Goal: Transaction & Acquisition: Book appointment/travel/reservation

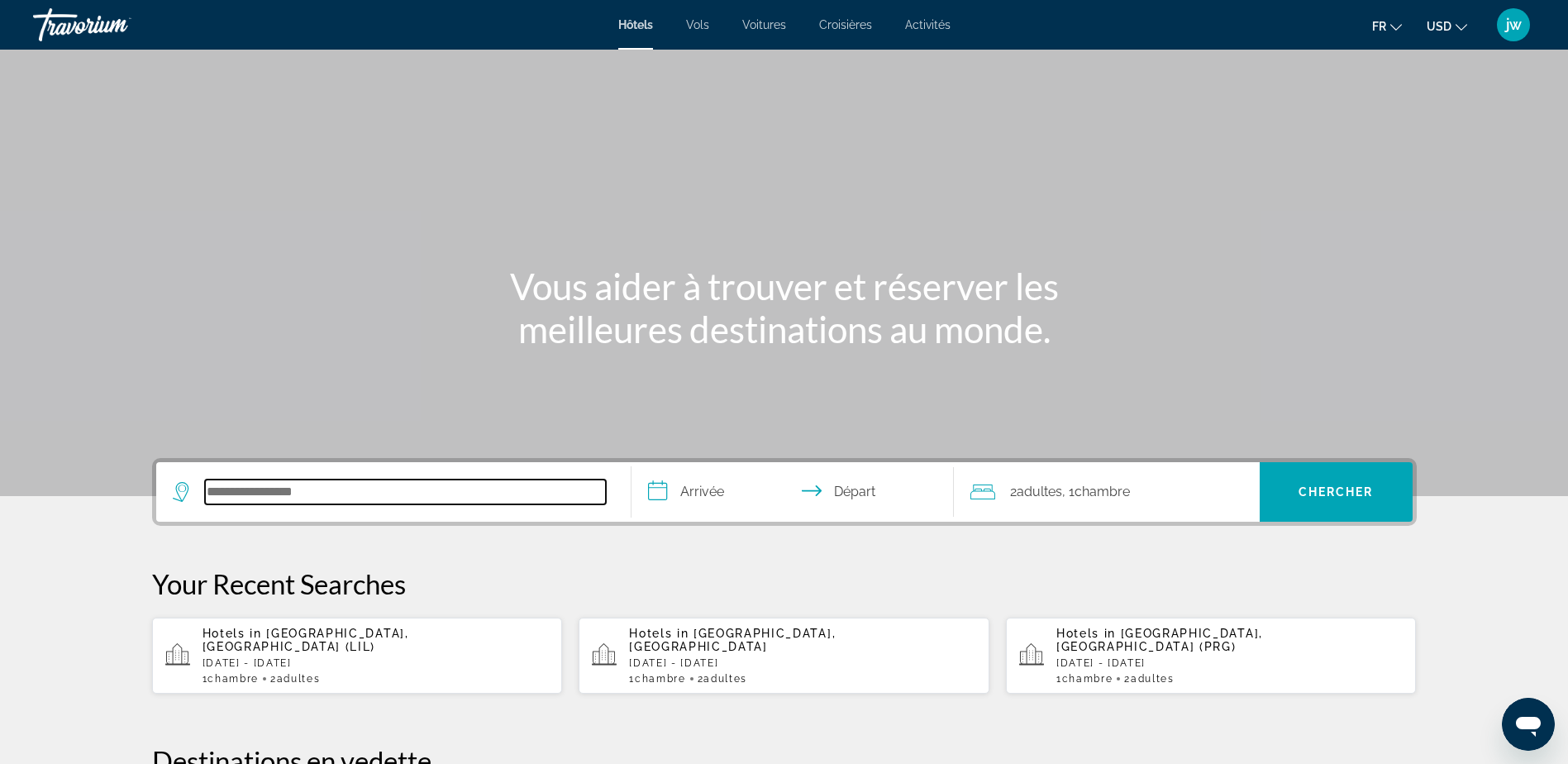
click at [264, 483] on input "Search hotel destination" at bounding box center [405, 492] width 401 height 25
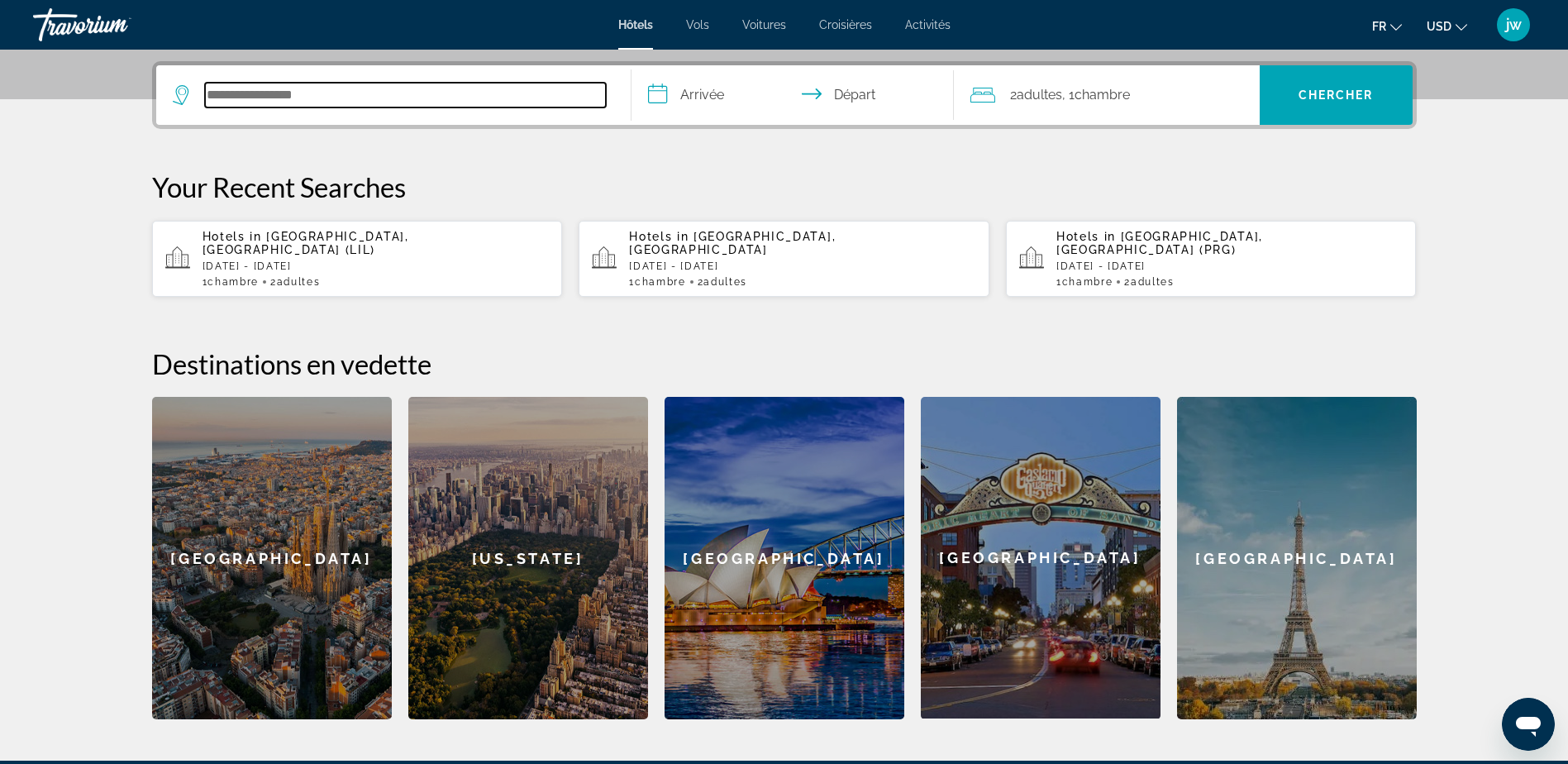
scroll to position [404, 0]
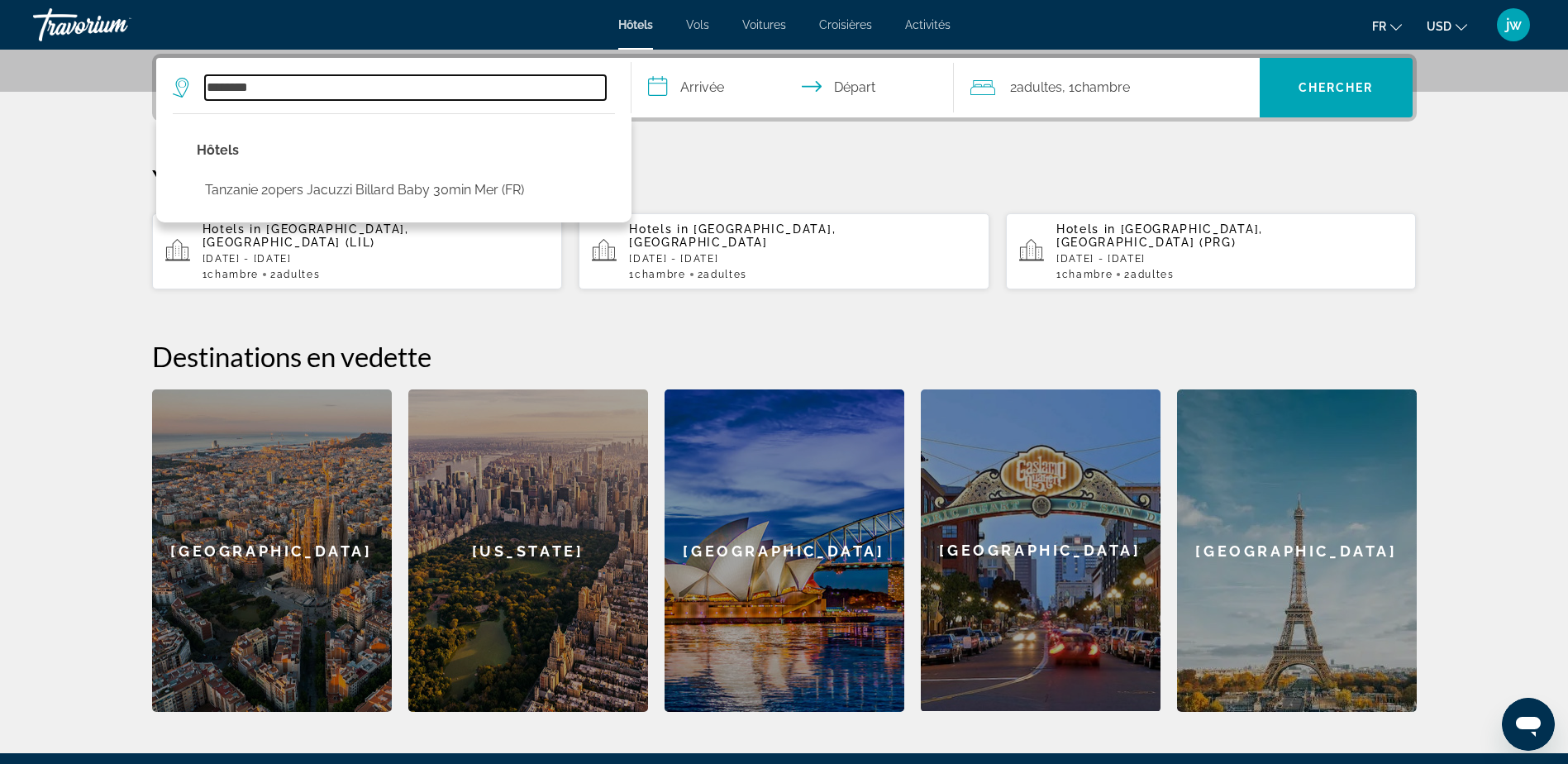
click at [288, 83] on input "********" at bounding box center [405, 88] width 401 height 25
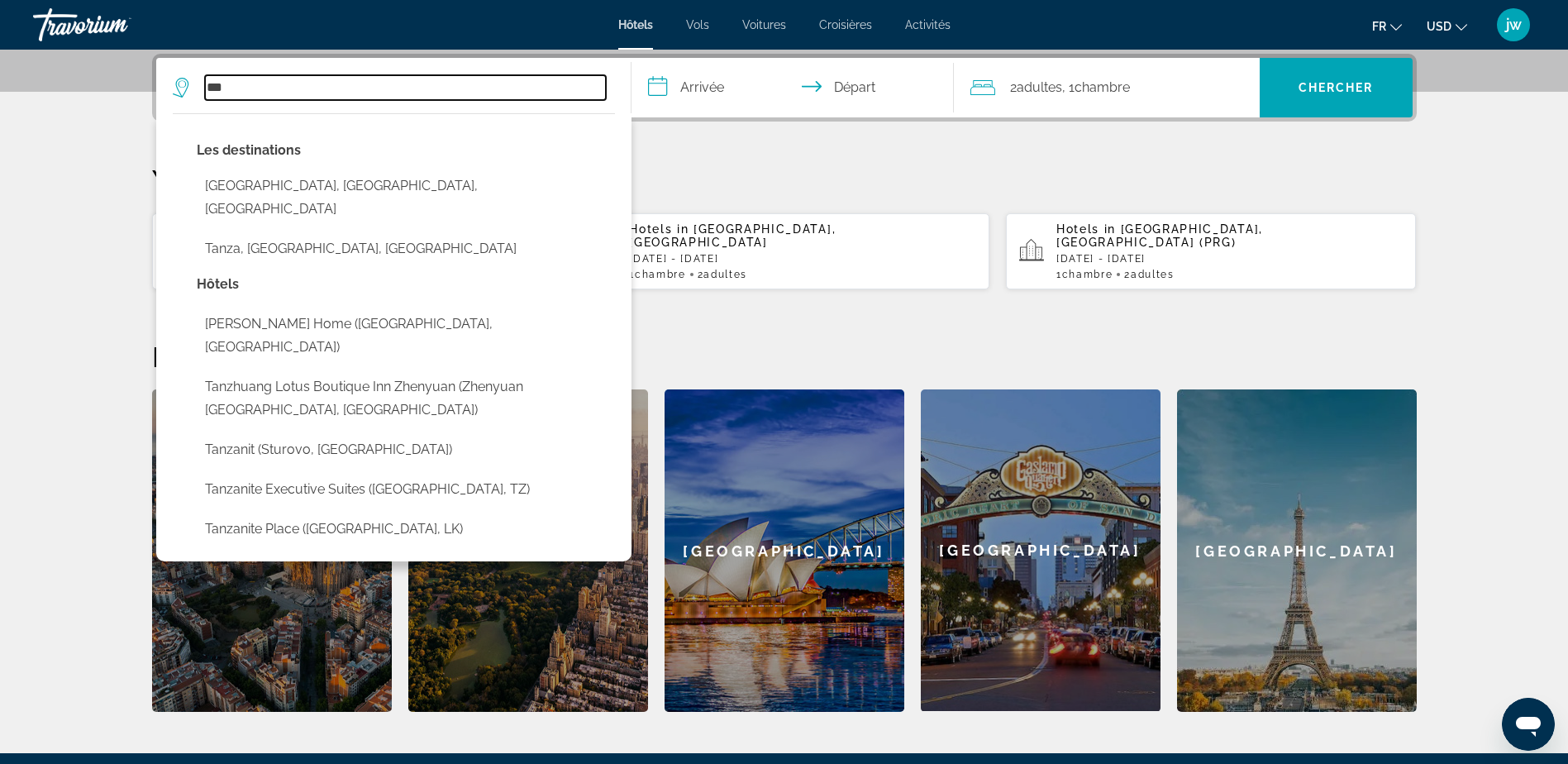
drag, startPoint x: 265, startPoint y: 82, endPoint x: 156, endPoint y: 80, distance: 109.0
click at [156, 80] on app-destination-search "*** Les destinations [GEOGRAPHIC_DATA], [GEOGRAPHIC_DATA], [GEOGRAPHIC_DATA] [G…" at bounding box center [393, 88] width 475 height 59
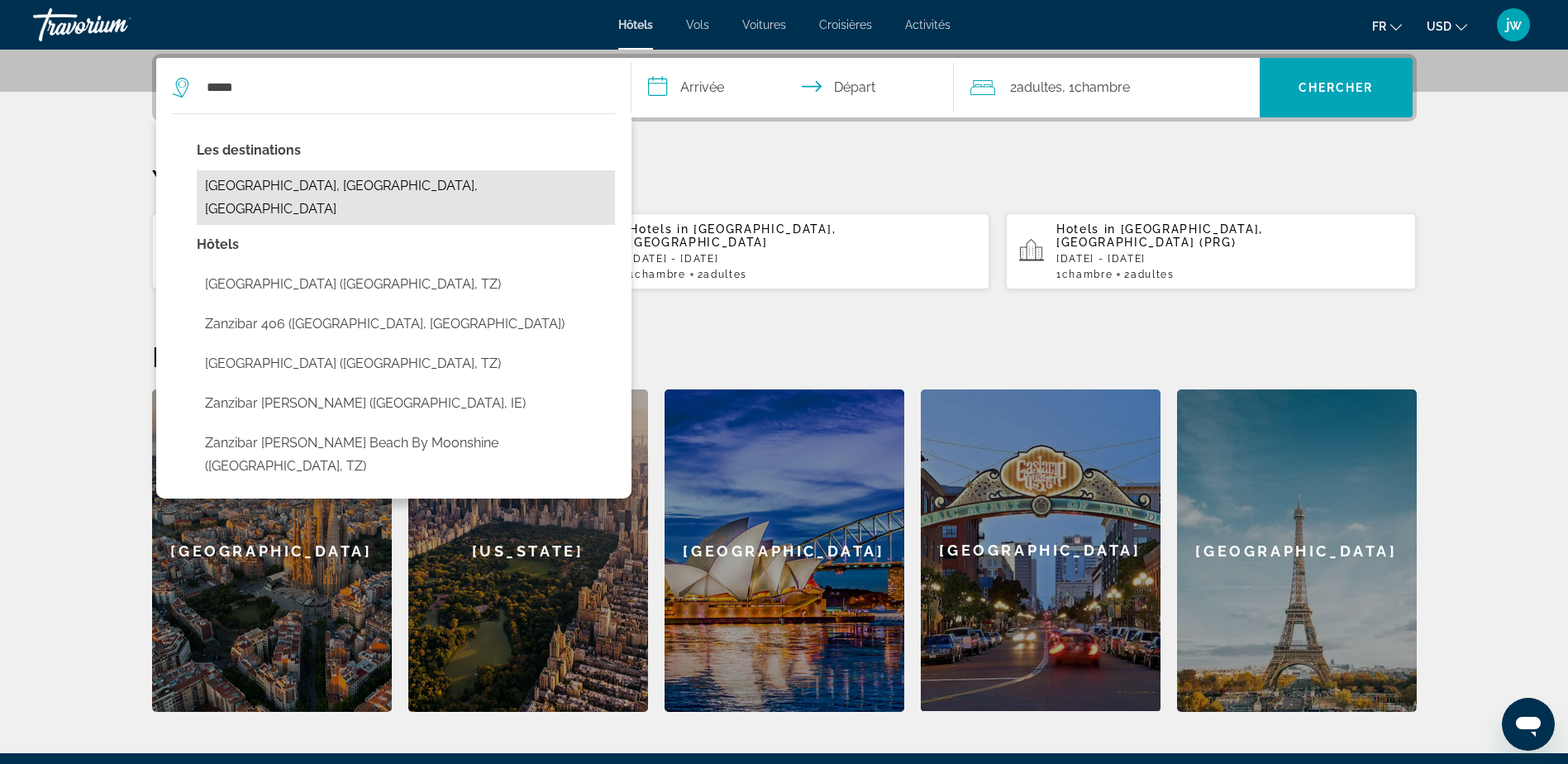
click at [307, 185] on button "[GEOGRAPHIC_DATA], [GEOGRAPHIC_DATA], [GEOGRAPHIC_DATA]" at bounding box center [405, 197] width 418 height 54
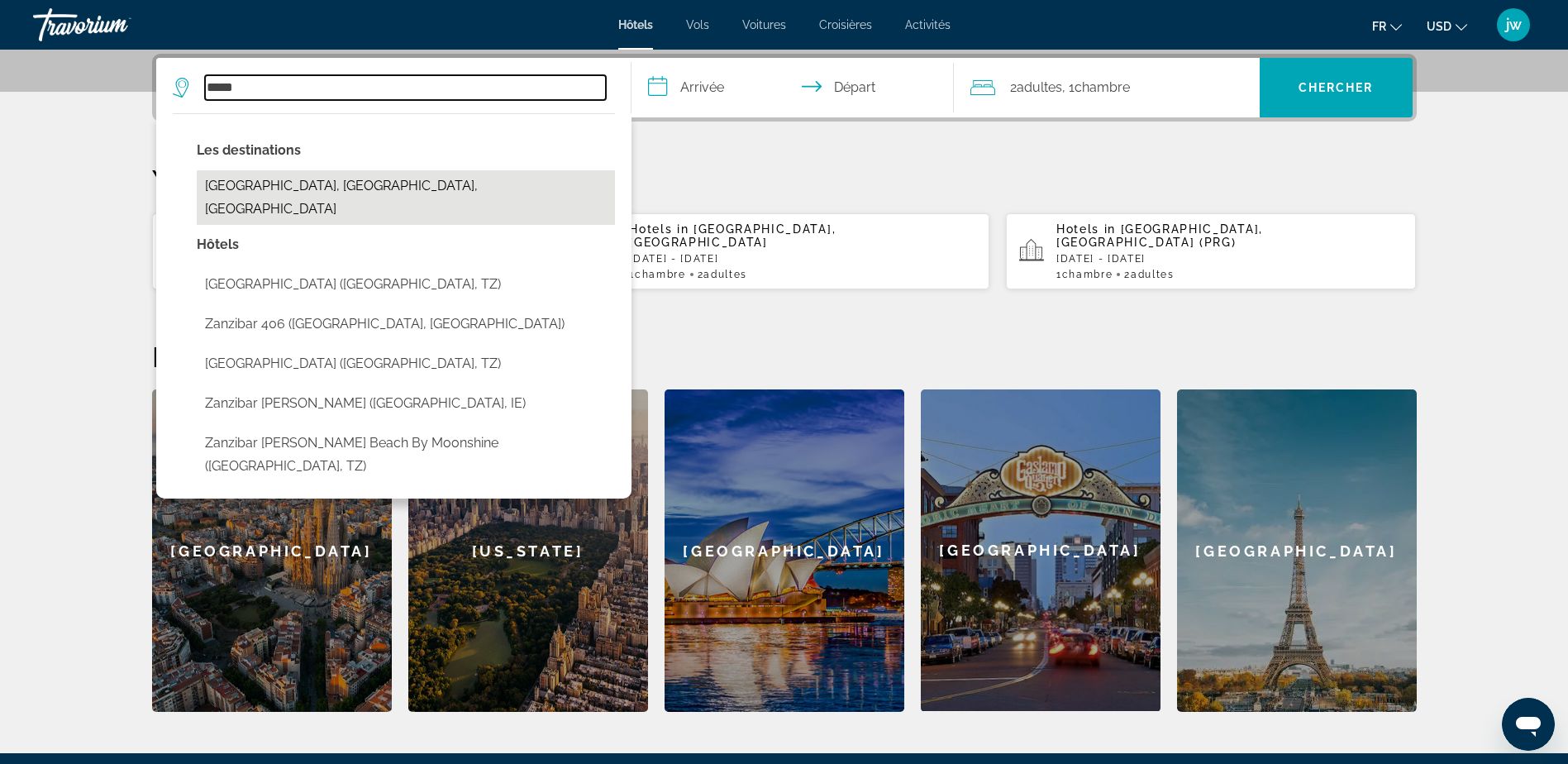
type input "**********"
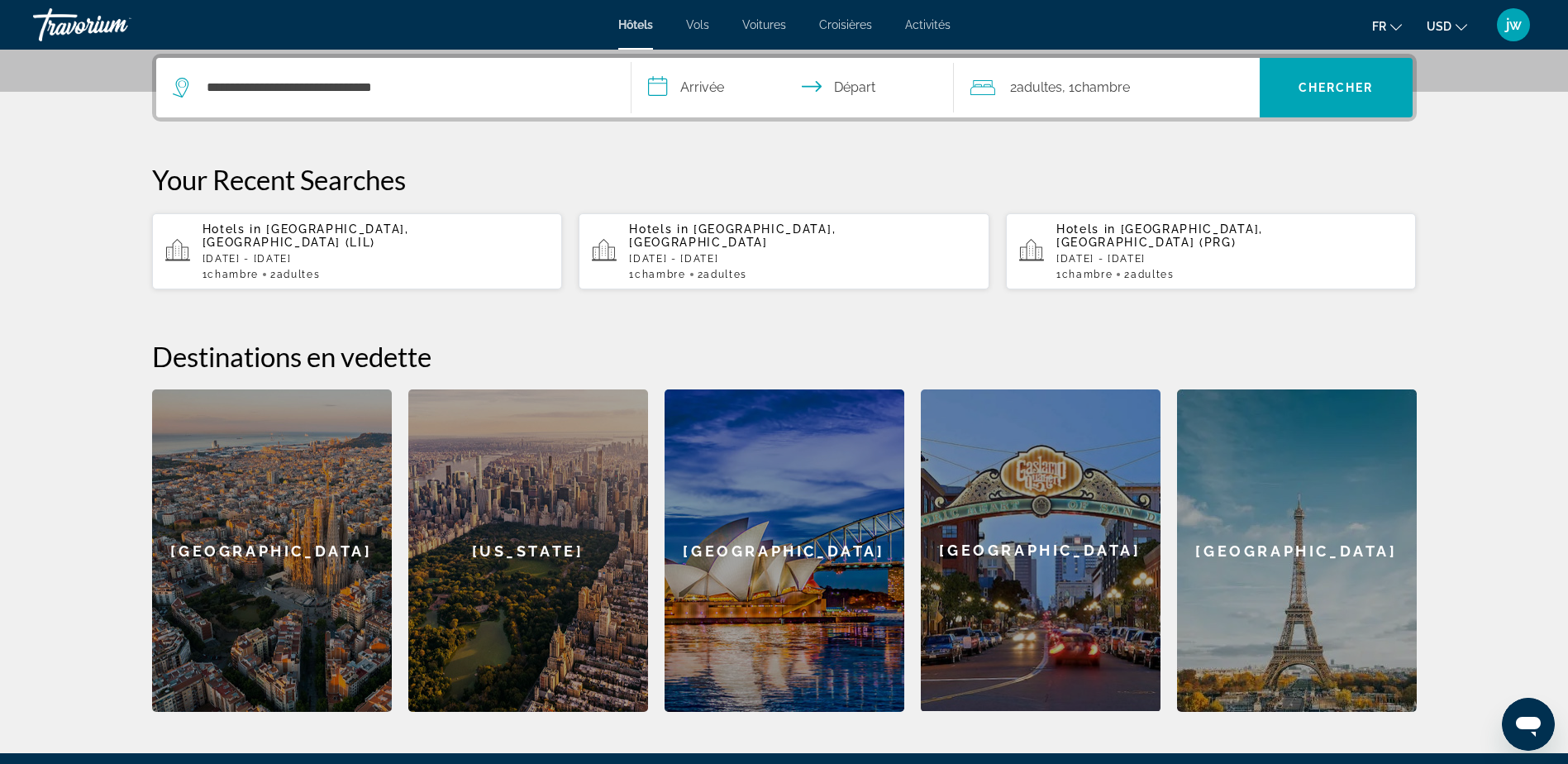
click at [694, 95] on input "**********" at bounding box center [796, 90] width 329 height 65
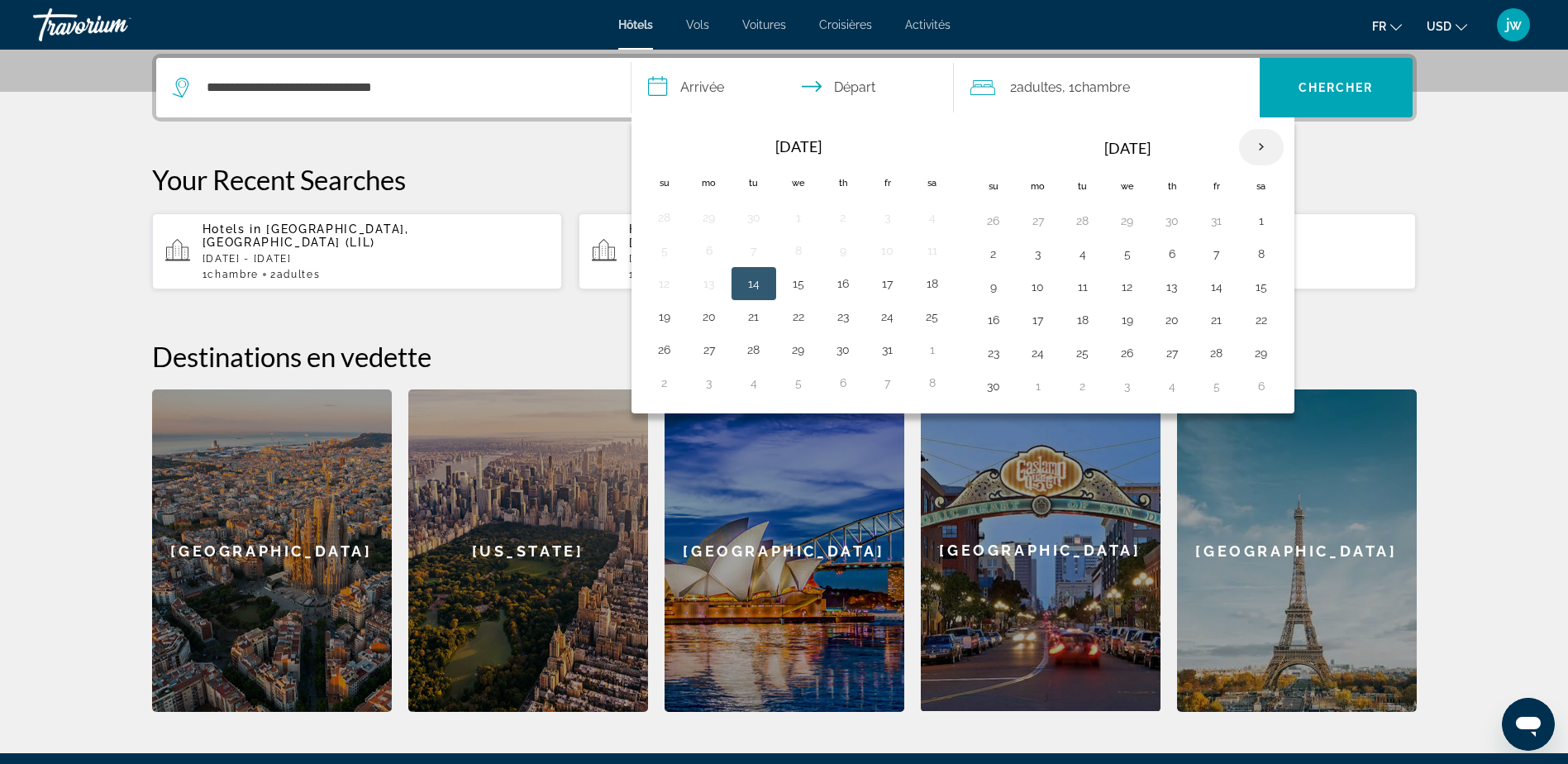
click at [1267, 144] on th "Next month" at bounding box center [1262, 147] width 44 height 36
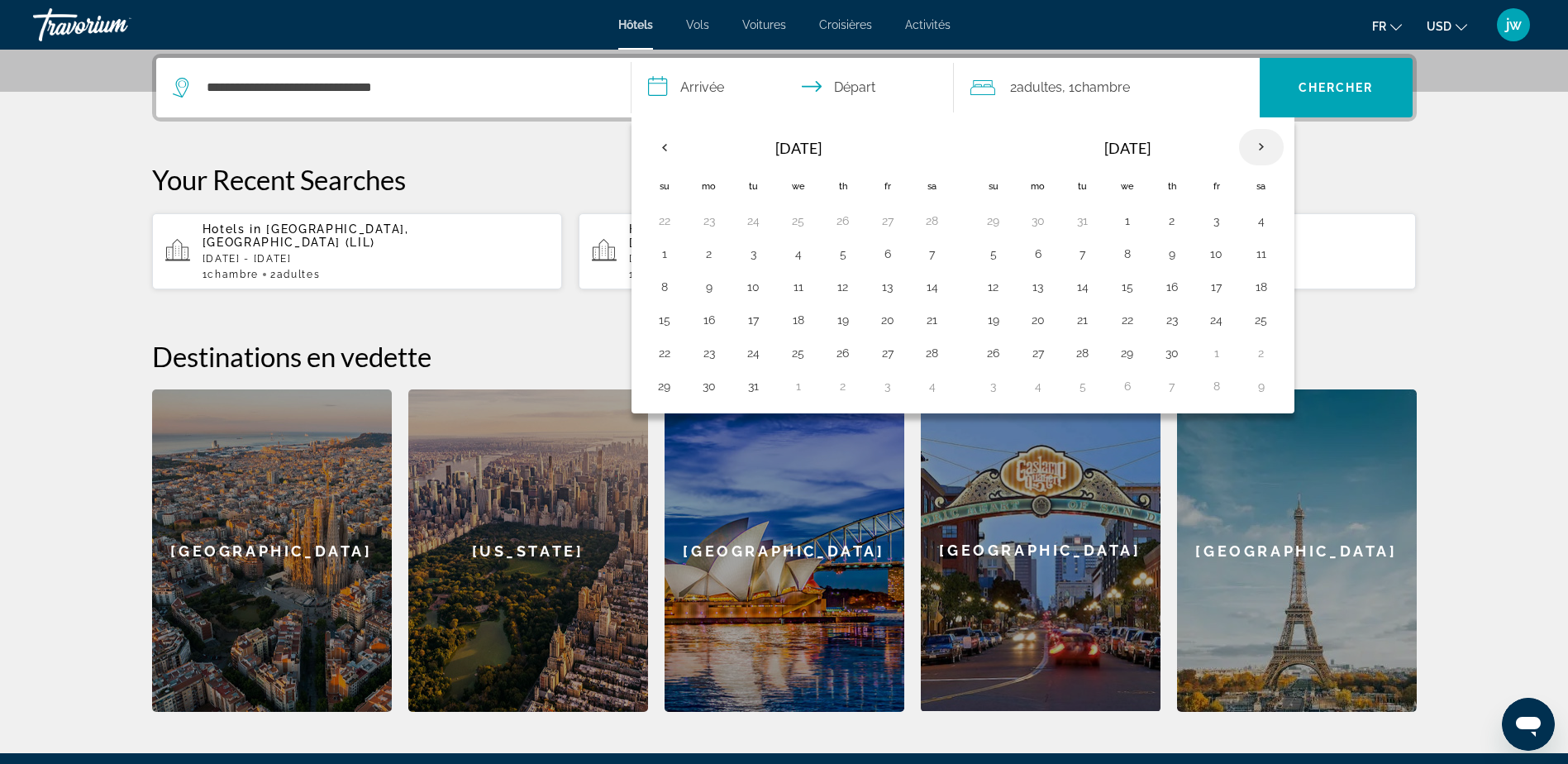
click at [1267, 144] on th "Next month" at bounding box center [1262, 147] width 44 height 36
click at [709, 351] on button "27" at bounding box center [709, 352] width 27 height 23
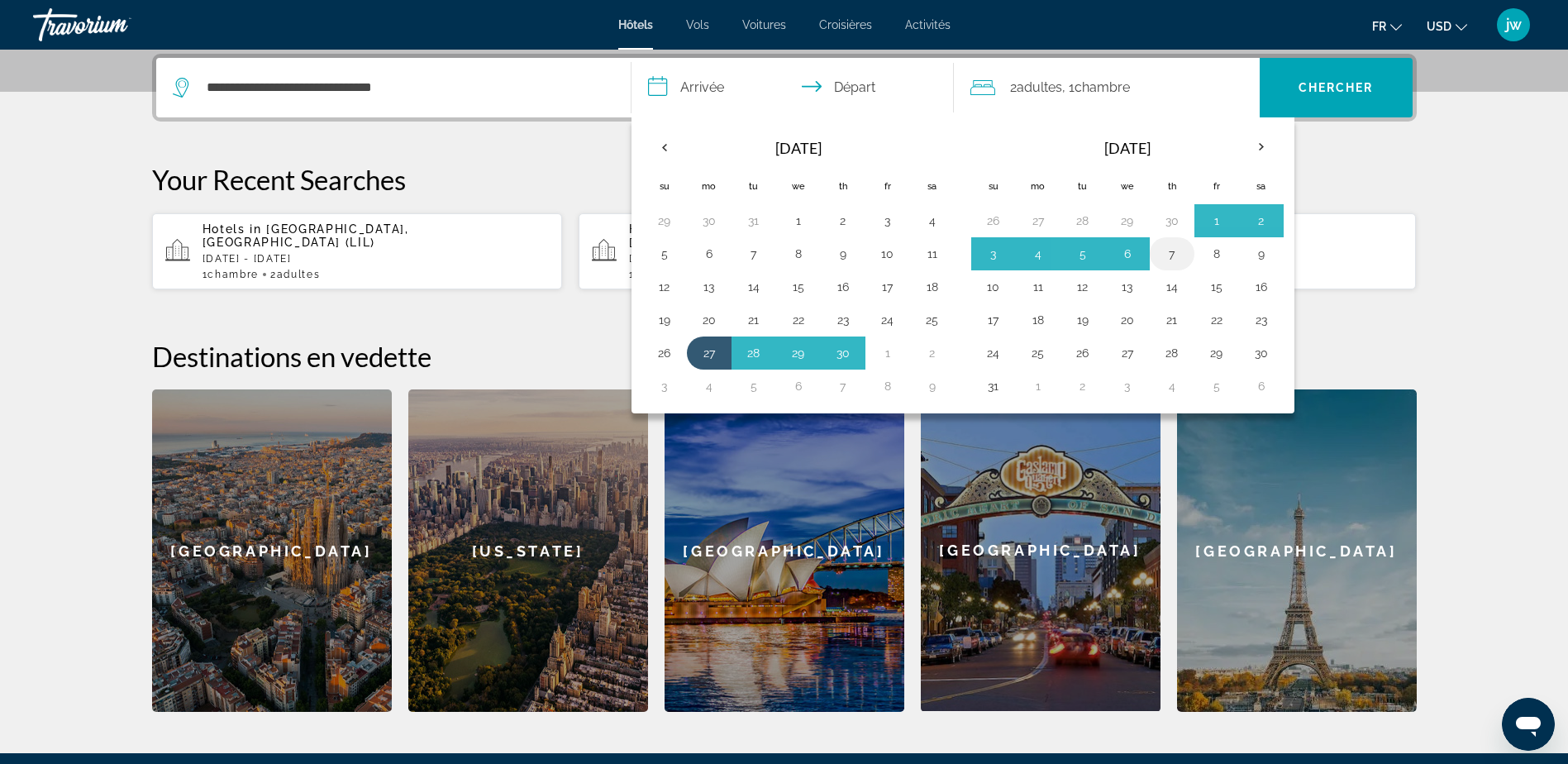
click at [1173, 254] on button "7" at bounding box center [1172, 253] width 27 height 23
type input "**********"
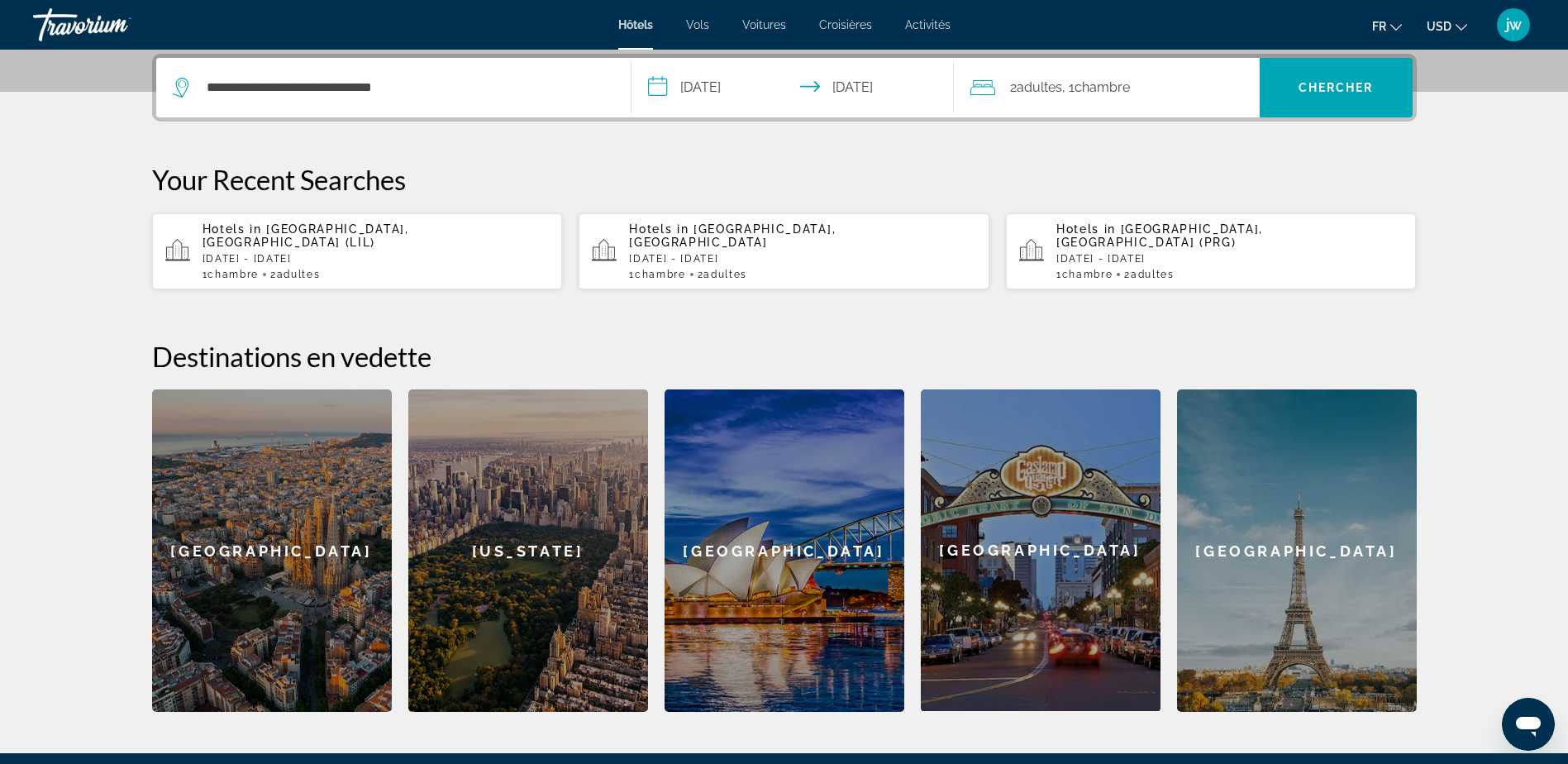
click at [1066, 83] on span ", 1 Chambre pièces" at bounding box center [1095, 87] width 67 height 23
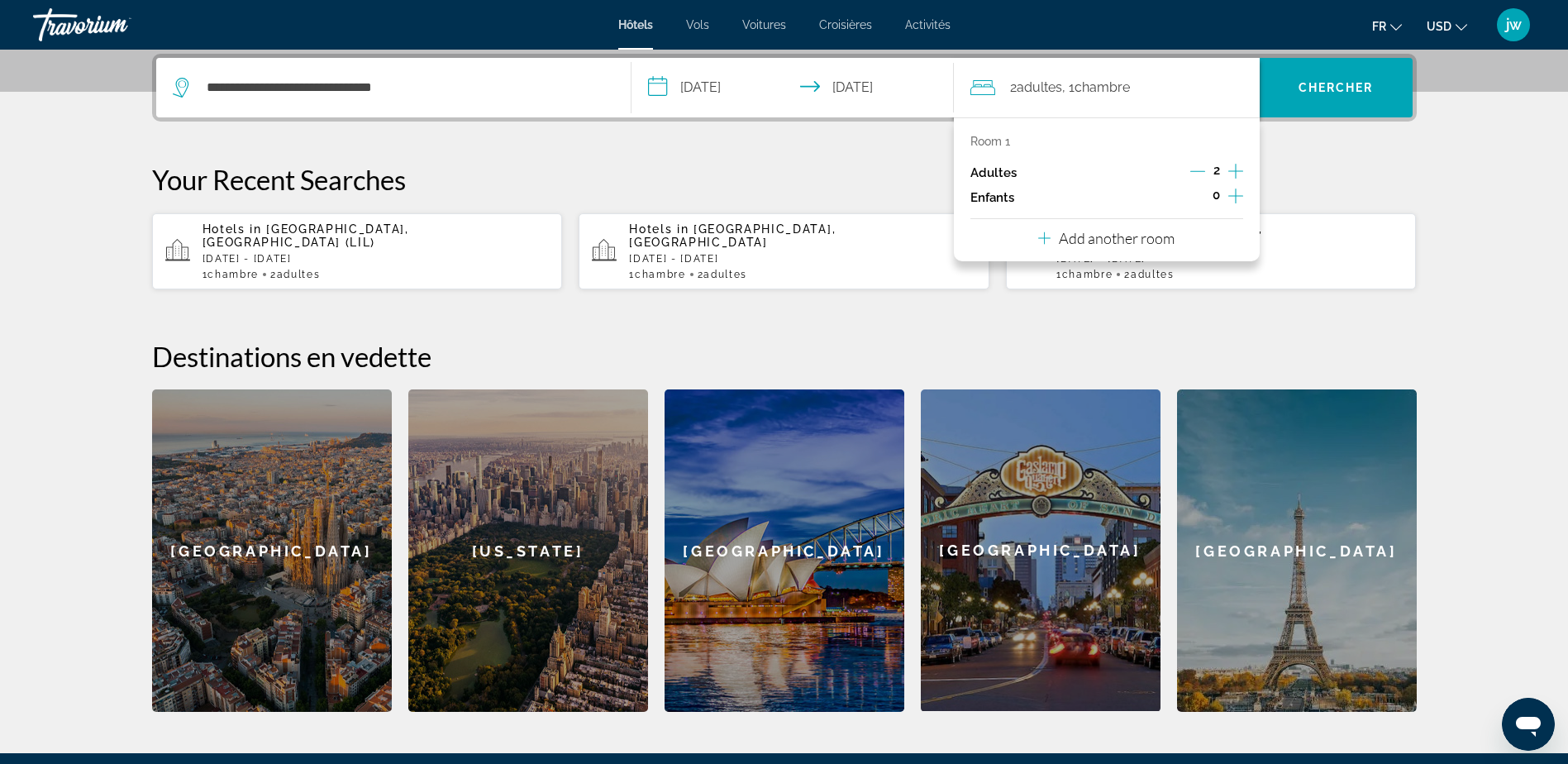
click at [1233, 166] on icon "Increment adults" at bounding box center [1236, 171] width 15 height 19
click at [1233, 187] on icon "Increment children" at bounding box center [1236, 196] width 15 height 19
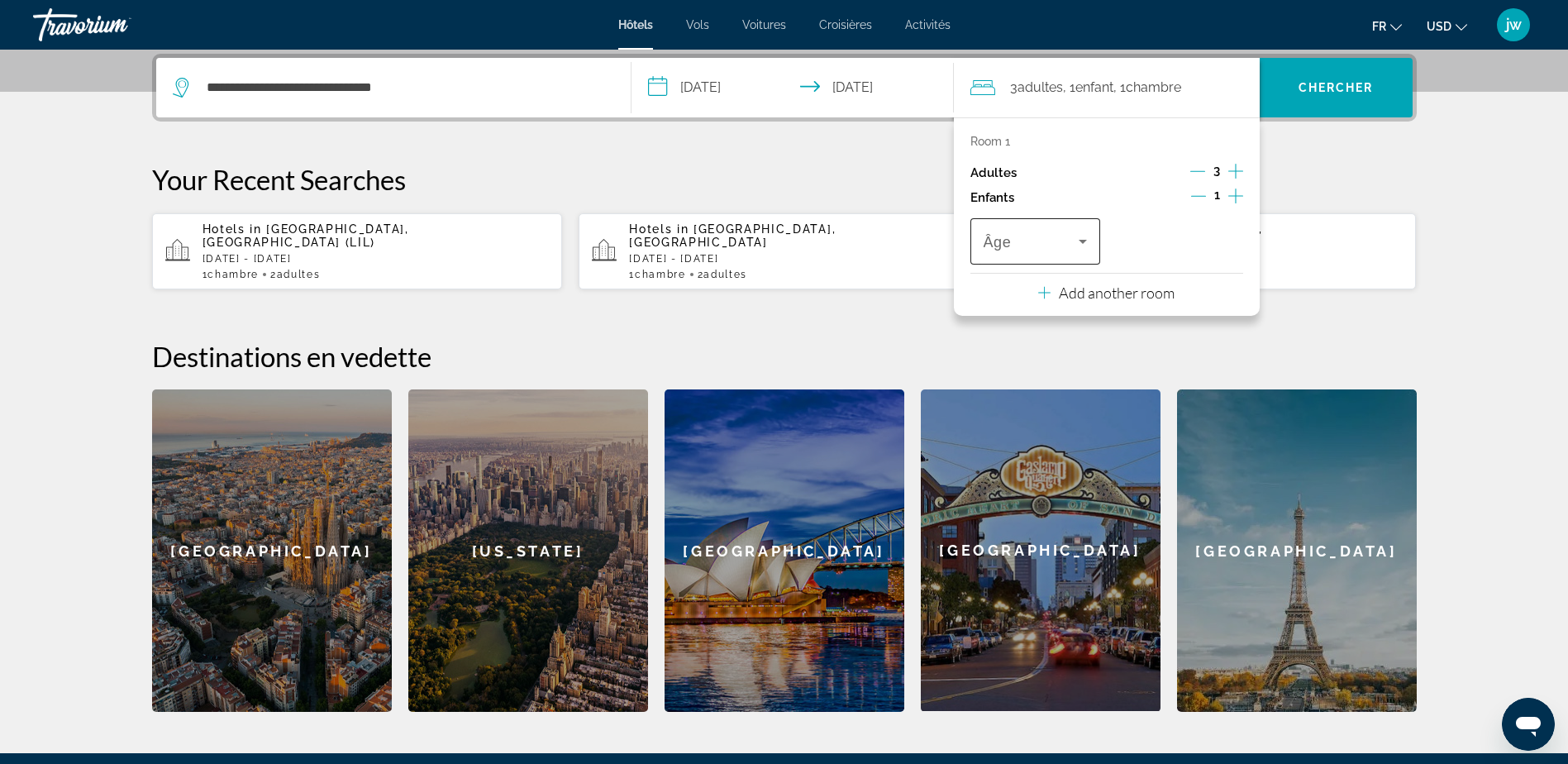
click at [1095, 237] on div "Âge" at bounding box center [1036, 241] width 131 height 46
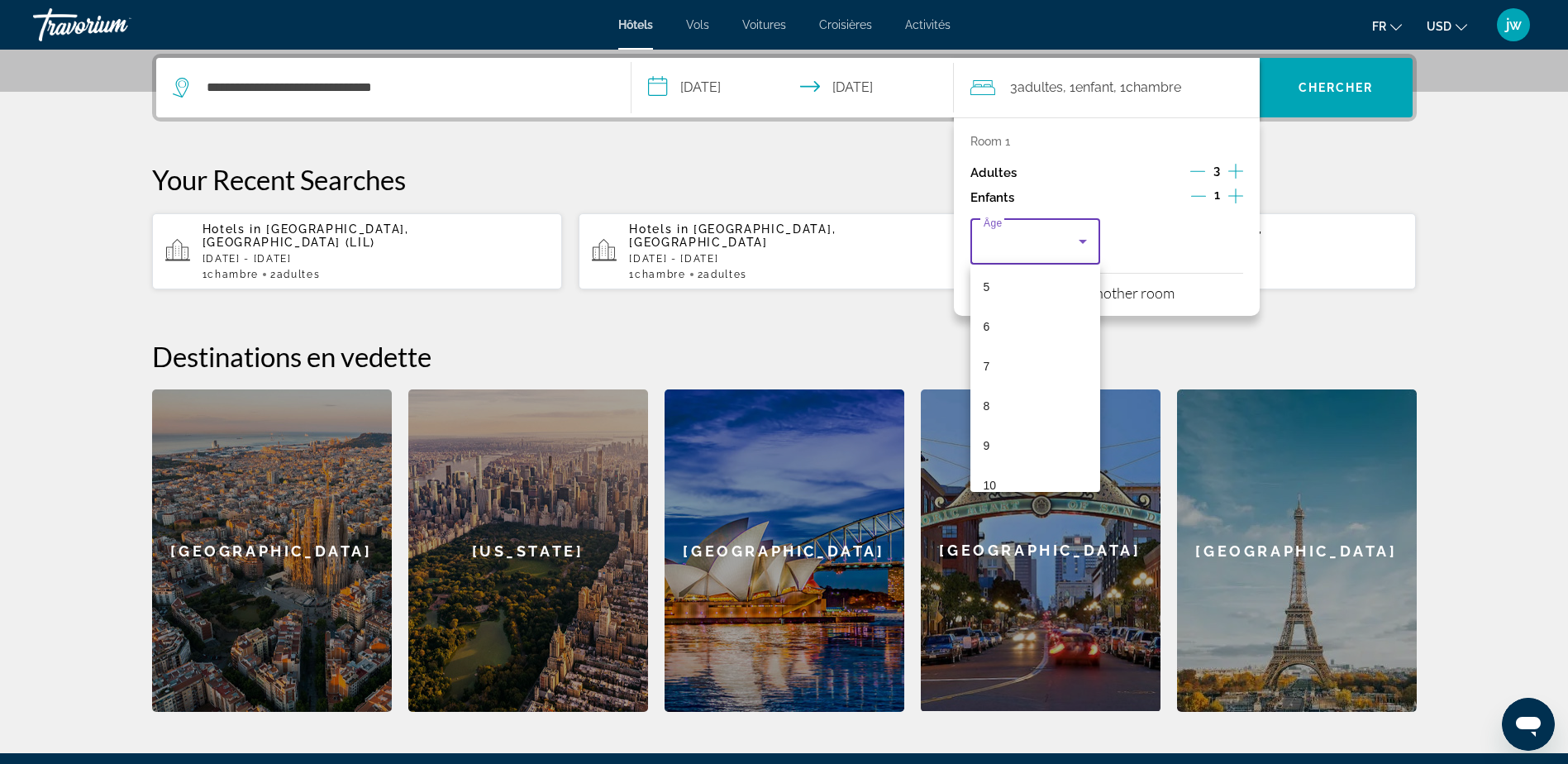
scroll to position [500, 0]
click at [992, 382] on span "15" at bounding box center [990, 386] width 13 height 19
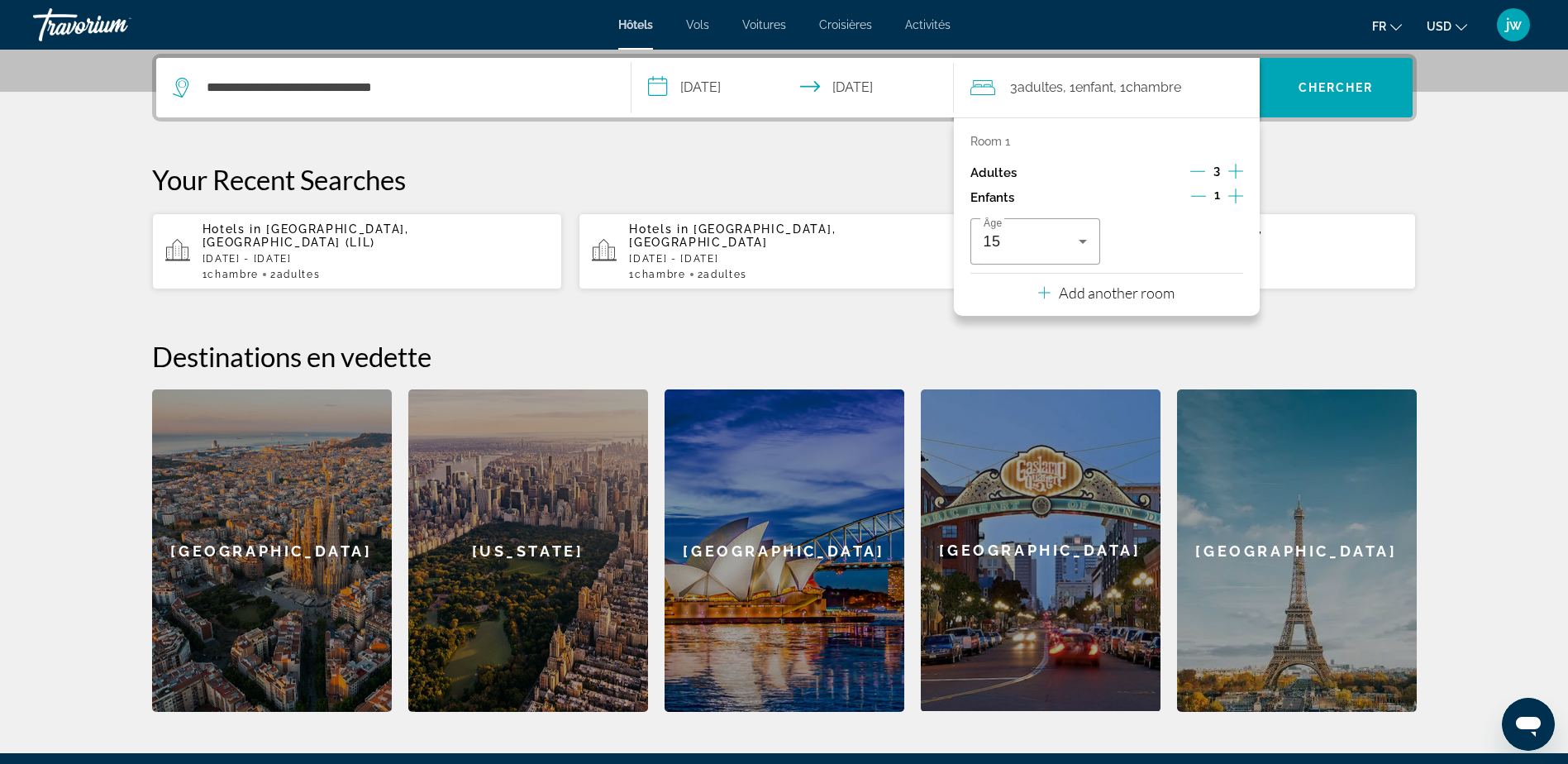
click at [1206, 167] on div "3" at bounding box center [1216, 173] width 53 height 25
click at [1201, 169] on icon "Decrement adults" at bounding box center [1198, 171] width 15 height 15
click at [1234, 165] on icon "Increment adults" at bounding box center [1236, 171] width 15 height 19
click at [1114, 295] on p "Add another room" at bounding box center [1116, 292] width 115 height 18
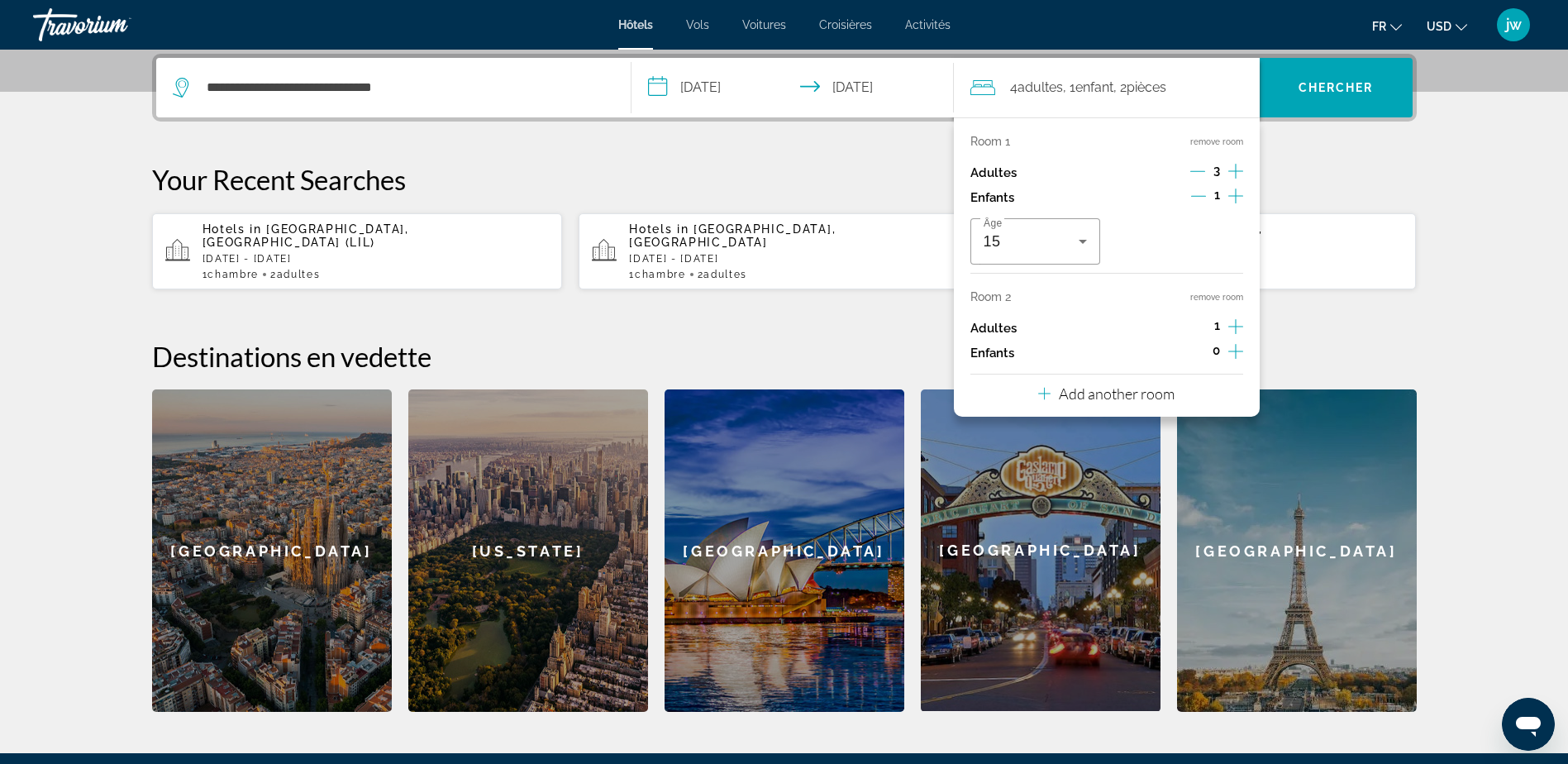
click at [1215, 140] on button "remove room" at bounding box center [1216, 142] width 53 height 11
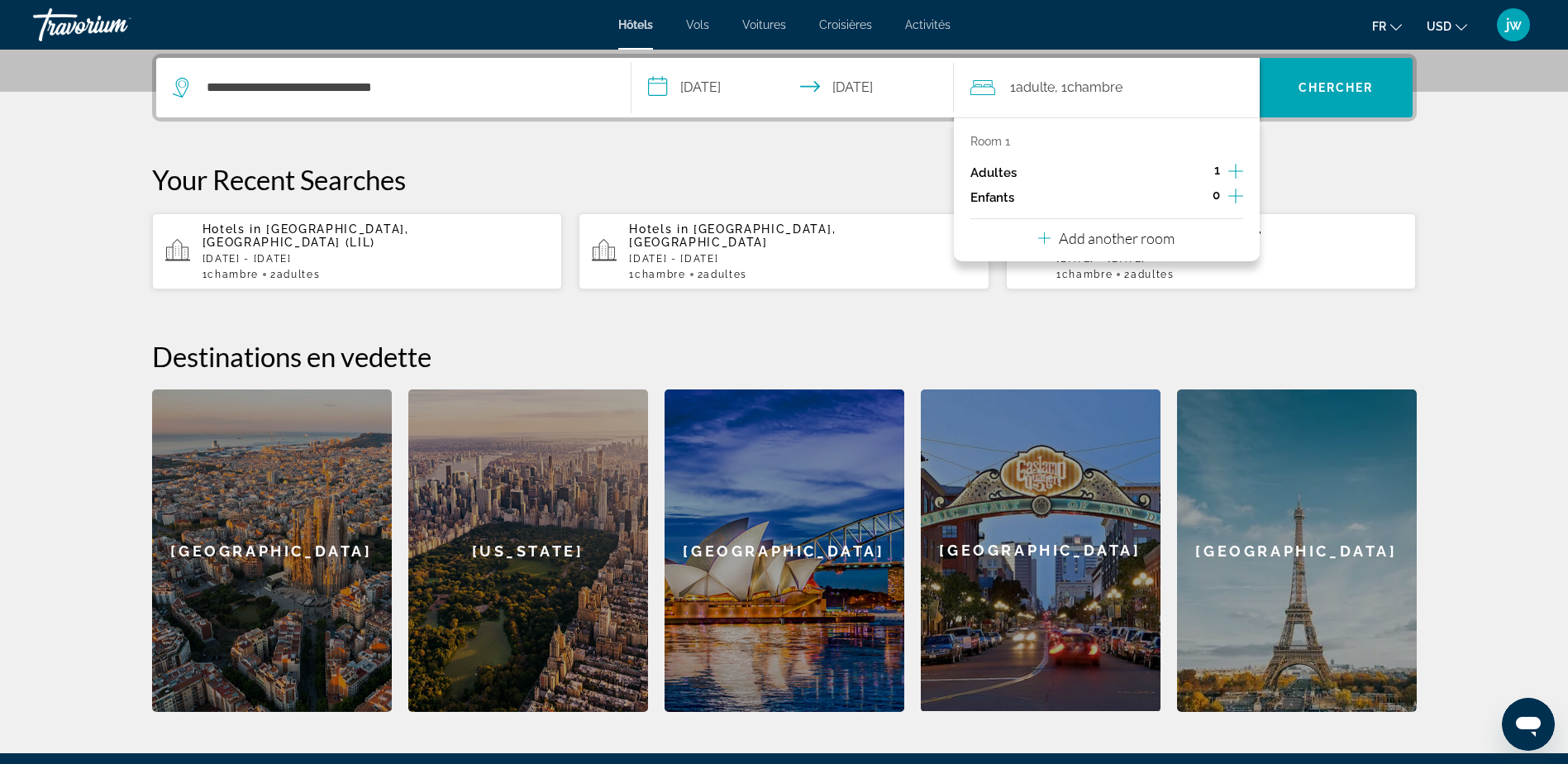
click at [1233, 168] on icon "Increment adults" at bounding box center [1236, 171] width 15 height 19
click at [1234, 192] on icon "Increment children" at bounding box center [1236, 196] width 15 height 19
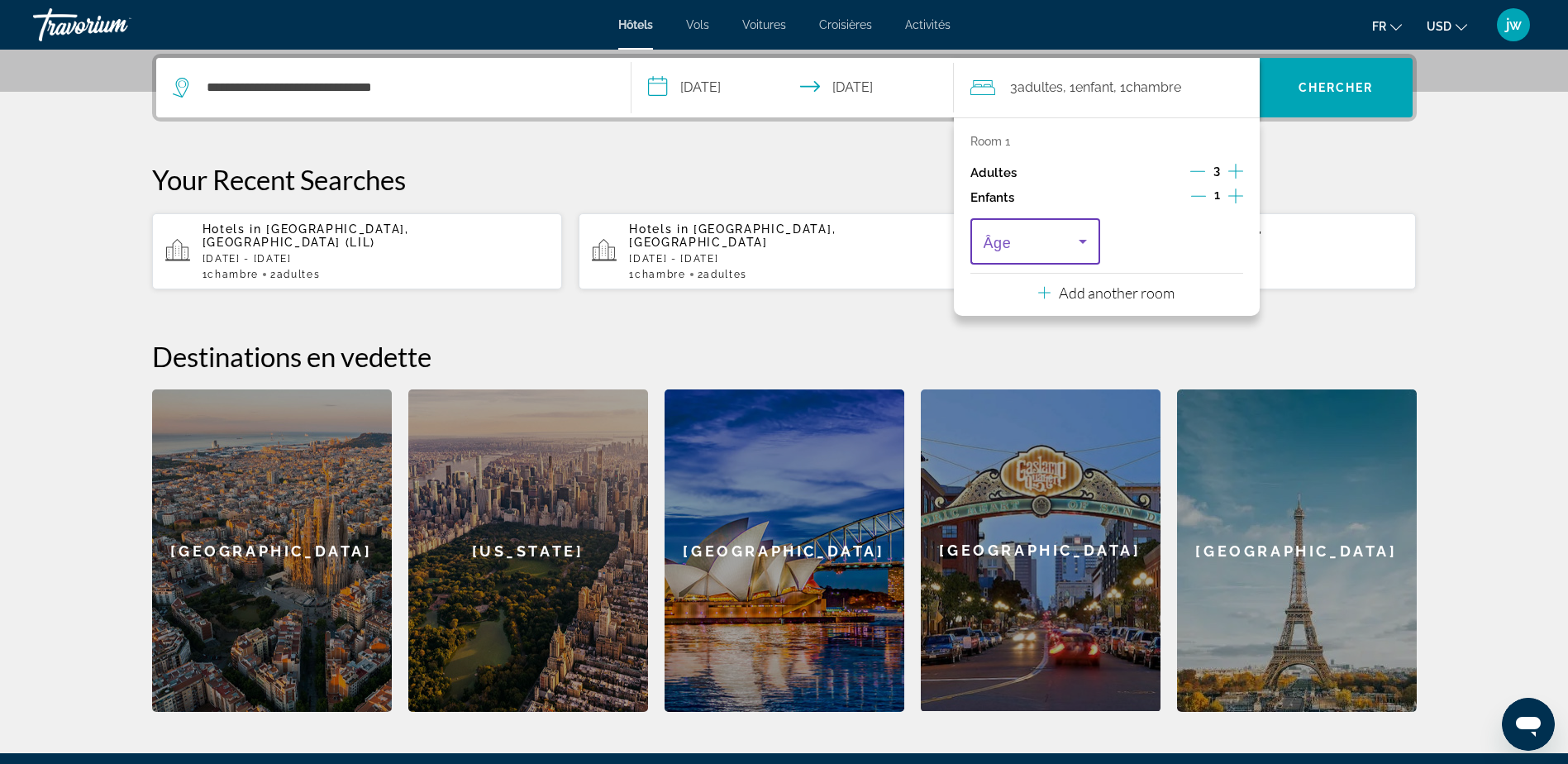
click at [1090, 237] on icon "Travelers: 3 adults, 1 child" at bounding box center [1083, 241] width 19 height 19
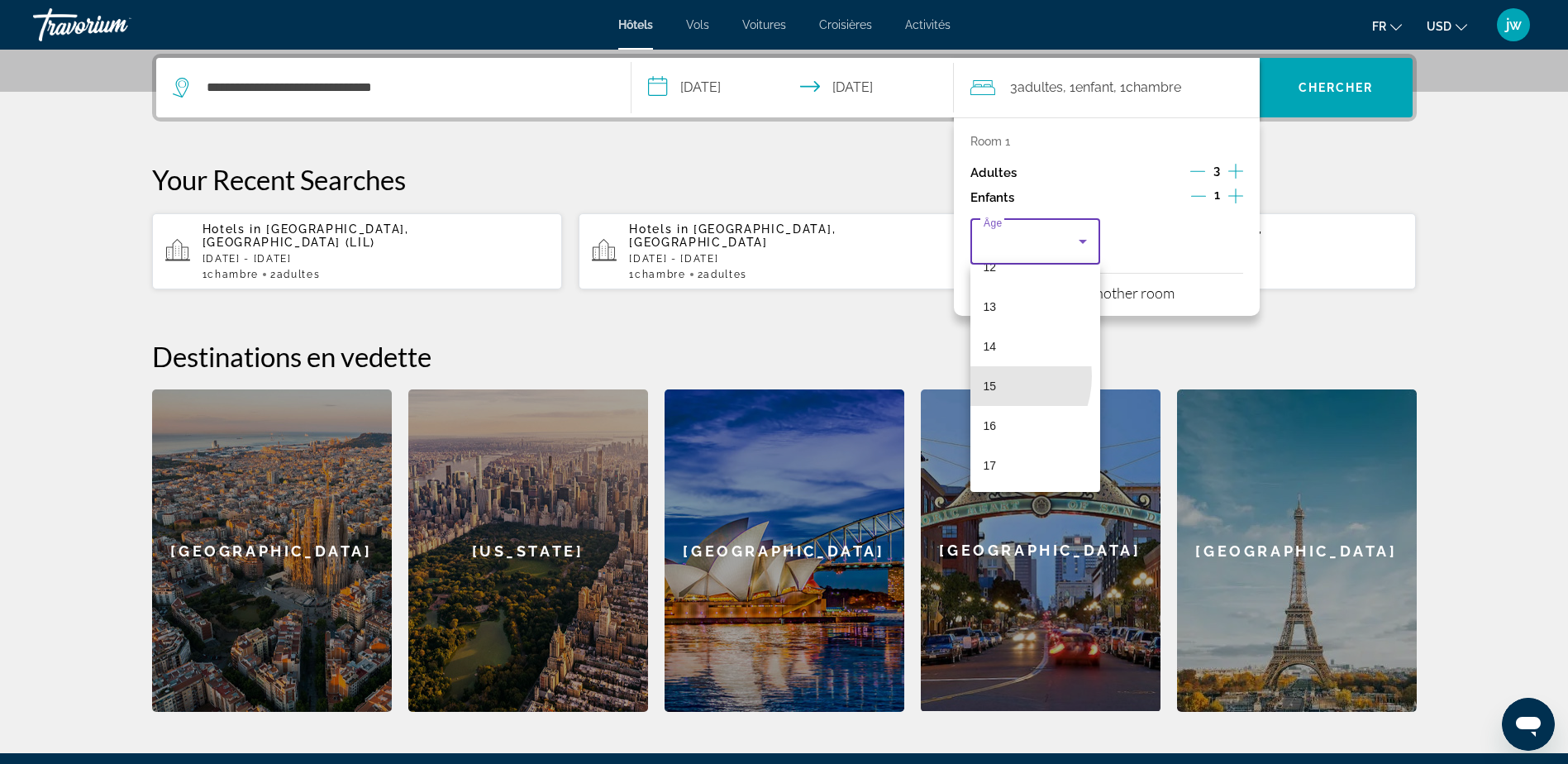
drag, startPoint x: 987, startPoint y: 376, endPoint x: 992, endPoint y: 363, distance: 13.9
click at [987, 373] on mat-option "15" at bounding box center [1036, 386] width 131 height 40
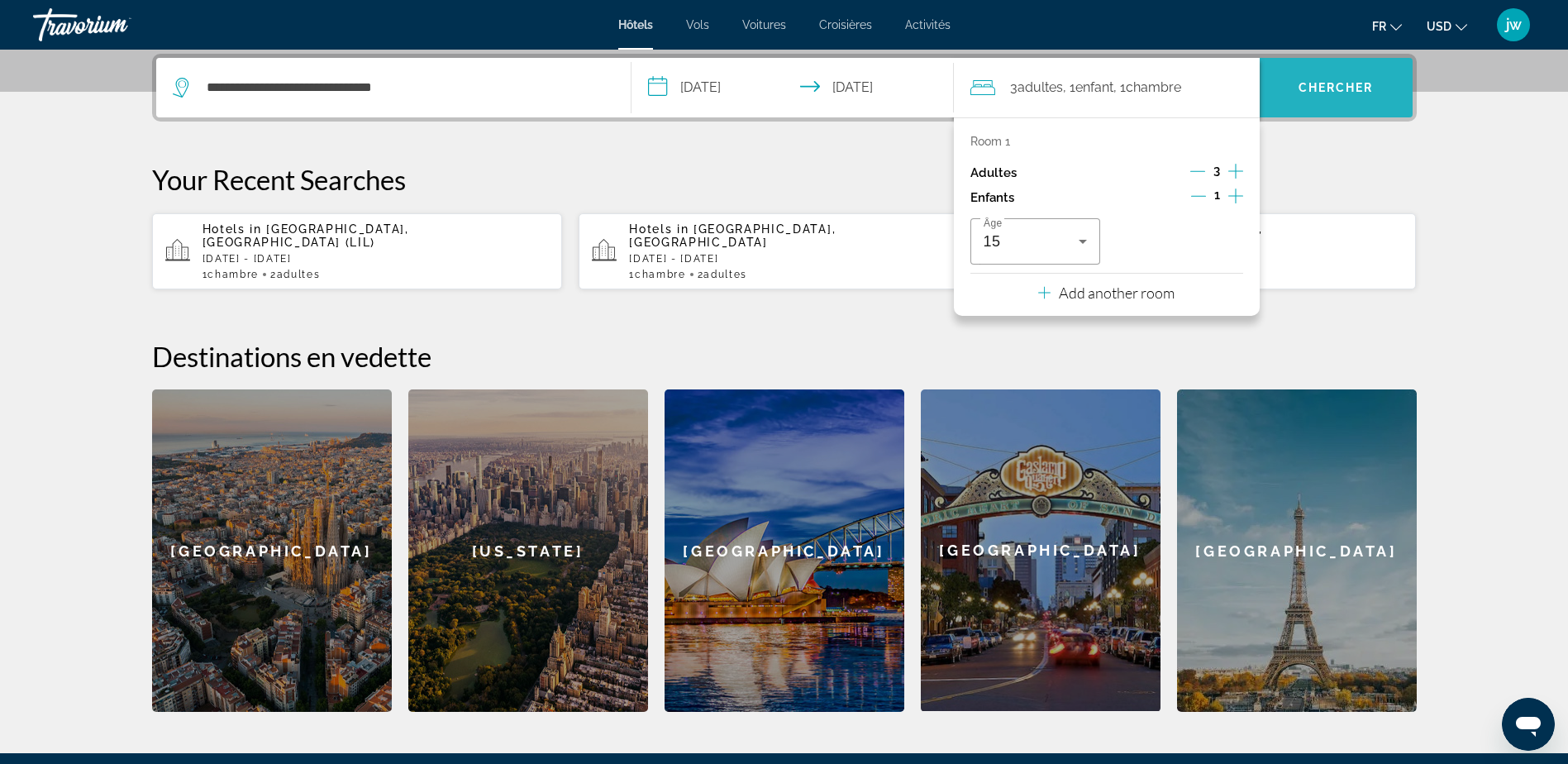
click at [1328, 79] on span "Search" at bounding box center [1336, 87] width 153 height 40
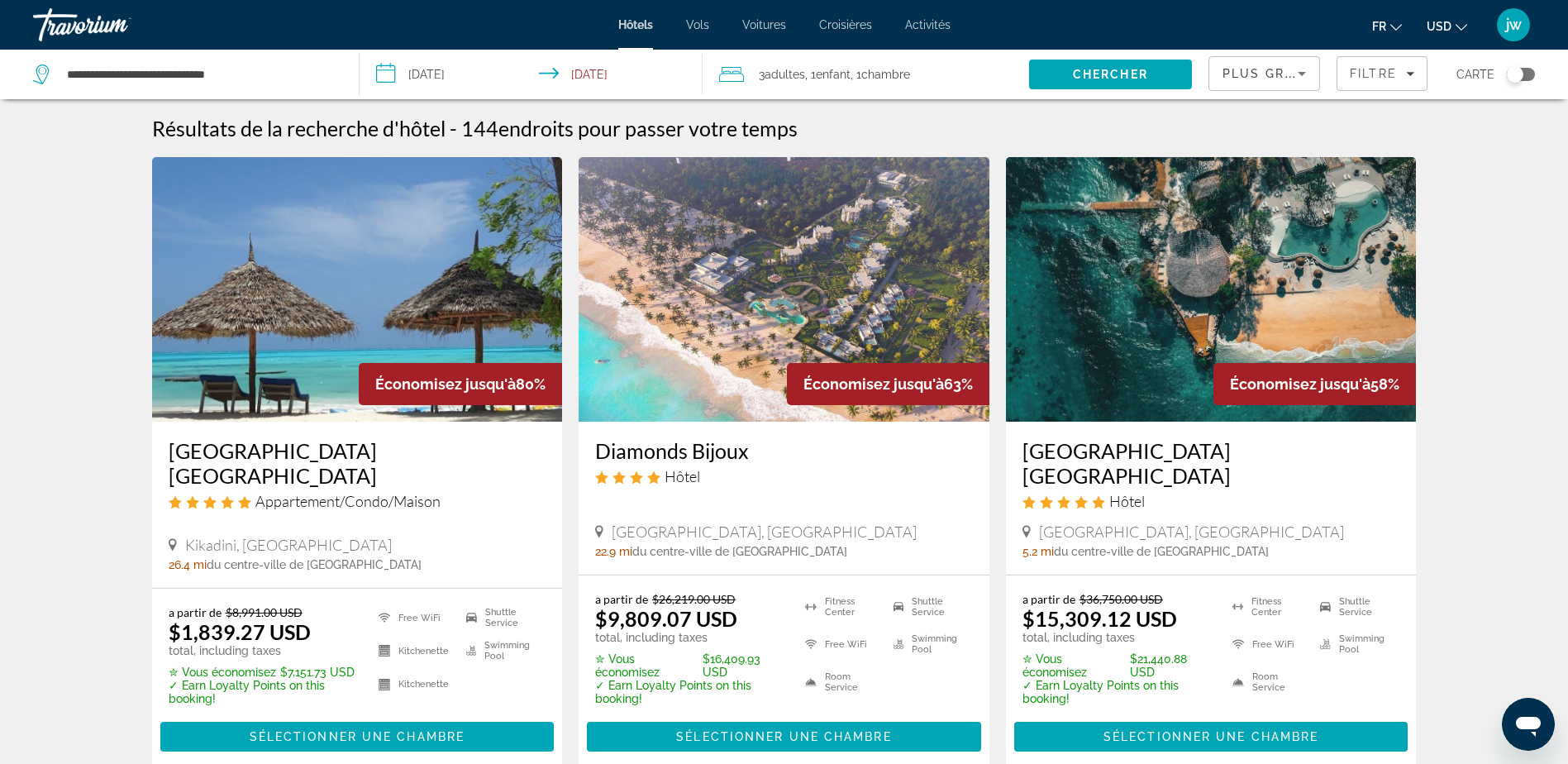
click at [1452, 29] on button "USD USD ($) MXN (Mex$) CAD (Can$) GBP (£) EUR (€) AUD (A$) NZD (NZ$) CNY (CN¥)" at bounding box center [1447, 26] width 41 height 24
click at [1414, 153] on button "EUR (€)" at bounding box center [1414, 151] width 82 height 21
click at [337, 252] on img "Main content" at bounding box center [357, 289] width 411 height 265
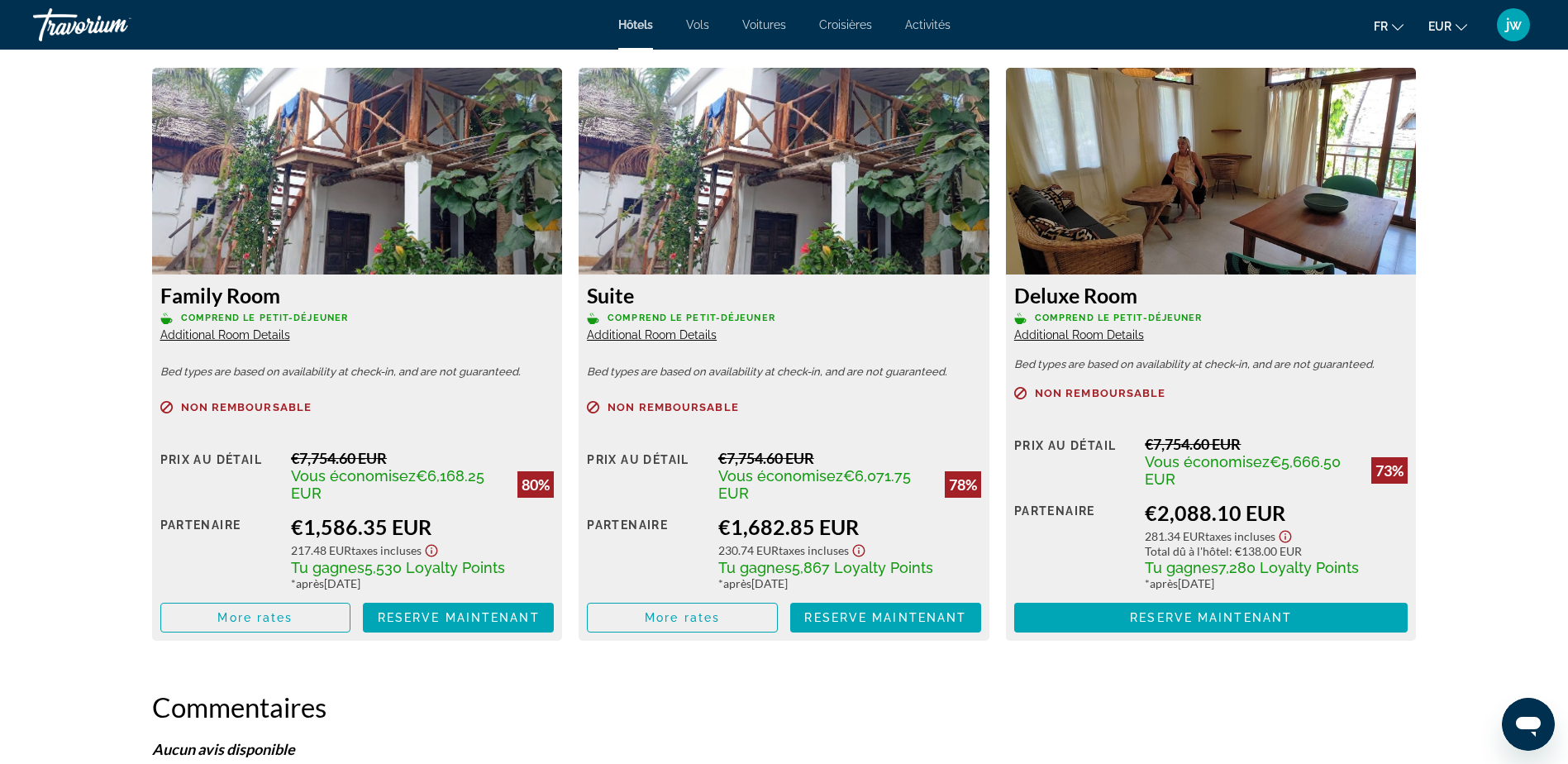
scroll to position [2254, 0]
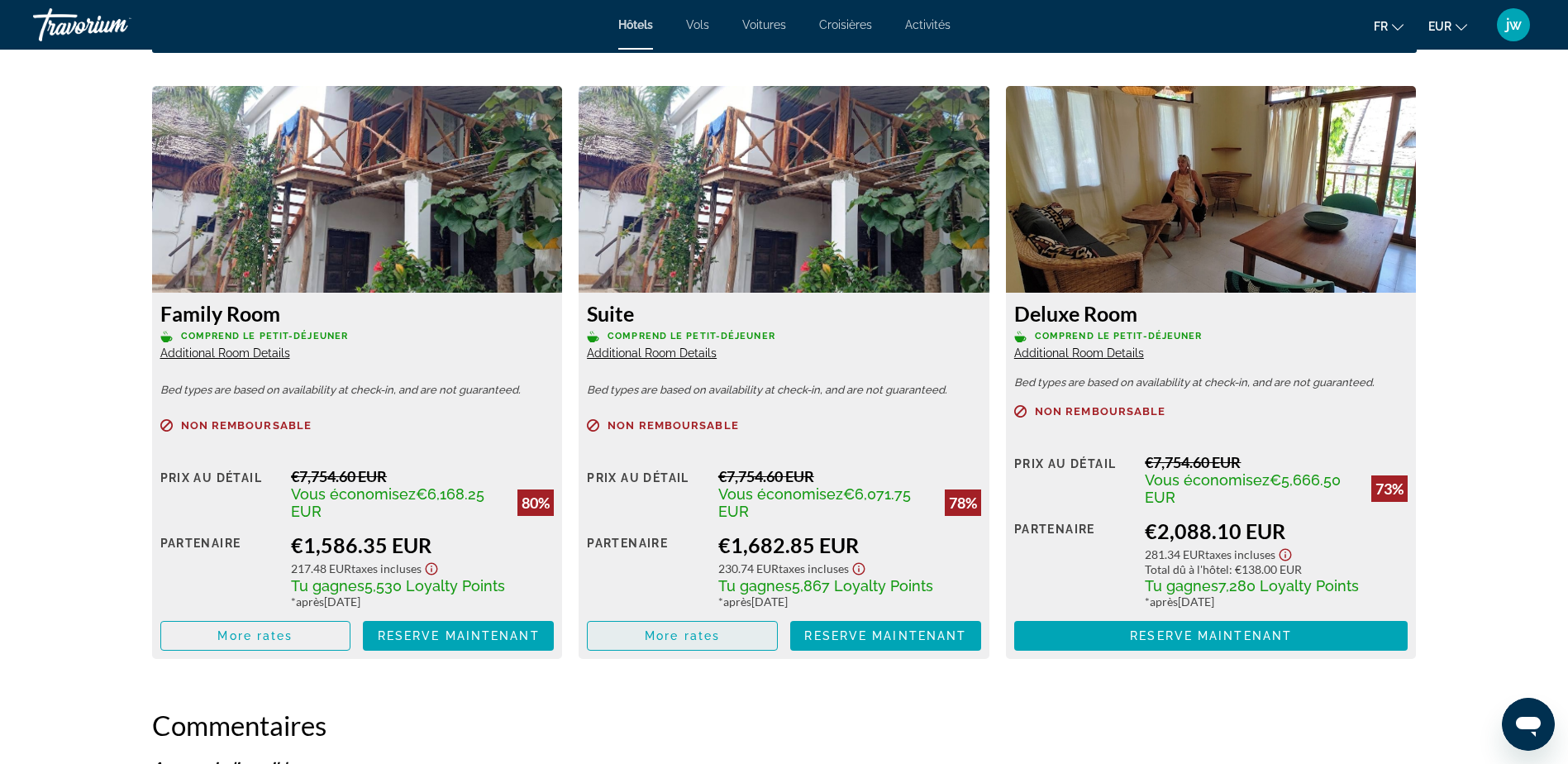
click at [688, 627] on span "Main content" at bounding box center [682, 635] width 189 height 40
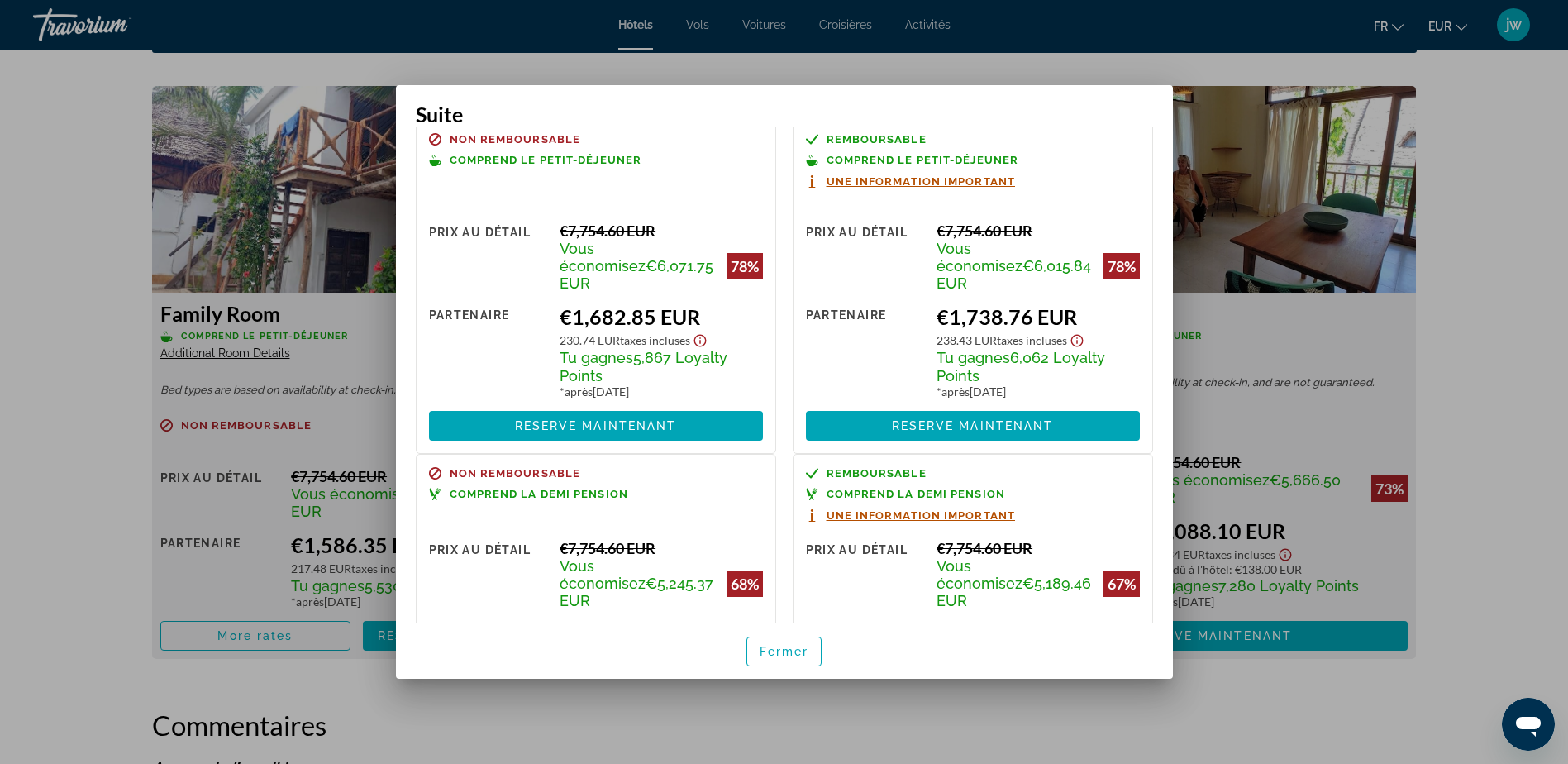
scroll to position [0, 0]
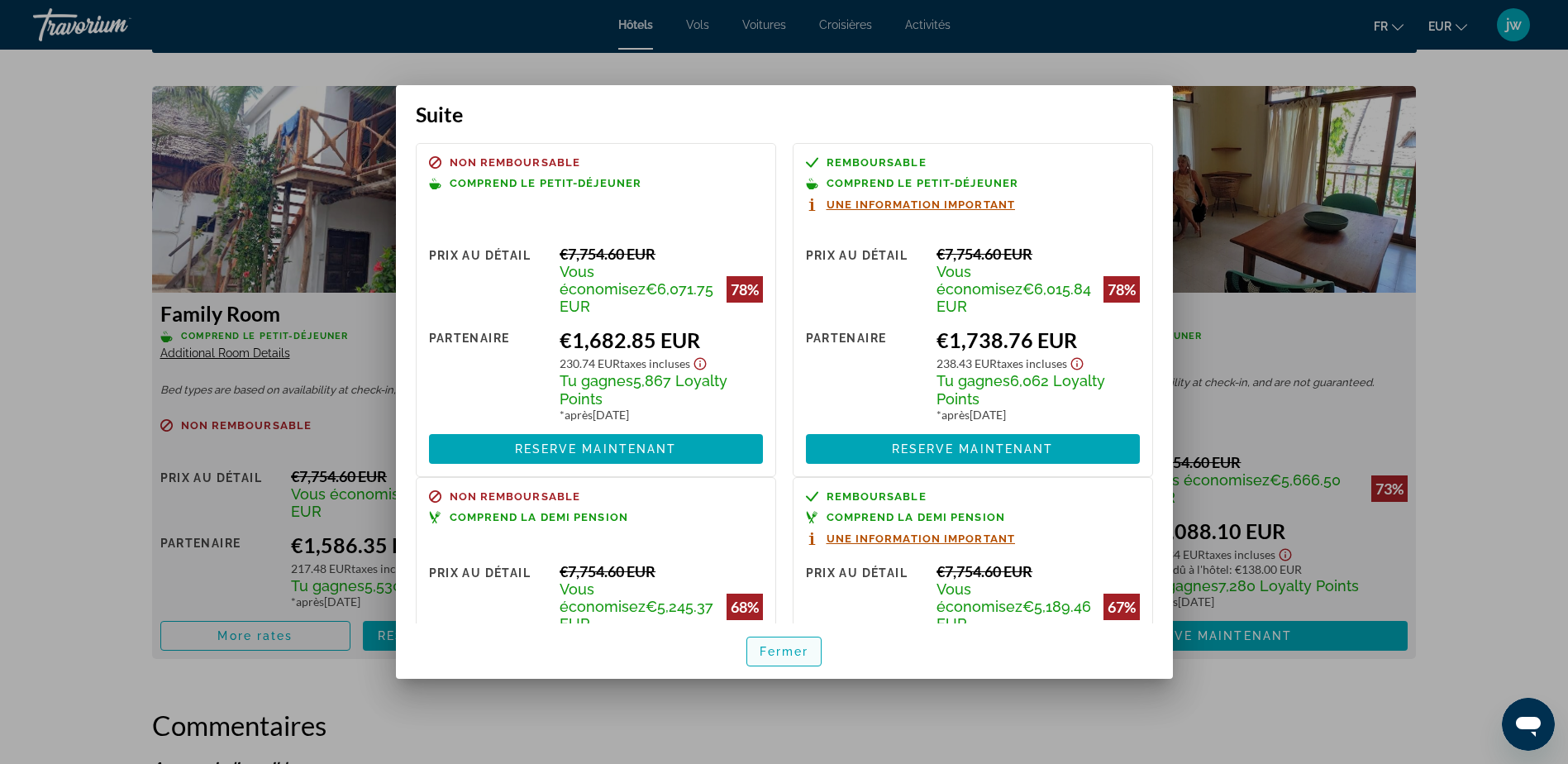
click at [786, 649] on span "Fermer" at bounding box center [784, 651] width 50 height 13
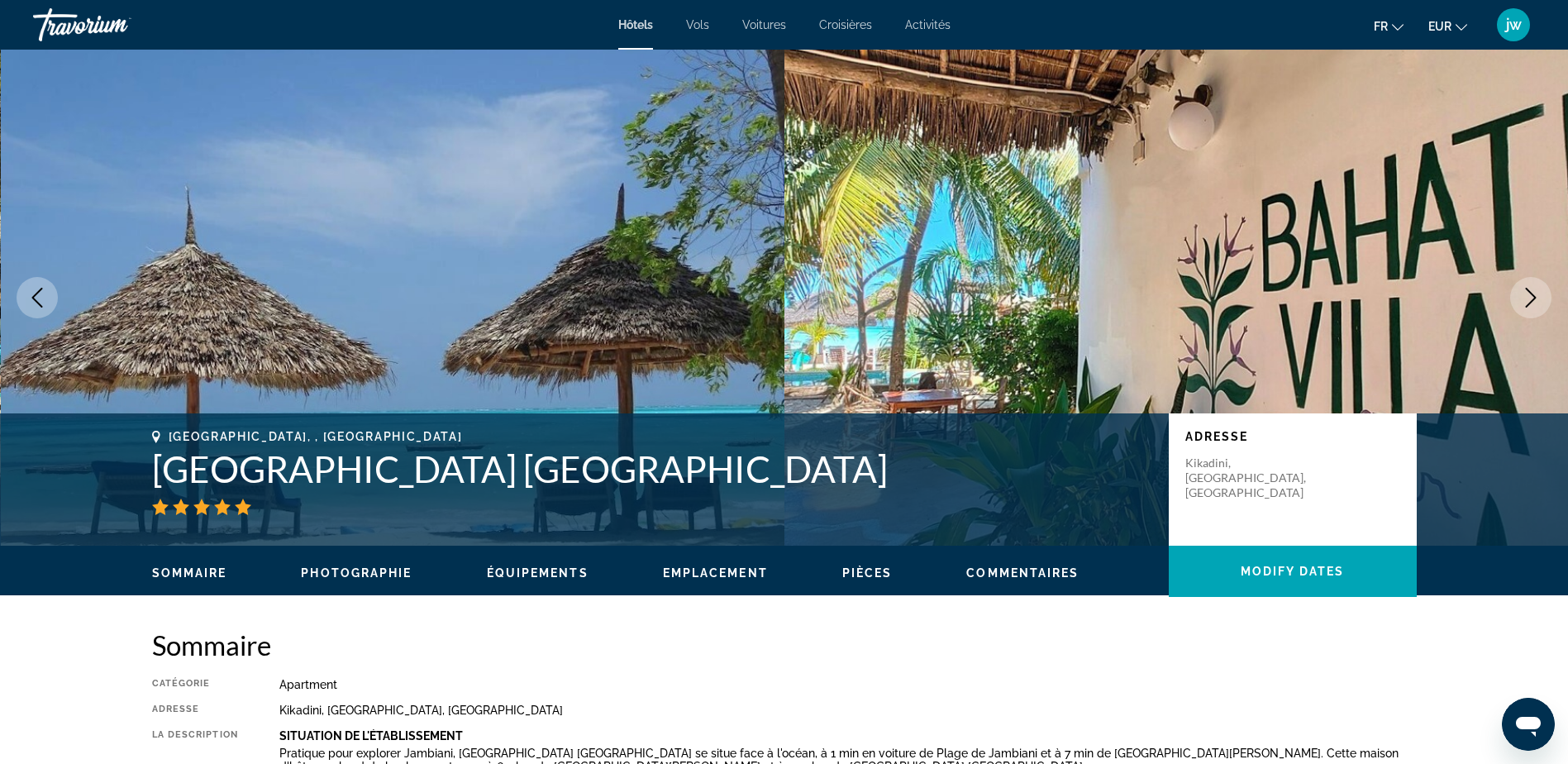
scroll to position [2254, 0]
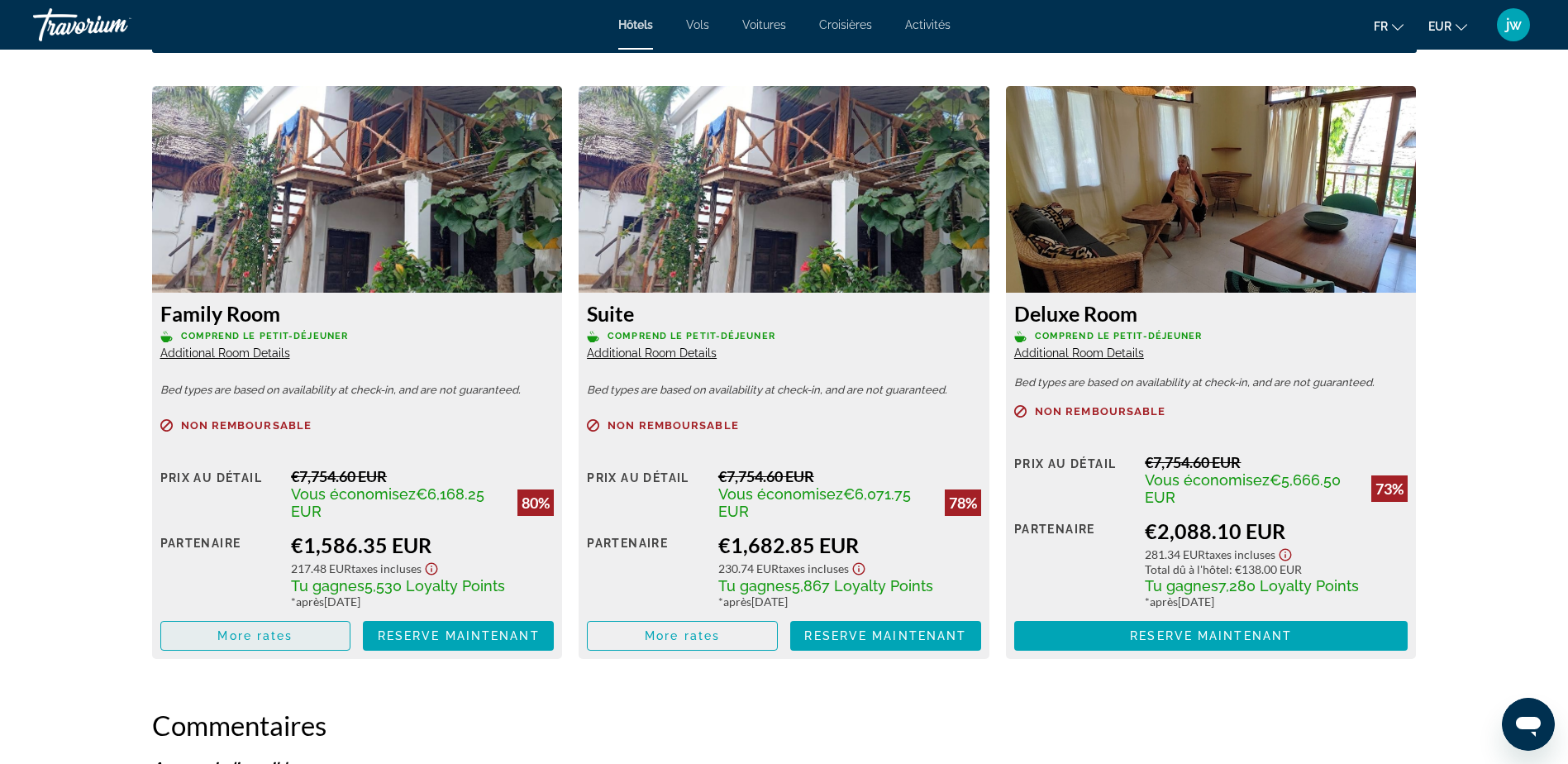
click at [275, 639] on span "More rates" at bounding box center [256, 636] width 76 height 13
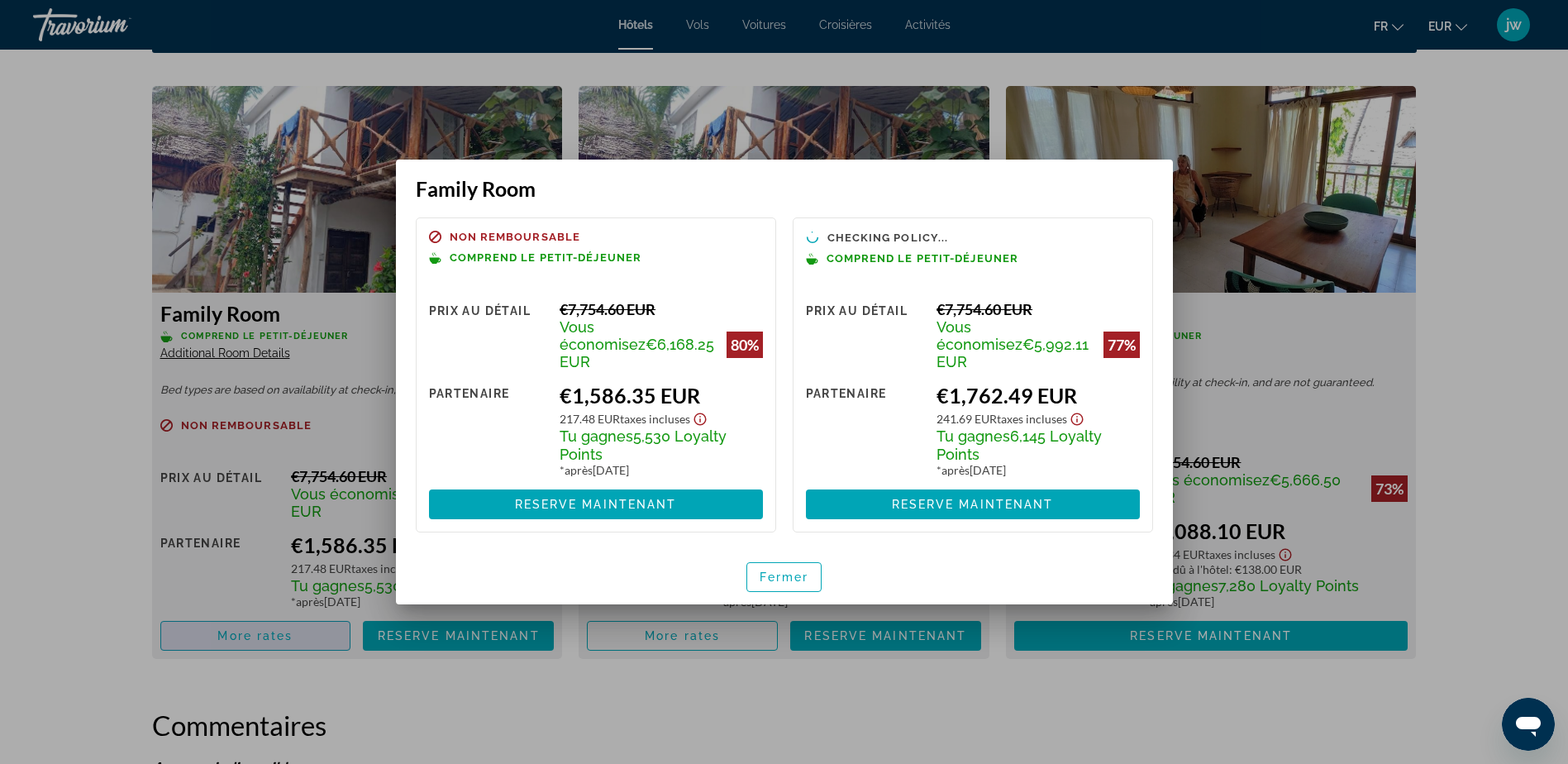
scroll to position [0, 0]
click at [772, 570] on span "Fermer" at bounding box center [784, 577] width 50 height 13
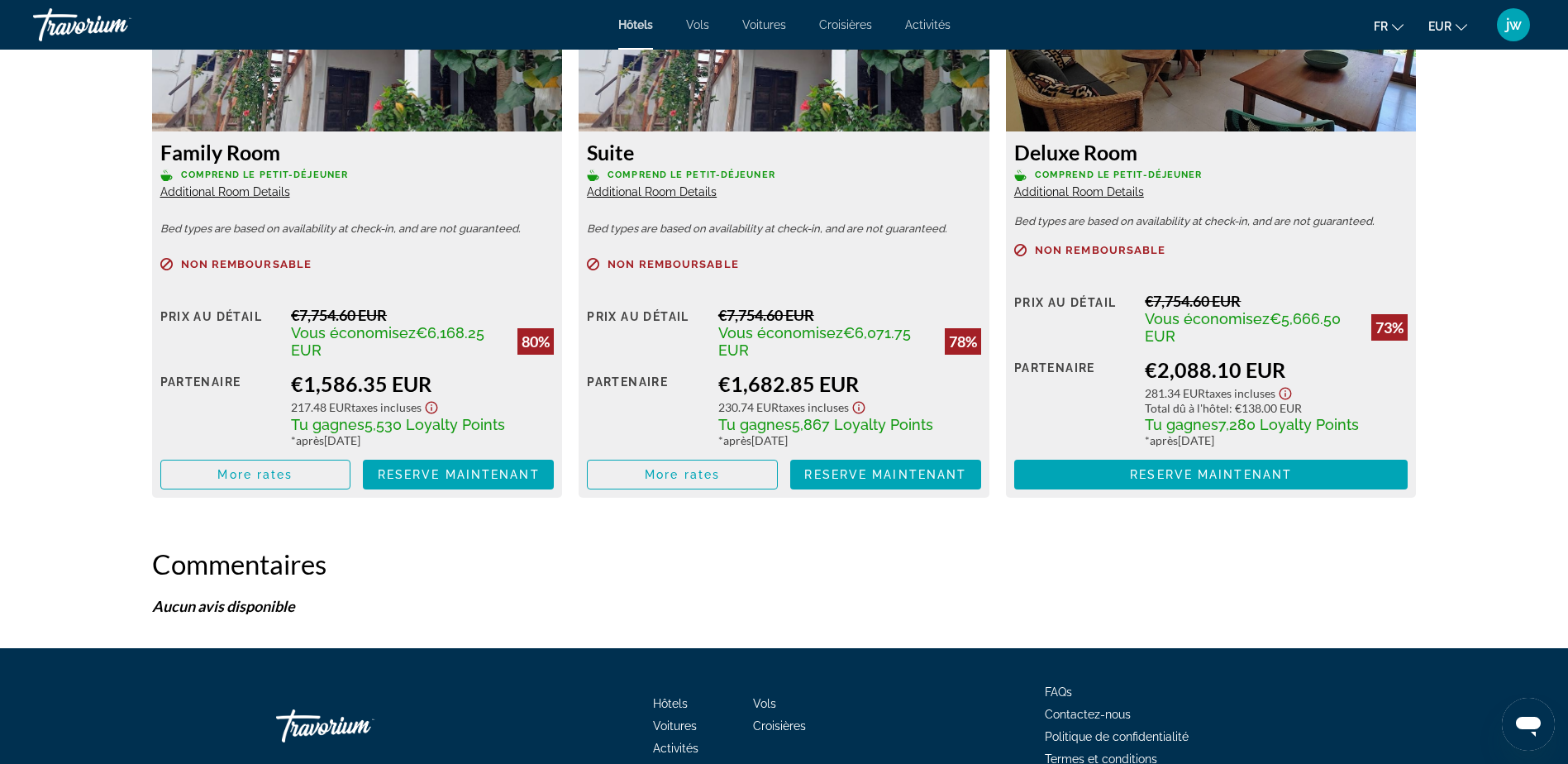
scroll to position [2254, 0]
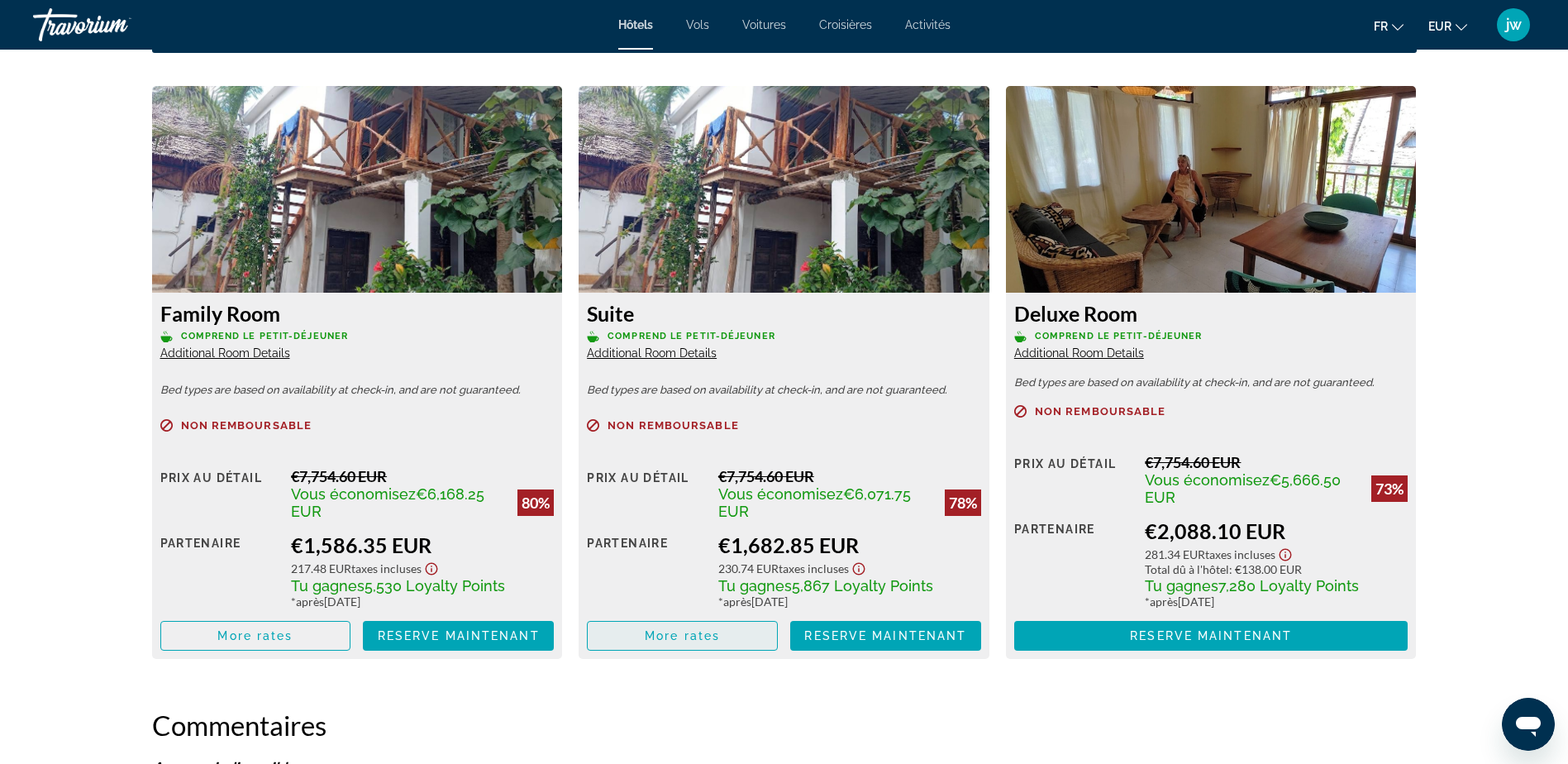
click at [700, 636] on span "More rates" at bounding box center [683, 636] width 76 height 13
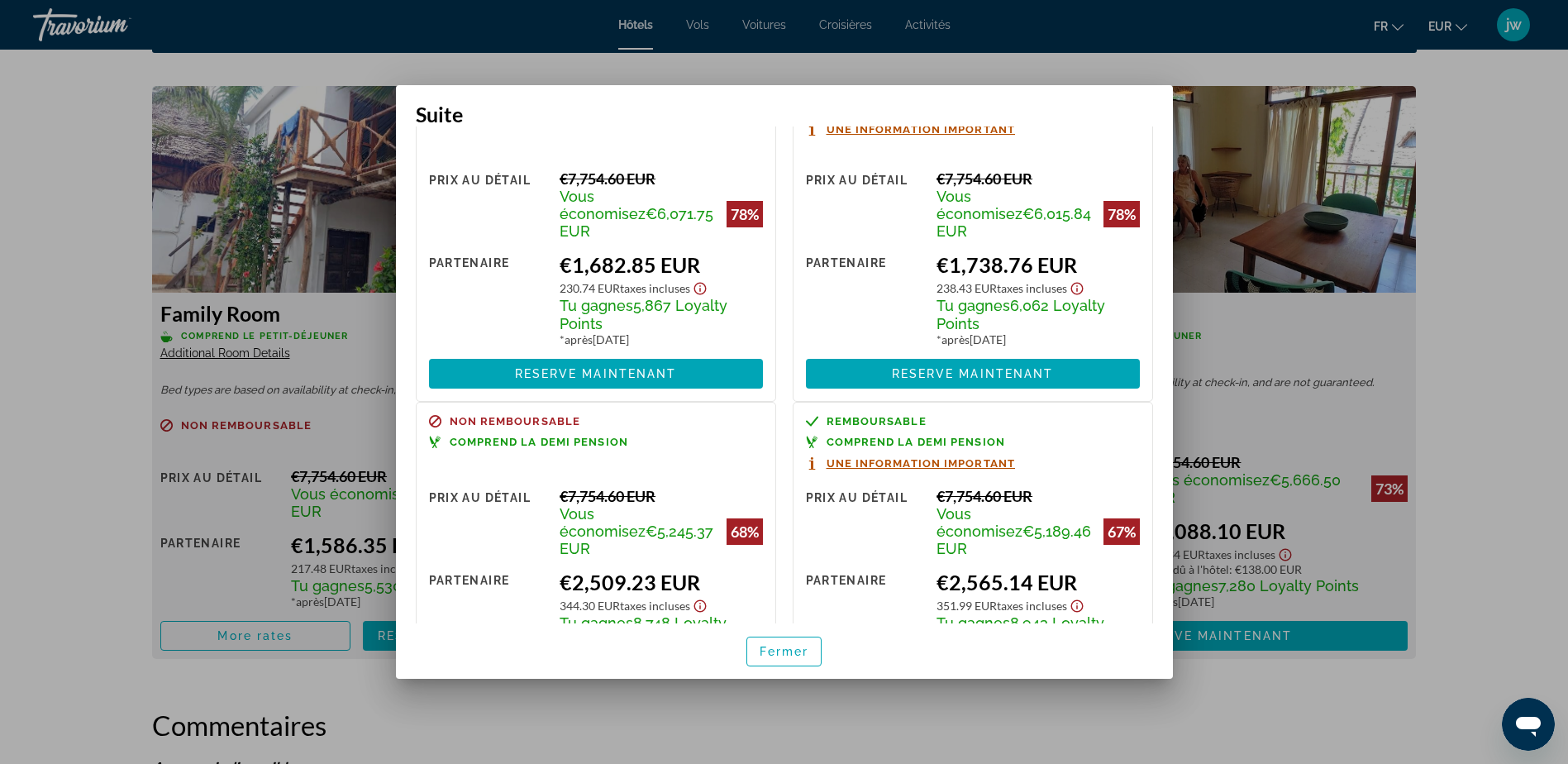
scroll to position [0, 0]
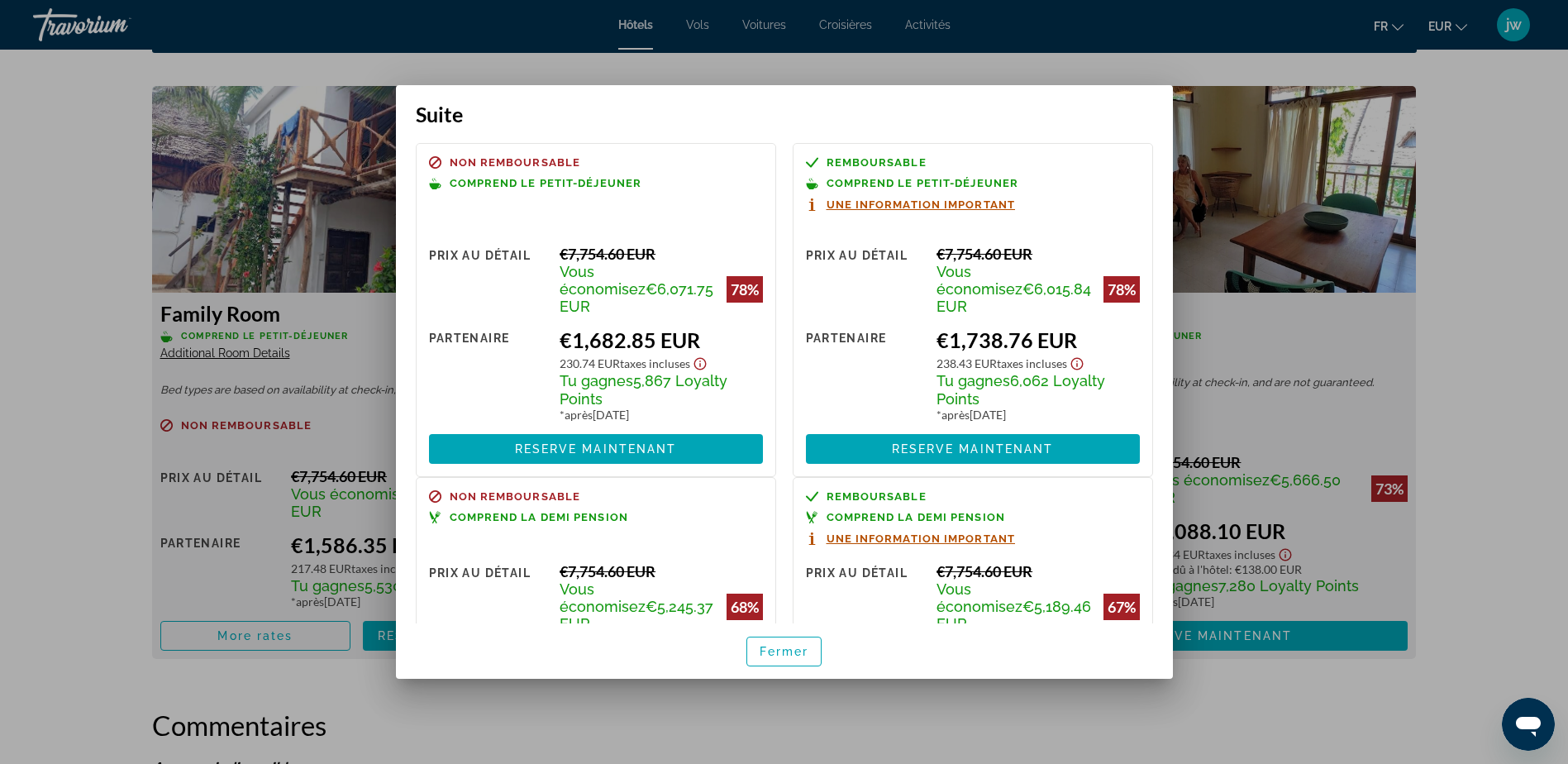
click at [66, 567] on div at bounding box center [784, 382] width 1568 height 764
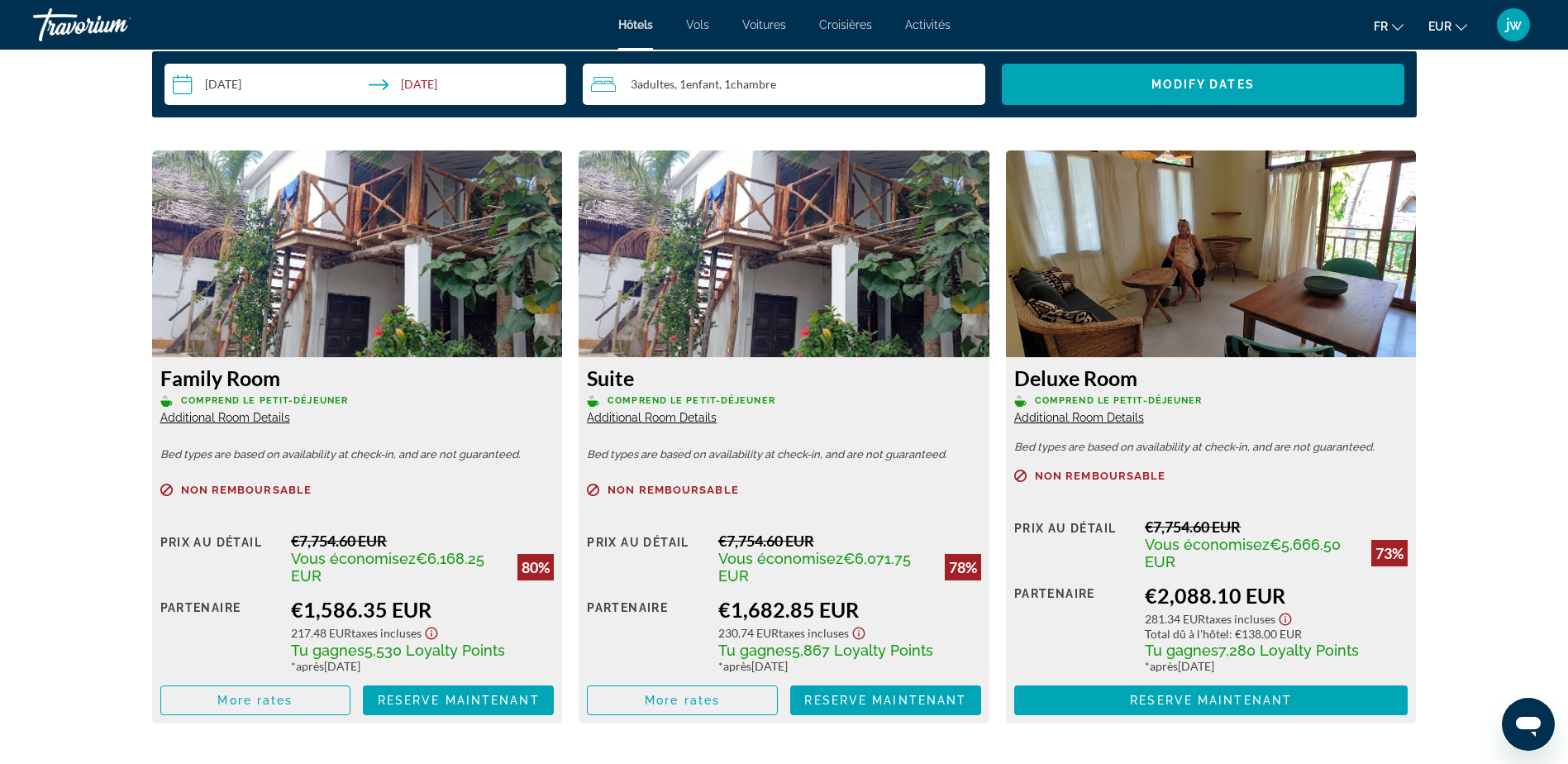
scroll to position [2171, 0]
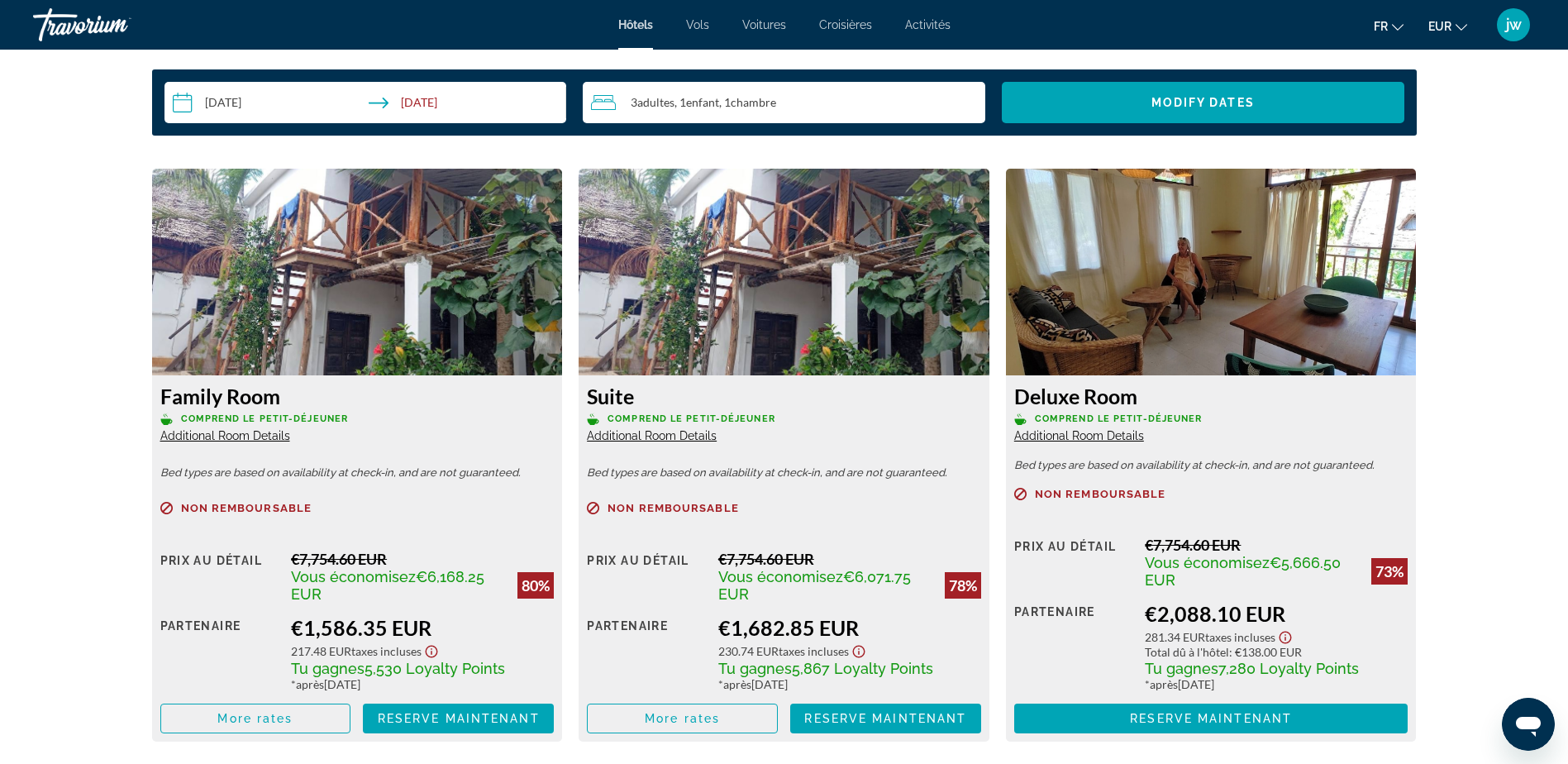
click at [669, 433] on span "Additional Room Details" at bounding box center [652, 436] width 130 height 13
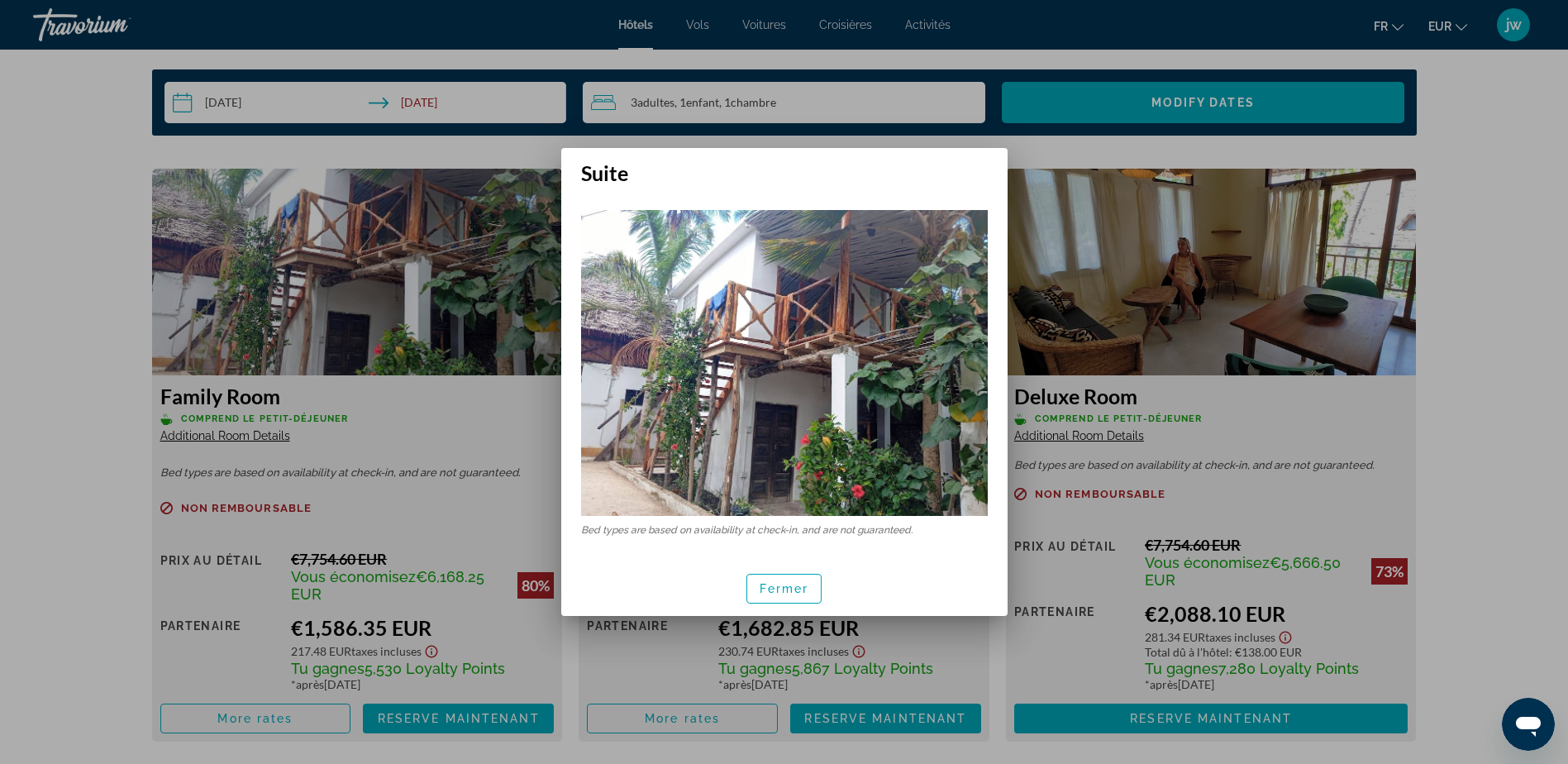
scroll to position [0, 0]
click at [782, 591] on span "Fermer" at bounding box center [784, 589] width 50 height 13
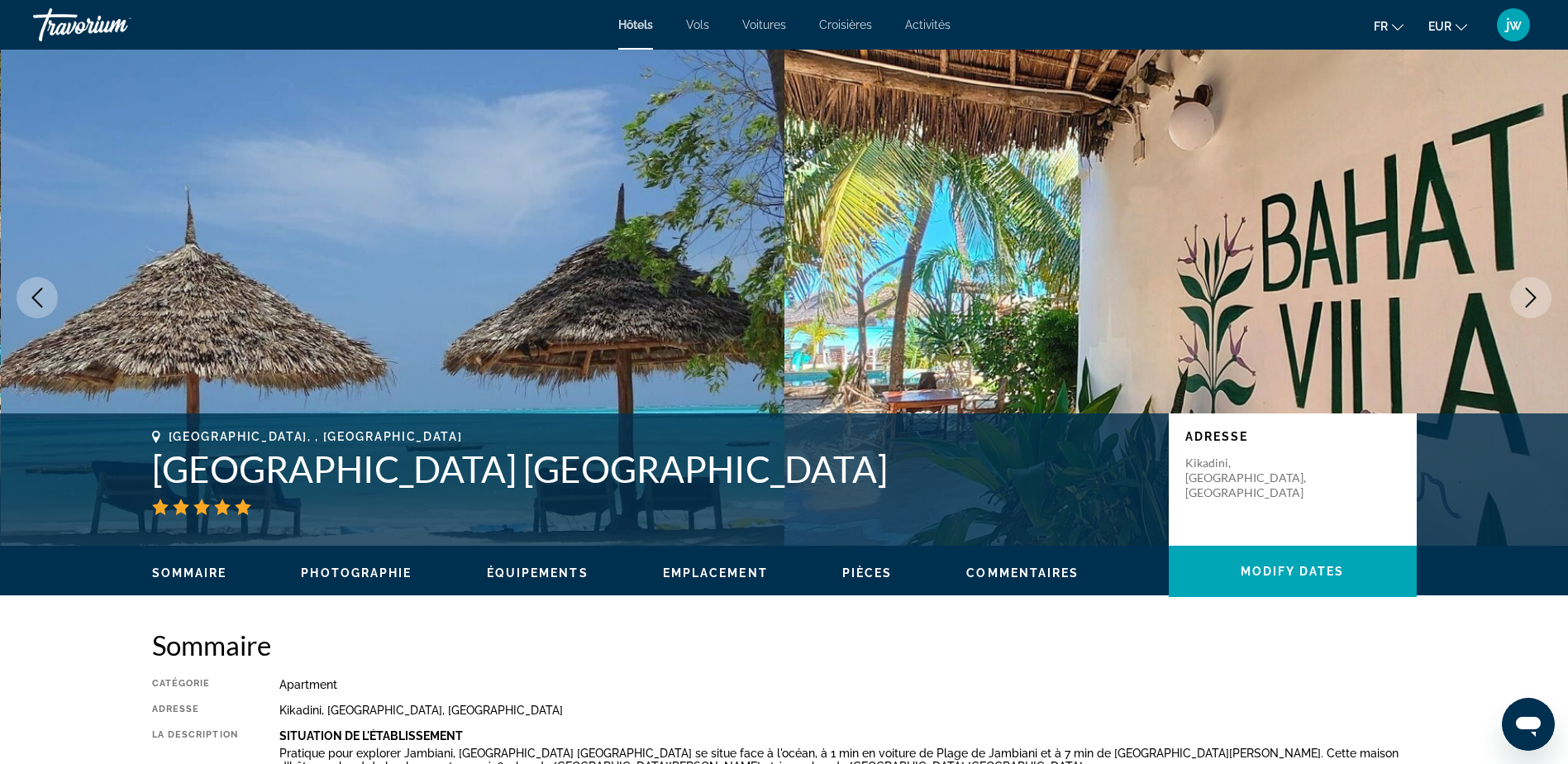
scroll to position [2171, 0]
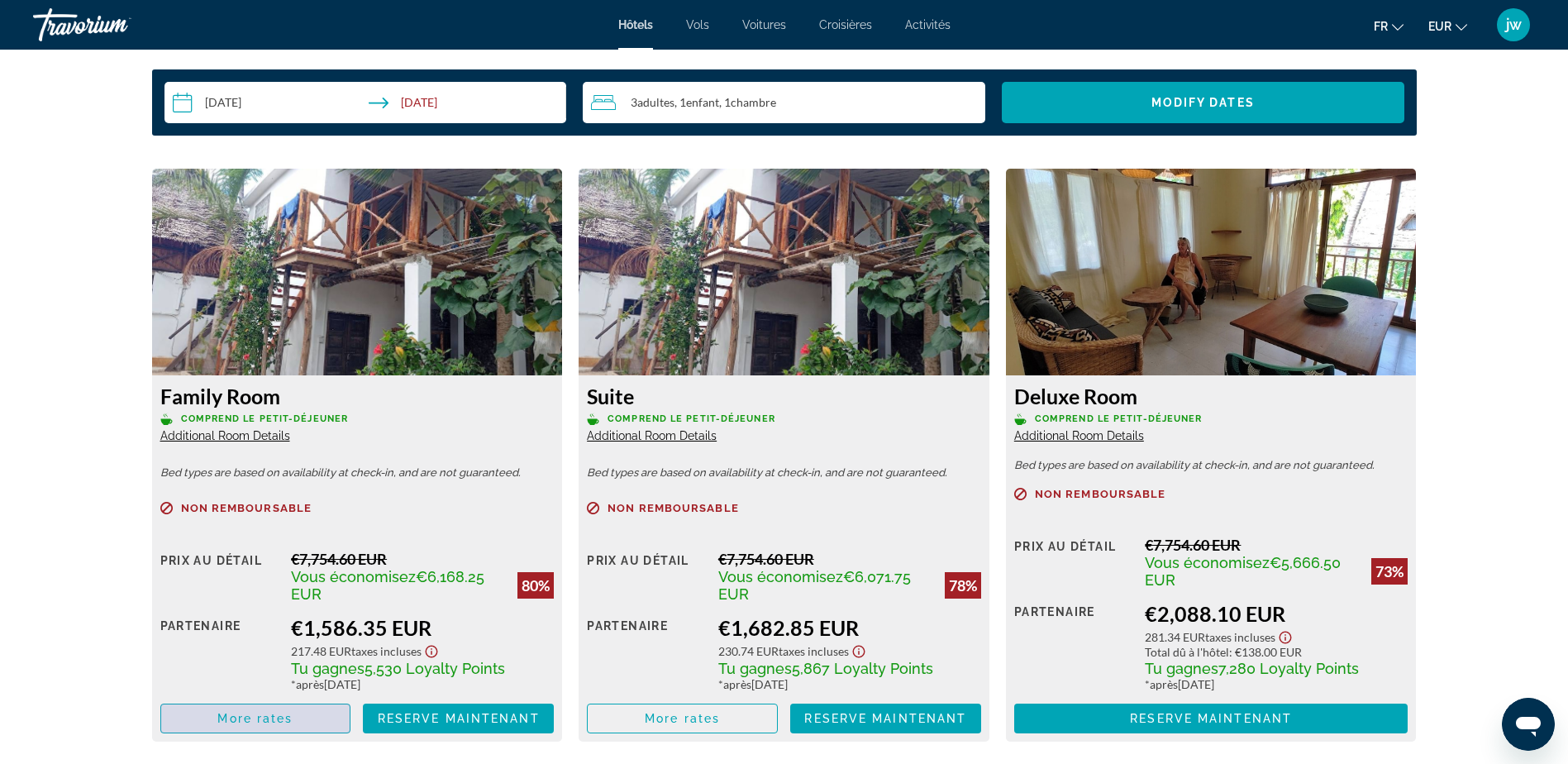
click at [302, 711] on span "Main content" at bounding box center [256, 718] width 189 height 40
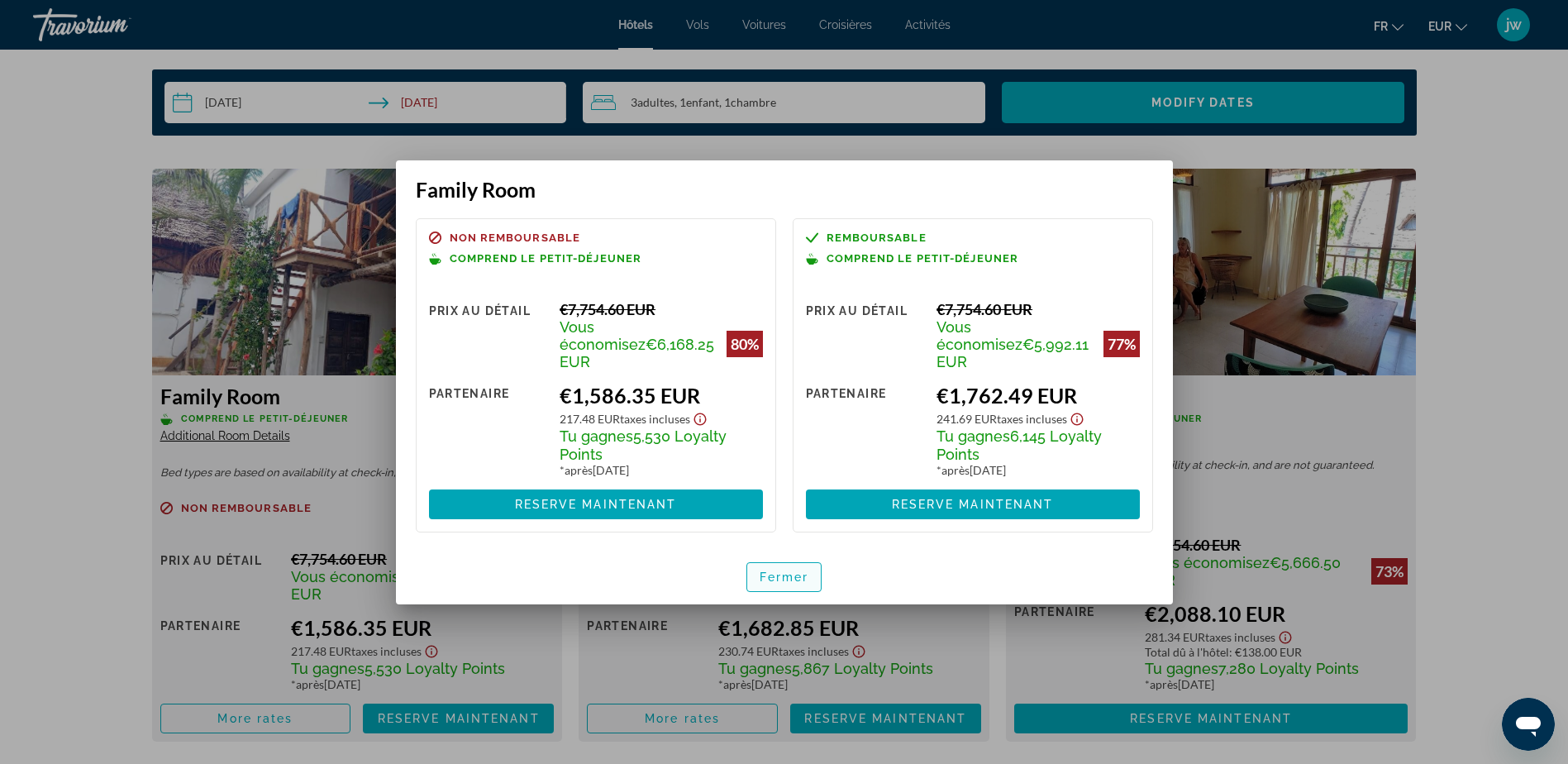
click at [783, 575] on span "button" at bounding box center [784, 577] width 75 height 40
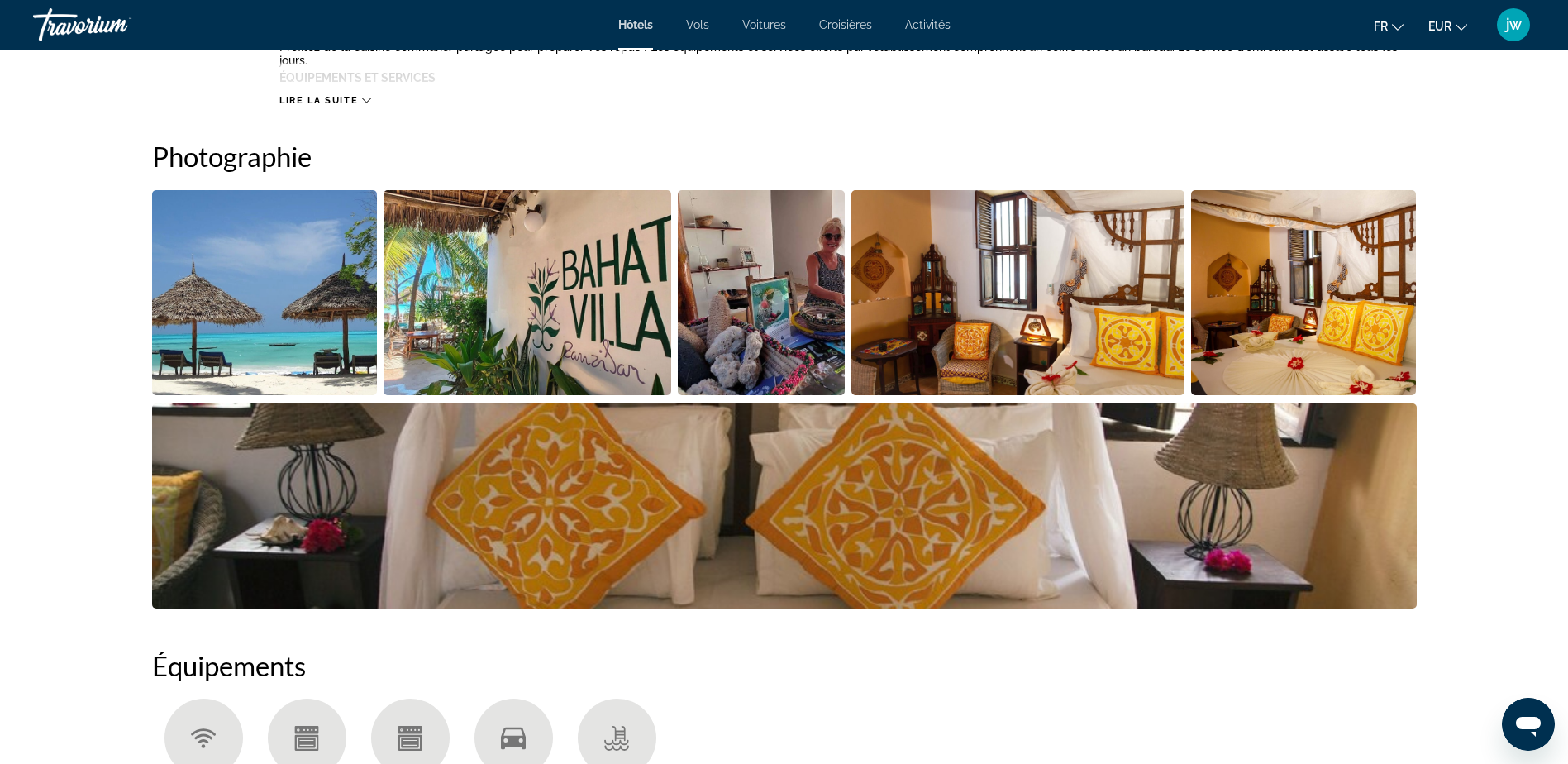
scroll to position [766, 0]
click at [267, 288] on img "Open full-screen image slider" at bounding box center [265, 293] width 226 height 205
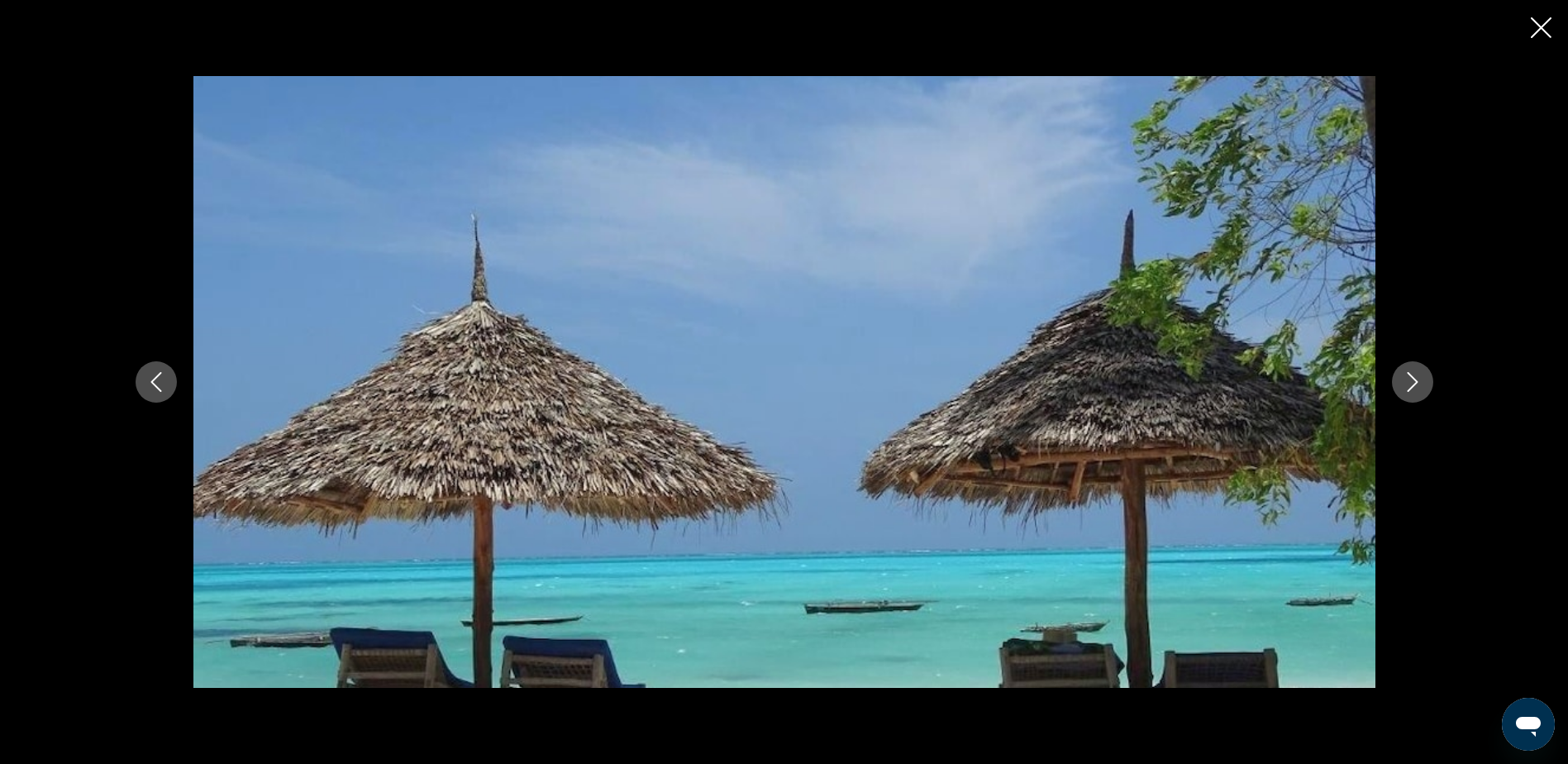
click at [1415, 385] on icon "Next image" at bounding box center [1413, 381] width 11 height 19
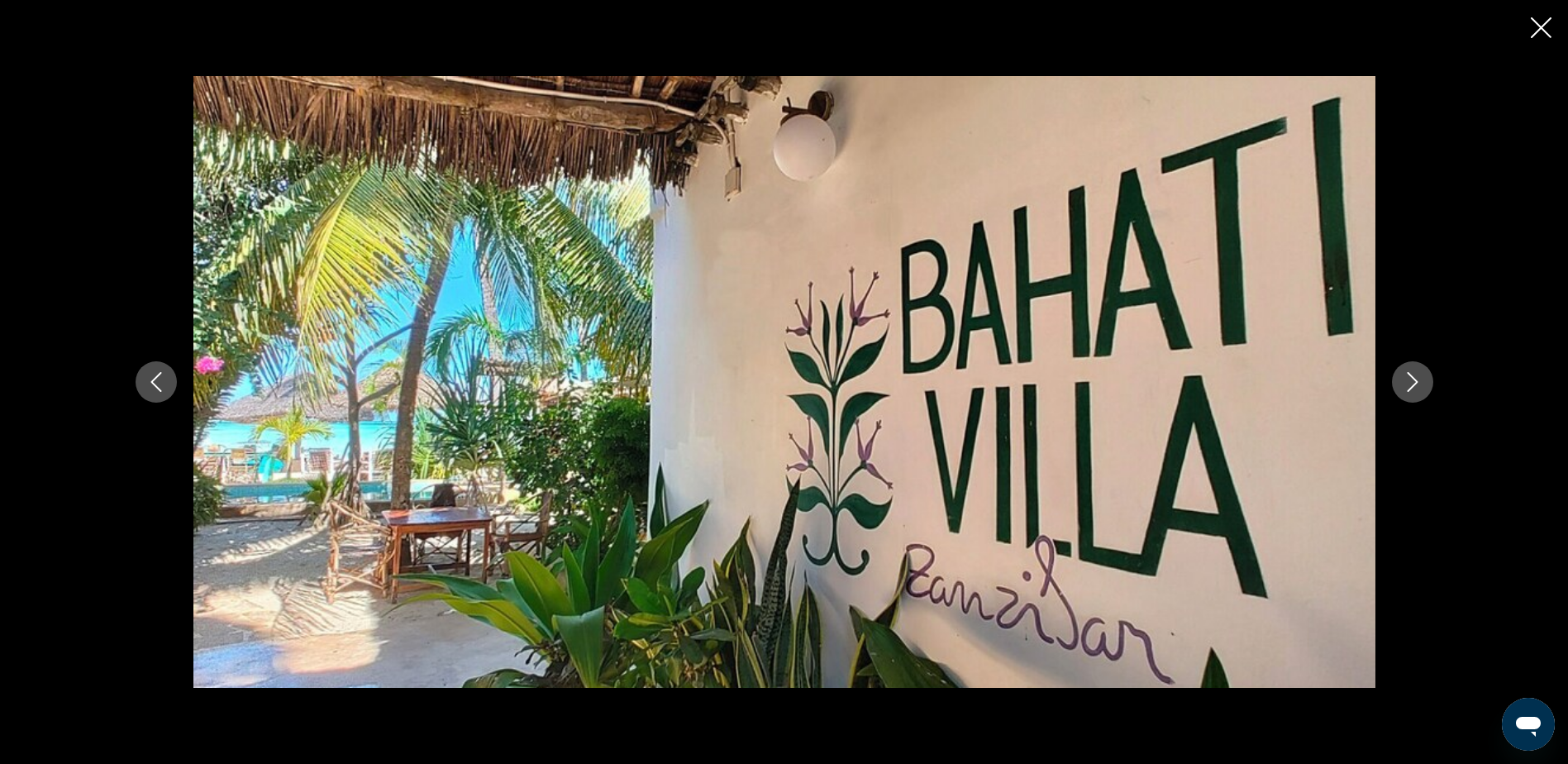
click at [1415, 385] on icon "Next image" at bounding box center [1413, 381] width 11 height 19
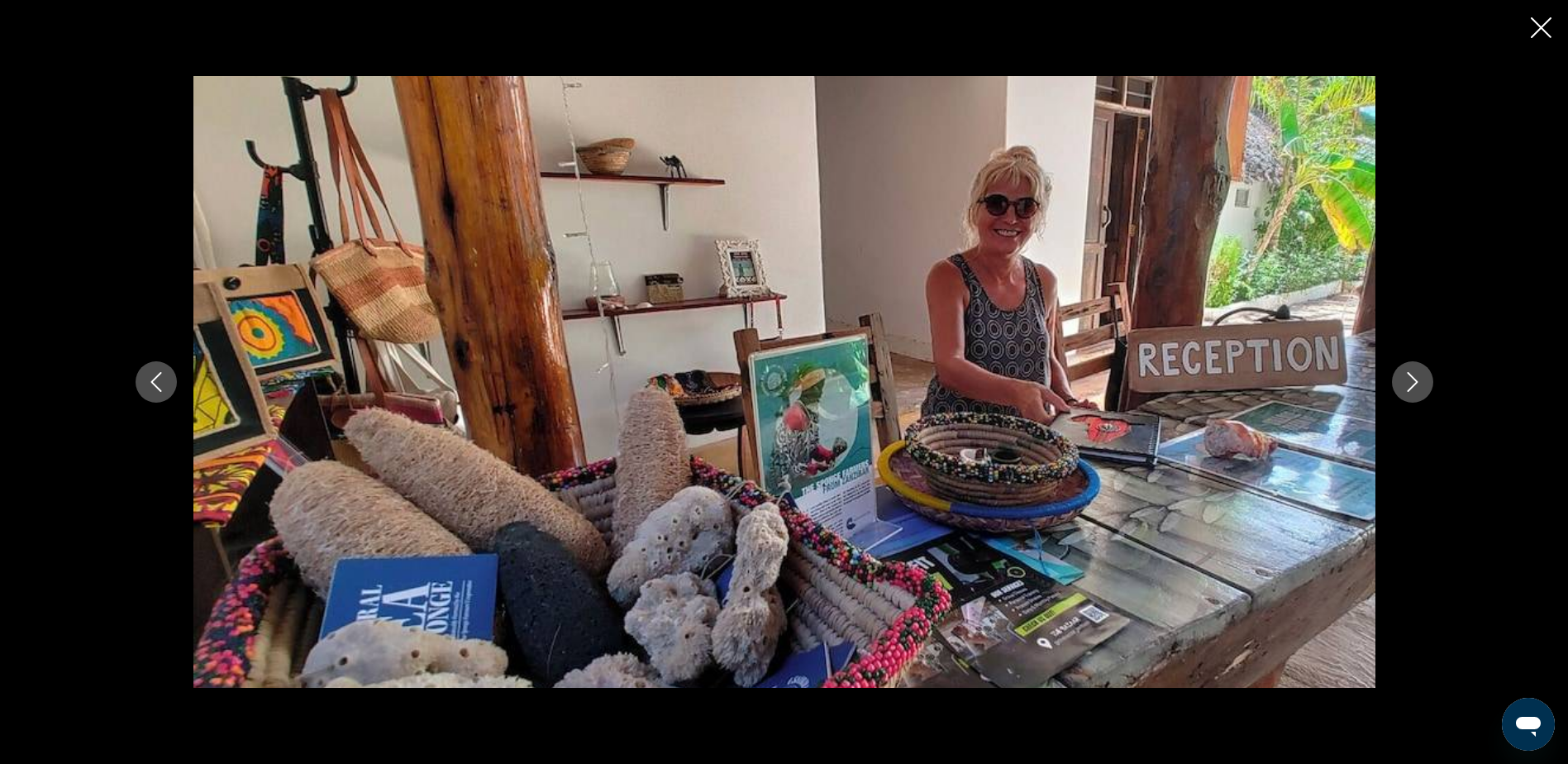
click at [1415, 385] on icon "Next image" at bounding box center [1413, 381] width 11 height 19
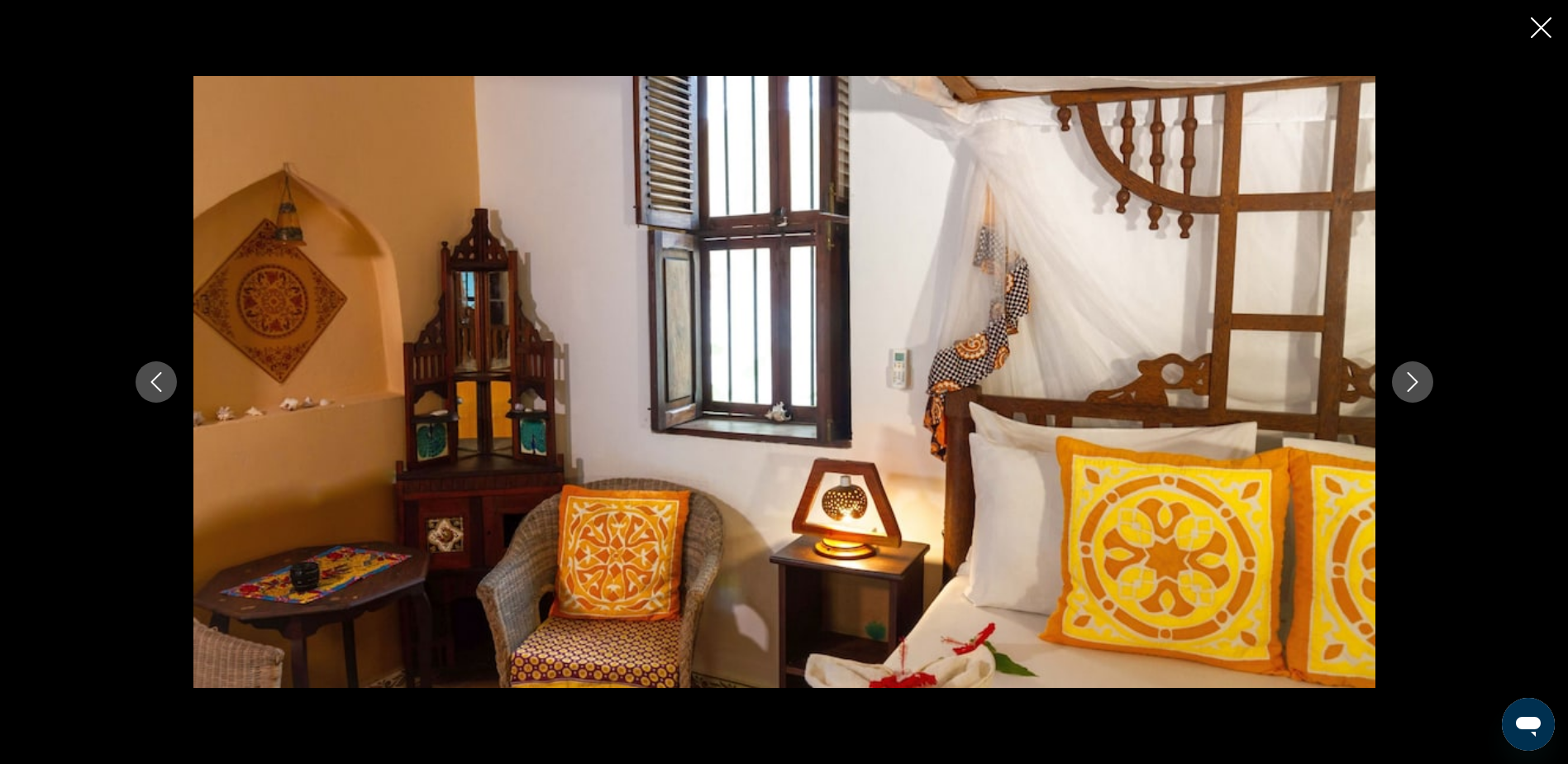
click at [1415, 385] on icon "Next image" at bounding box center [1413, 381] width 11 height 19
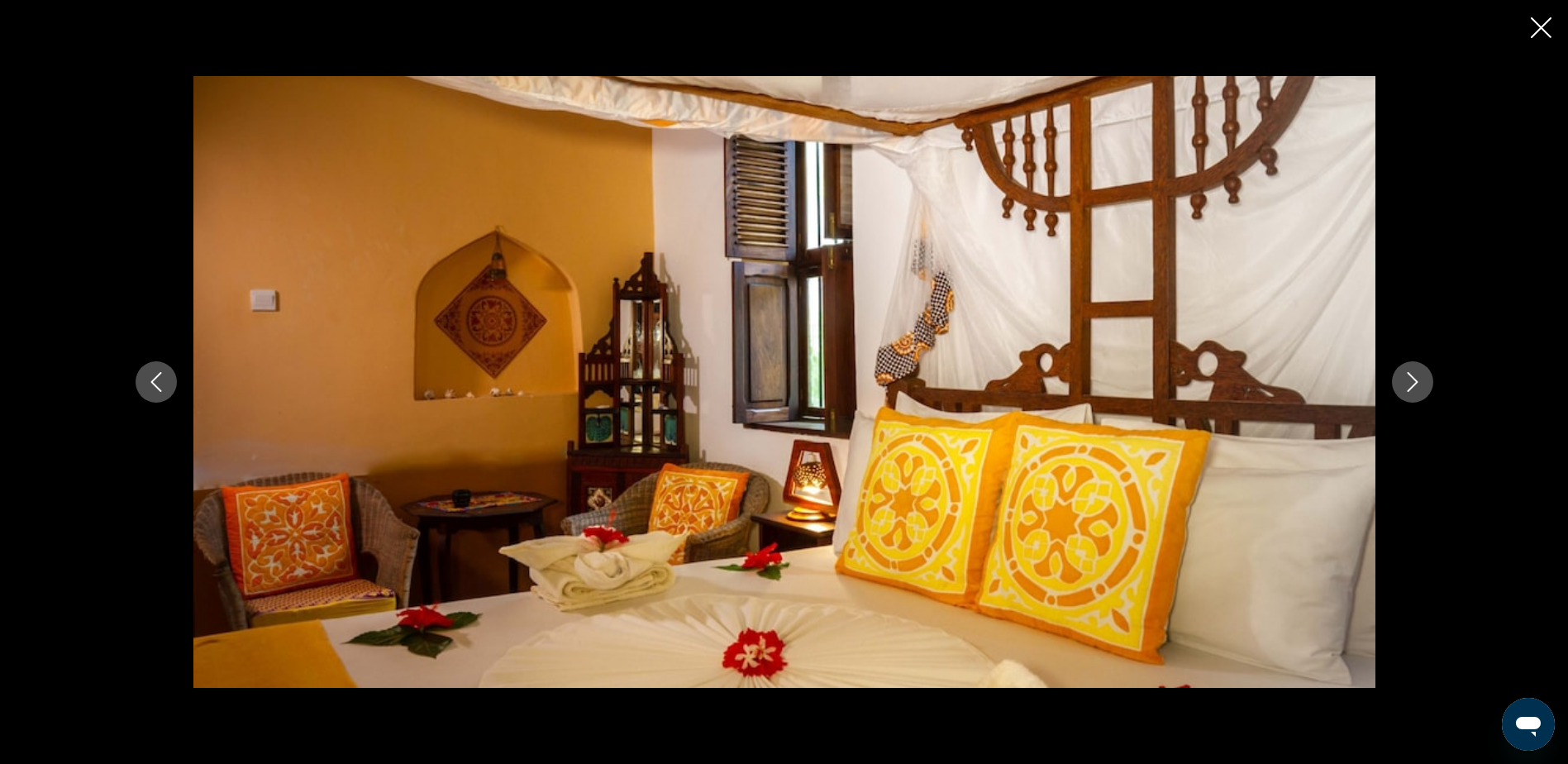
click at [1415, 385] on icon "Next image" at bounding box center [1413, 381] width 11 height 19
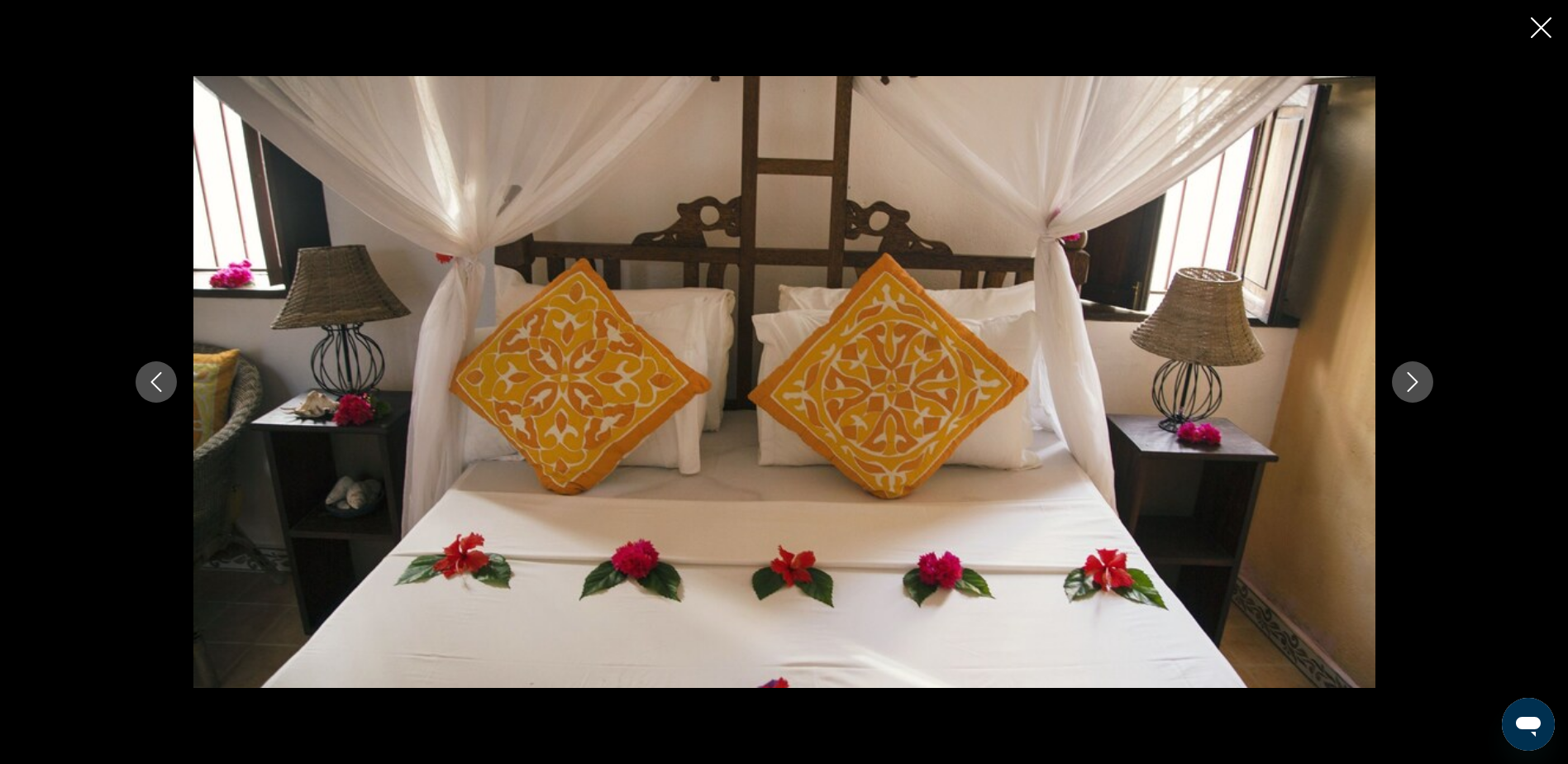
click at [1415, 385] on icon "Next image" at bounding box center [1413, 381] width 11 height 19
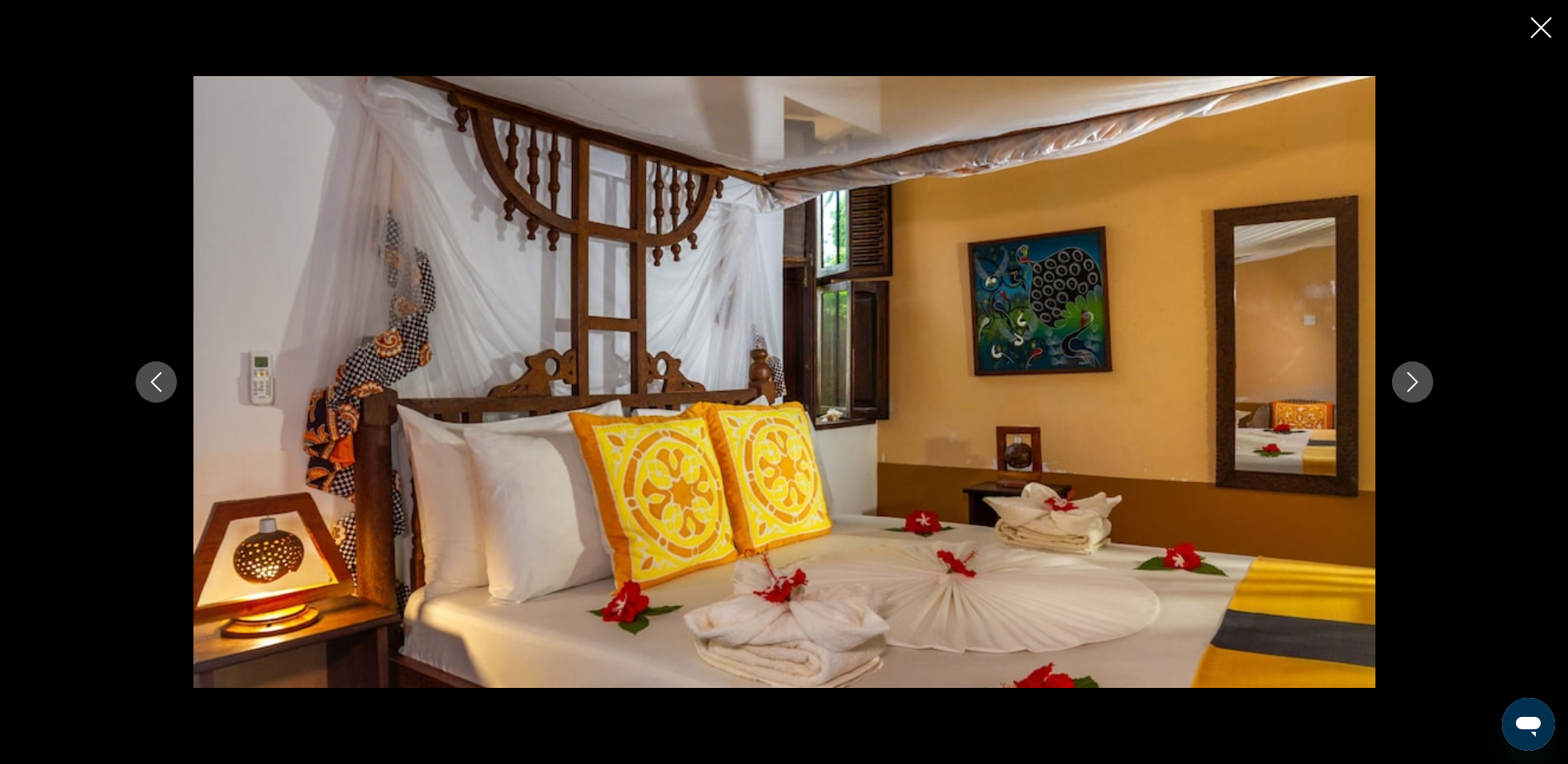
click at [1415, 385] on icon "Next image" at bounding box center [1413, 381] width 11 height 19
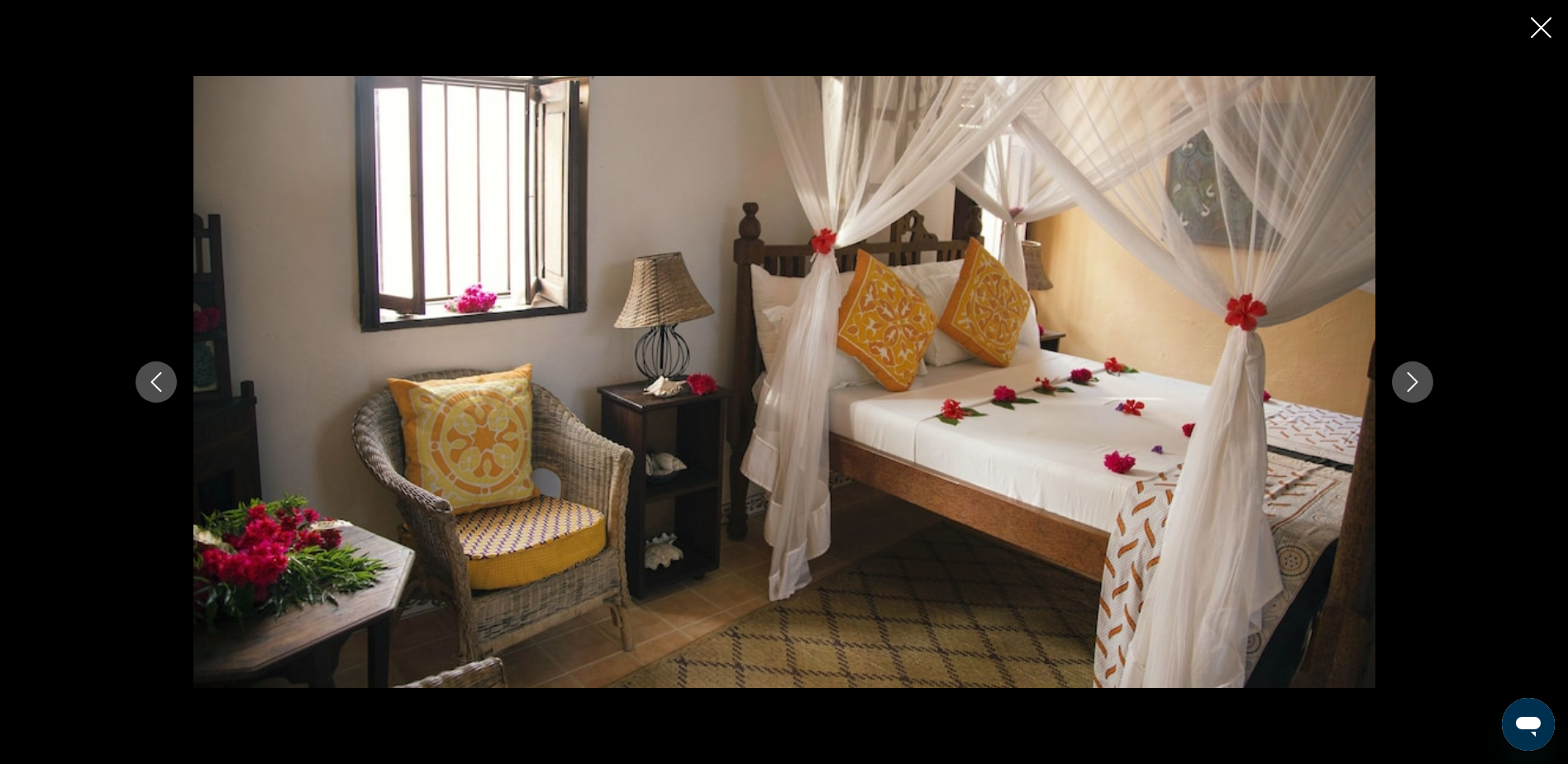
click at [1415, 385] on icon "Next image" at bounding box center [1413, 381] width 11 height 19
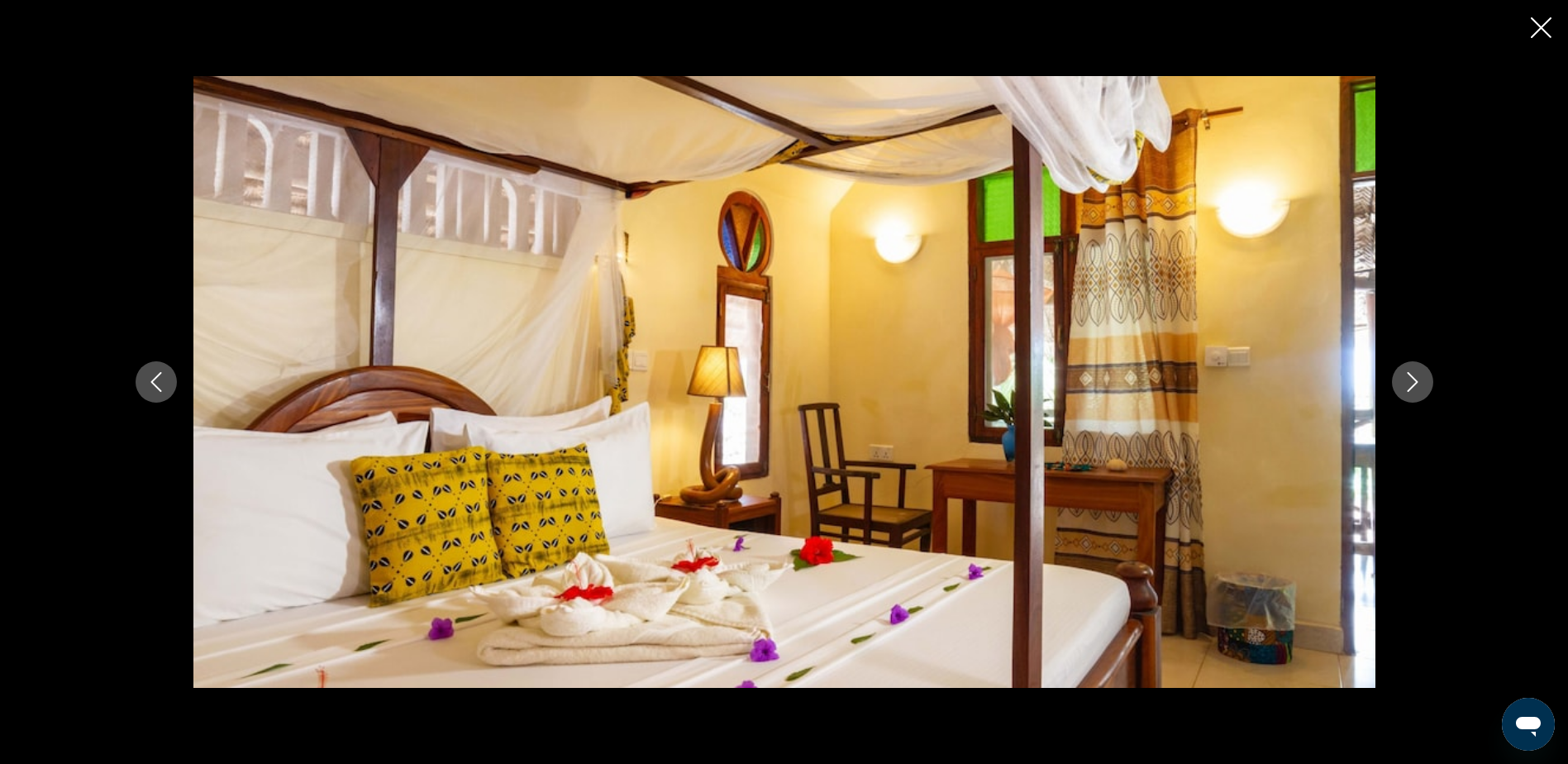
click at [1415, 385] on icon "Next image" at bounding box center [1413, 381] width 11 height 19
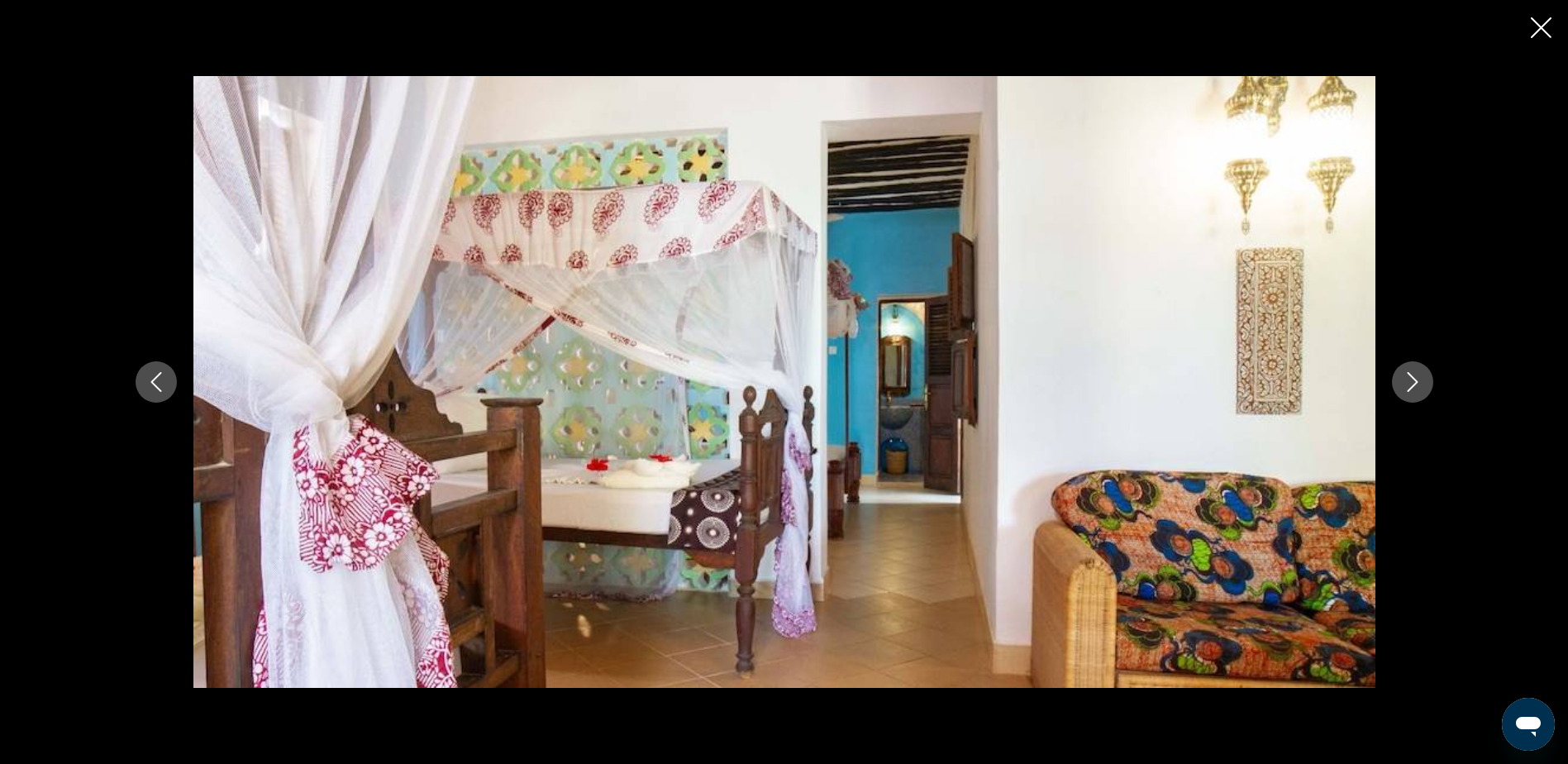
click at [1415, 385] on icon "Next image" at bounding box center [1413, 381] width 11 height 19
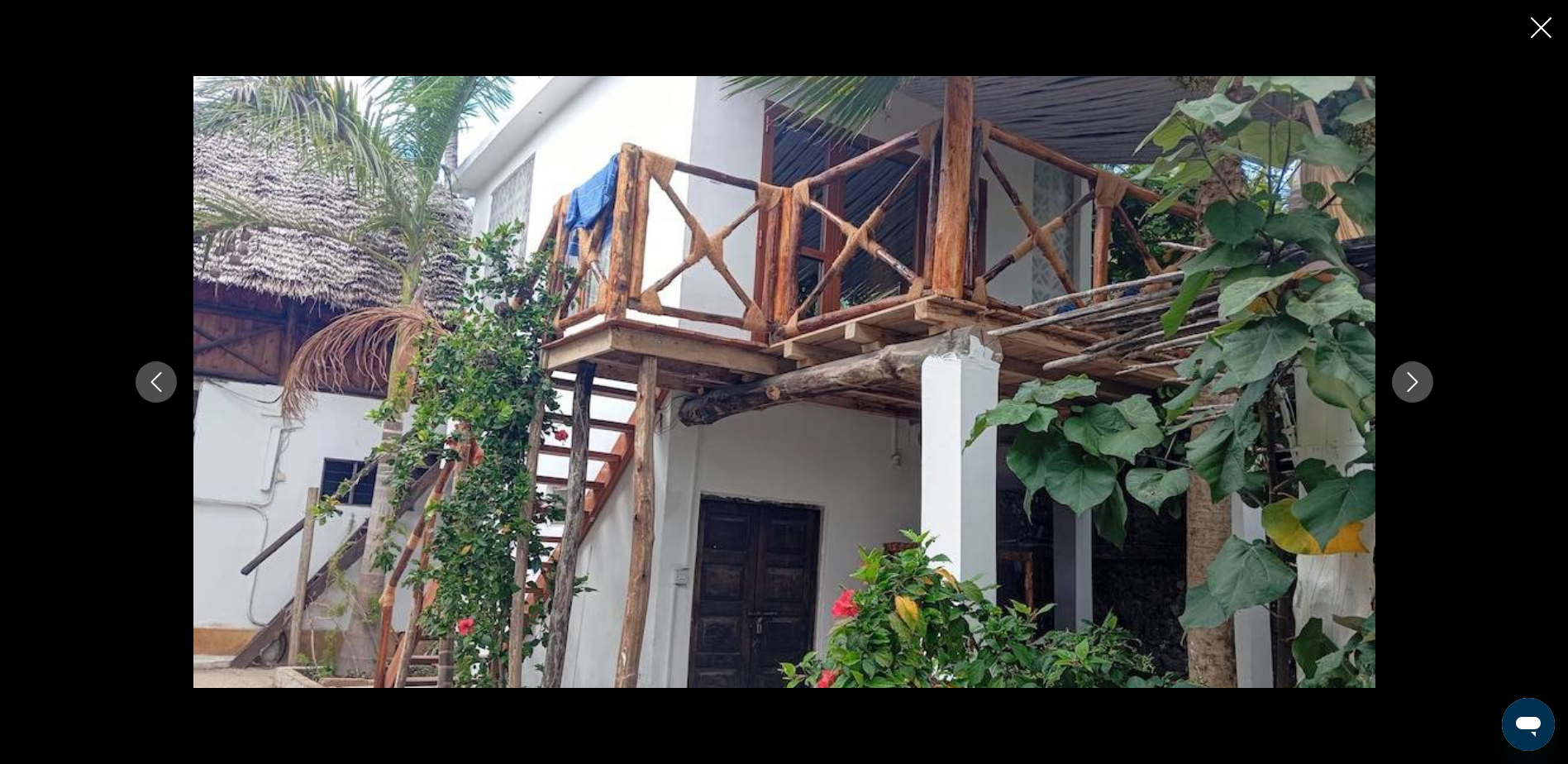
click at [1415, 385] on icon "Next image" at bounding box center [1413, 381] width 11 height 19
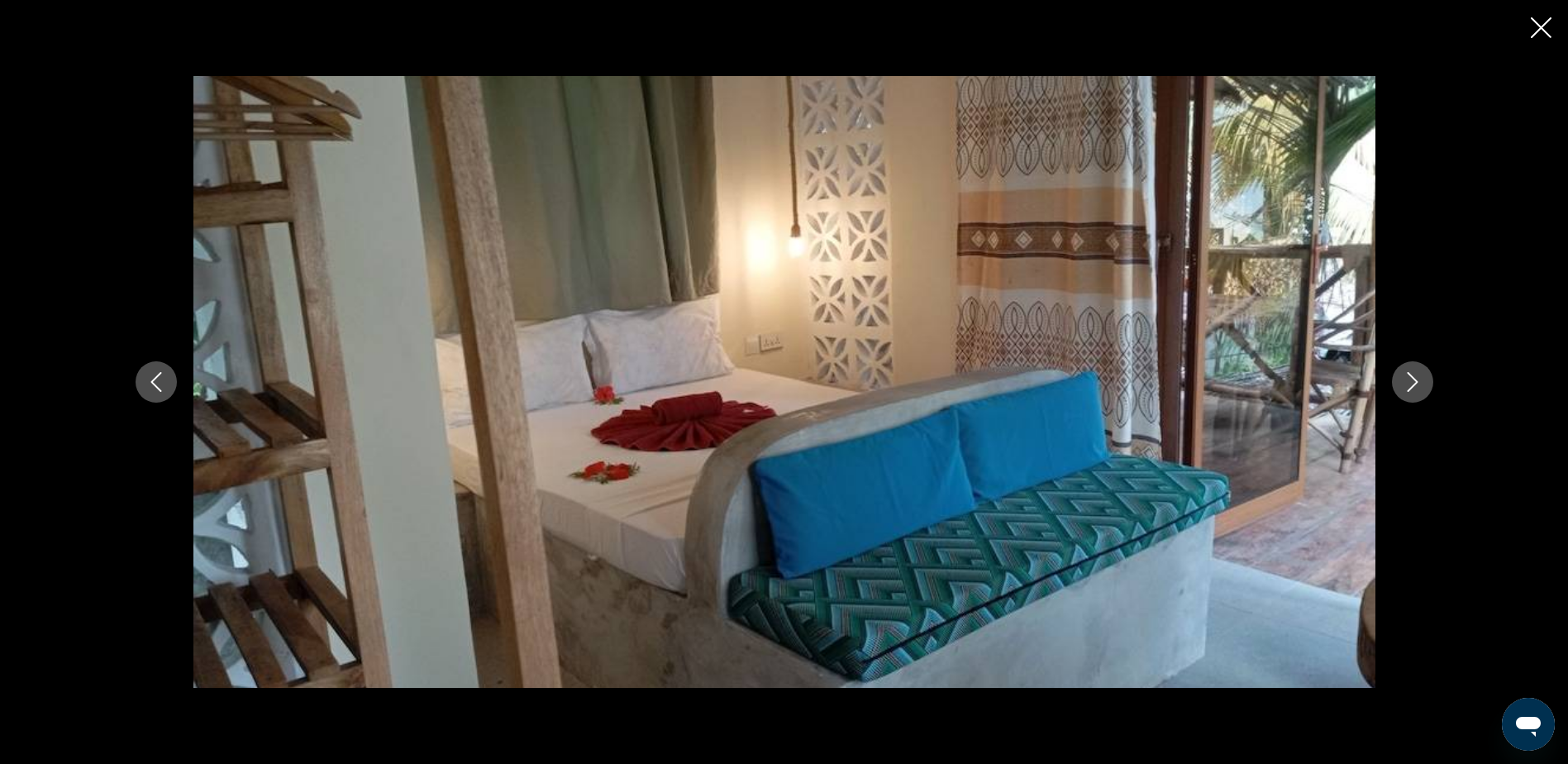
click at [1415, 385] on icon "Next image" at bounding box center [1413, 381] width 11 height 19
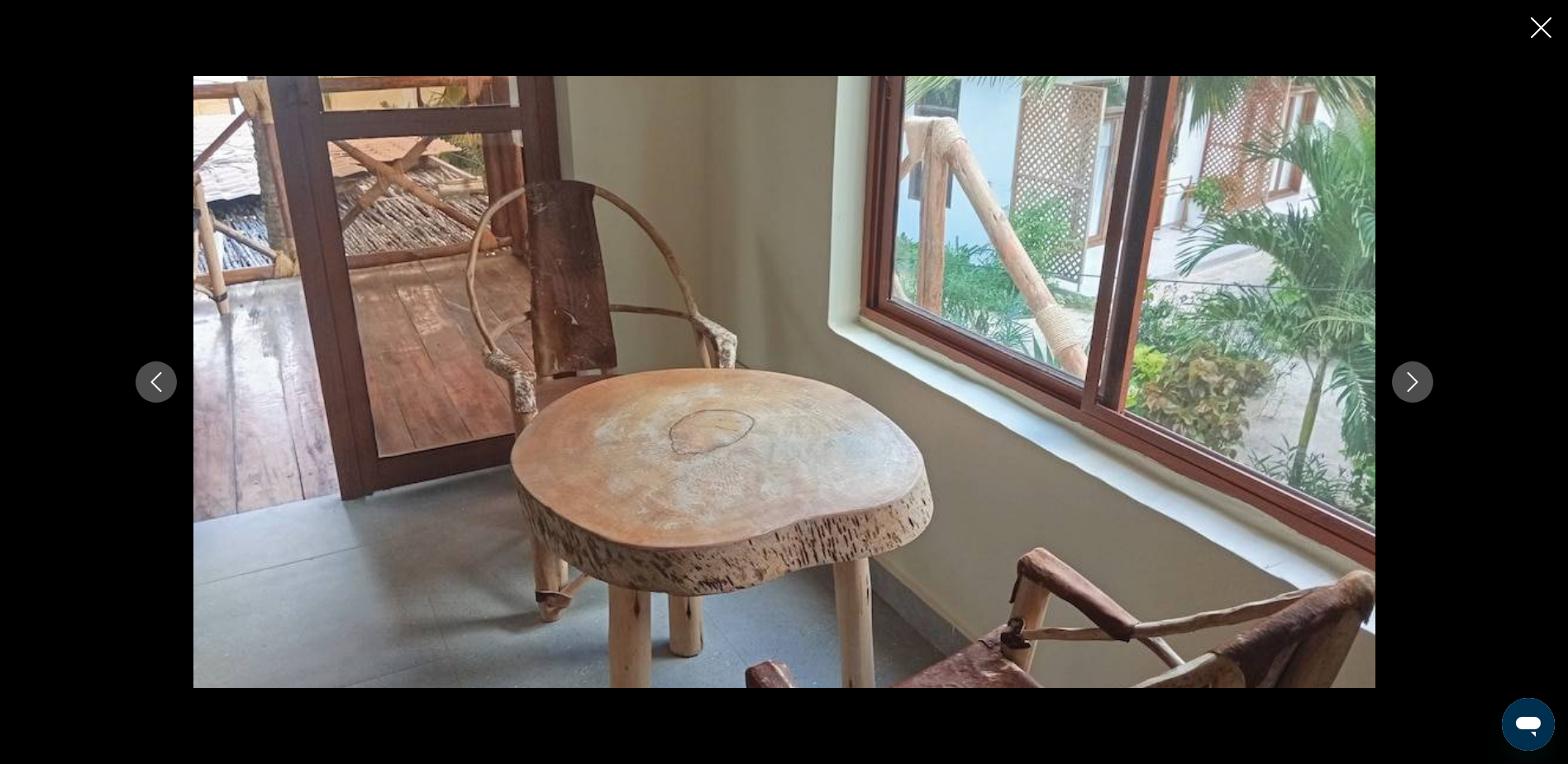
click at [1415, 385] on icon "Next image" at bounding box center [1413, 381] width 11 height 19
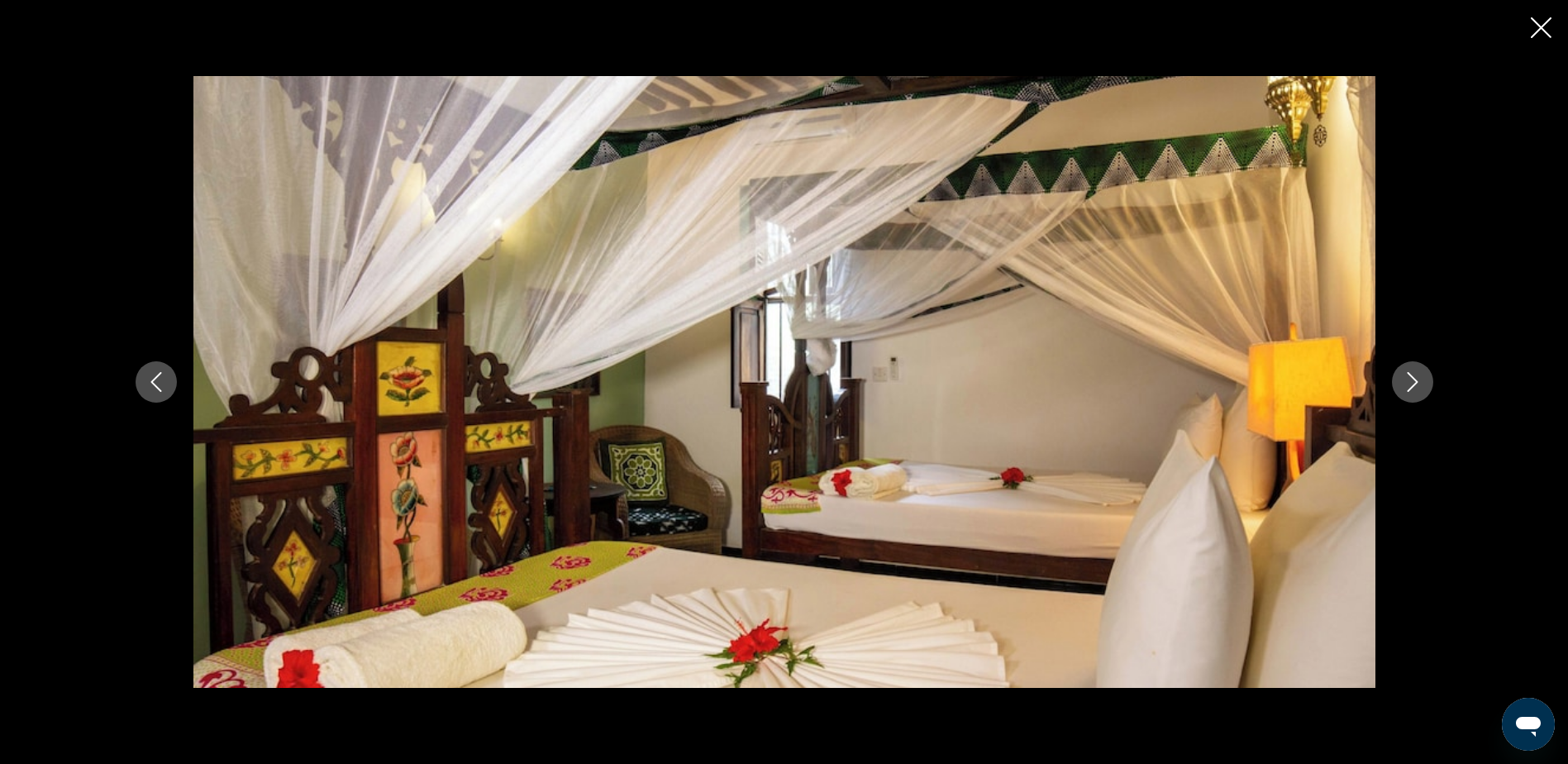
click at [1415, 385] on icon "Next image" at bounding box center [1413, 381] width 11 height 19
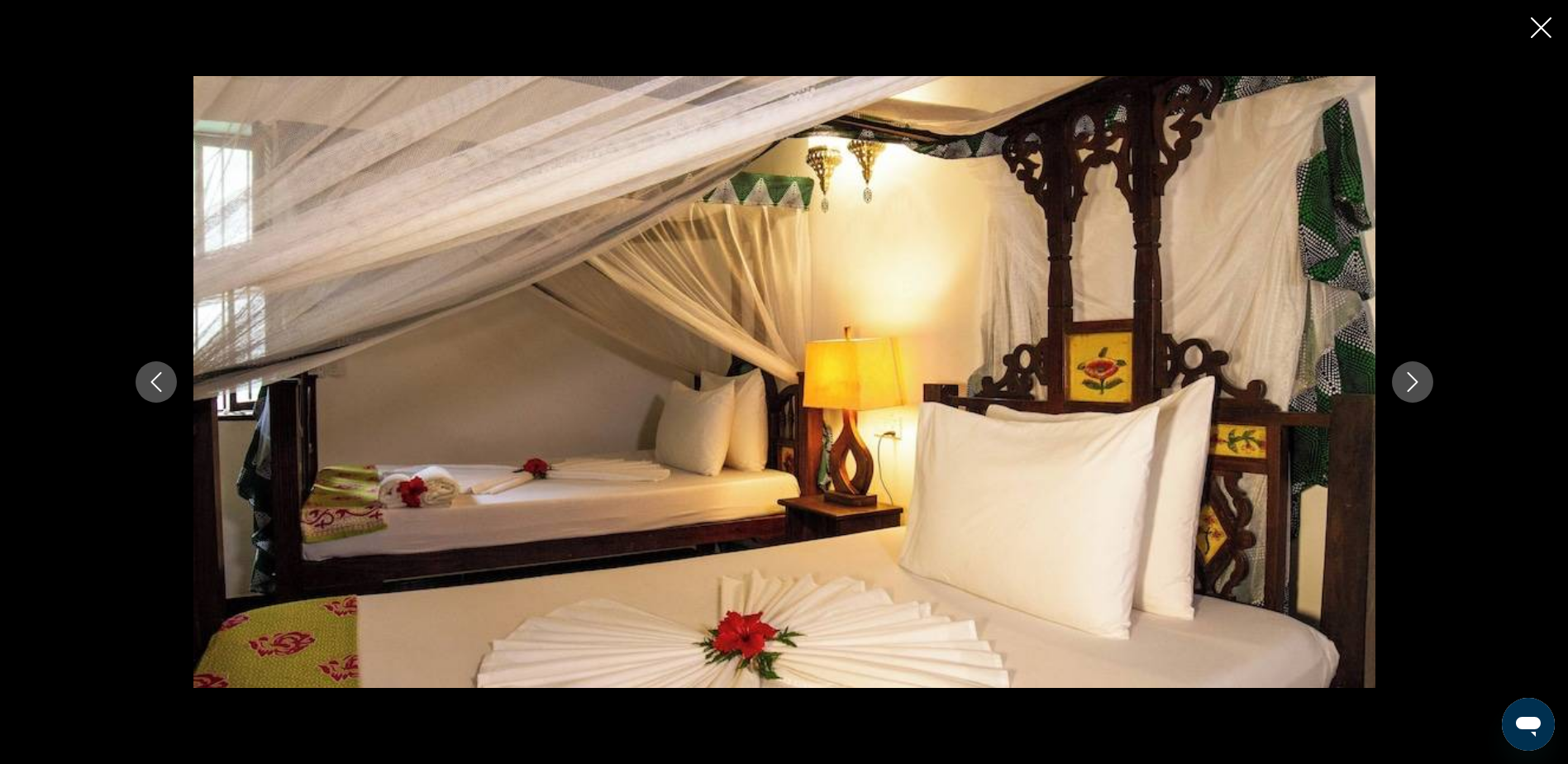
click at [1415, 385] on icon "Next image" at bounding box center [1413, 381] width 11 height 19
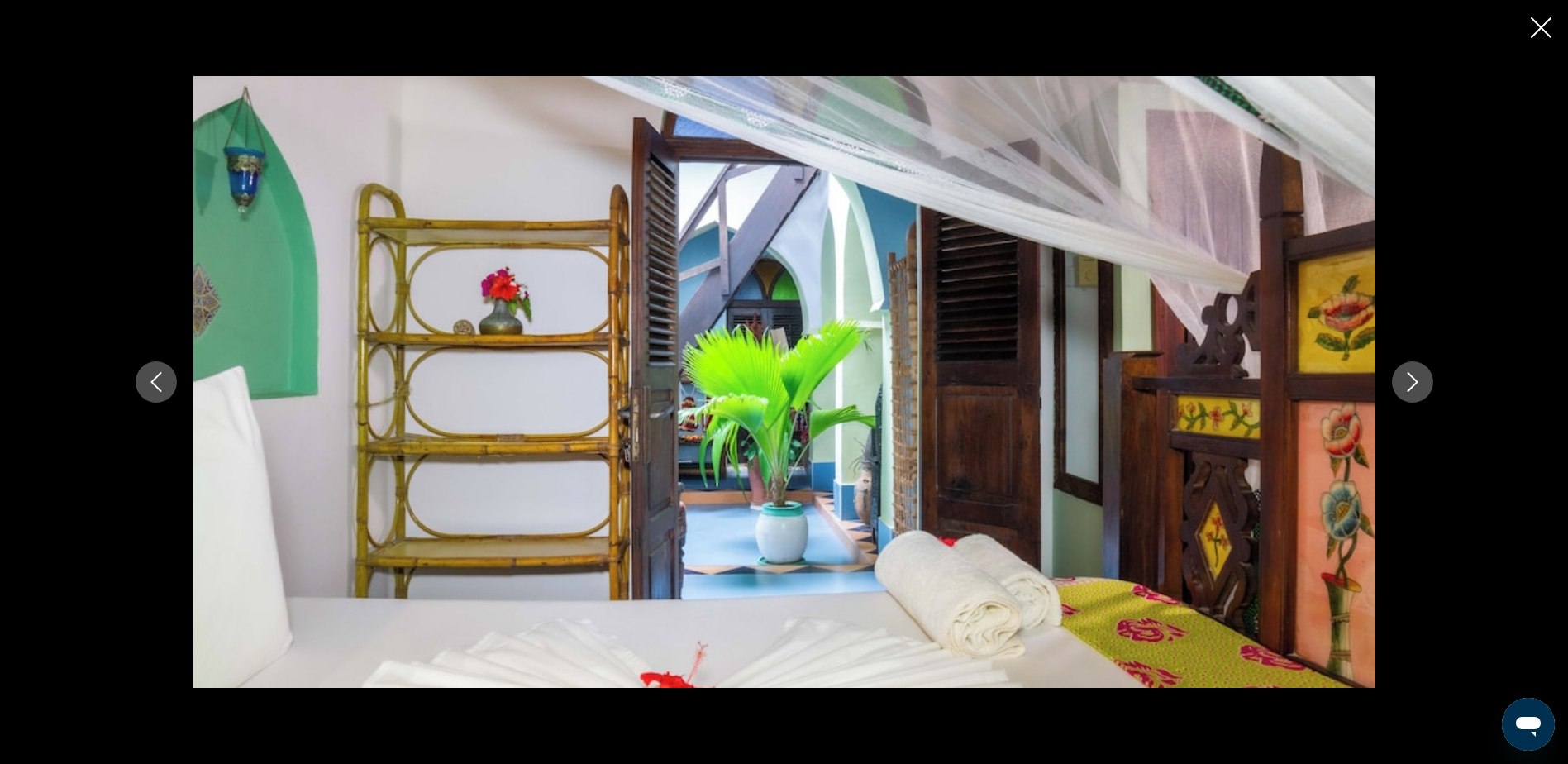
click at [1415, 385] on icon "Next image" at bounding box center [1413, 381] width 11 height 19
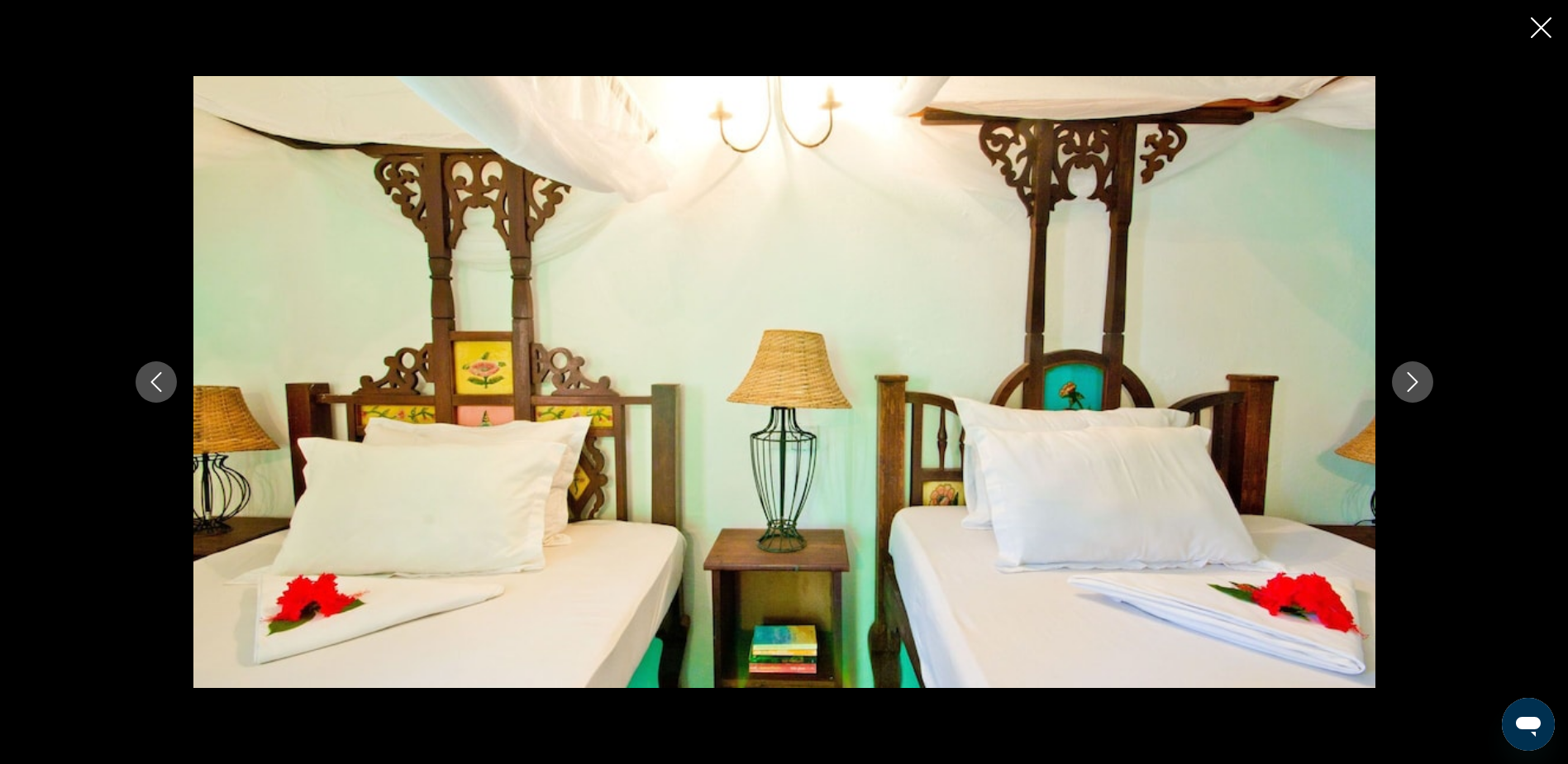
click at [1415, 385] on icon "Next image" at bounding box center [1413, 381] width 11 height 19
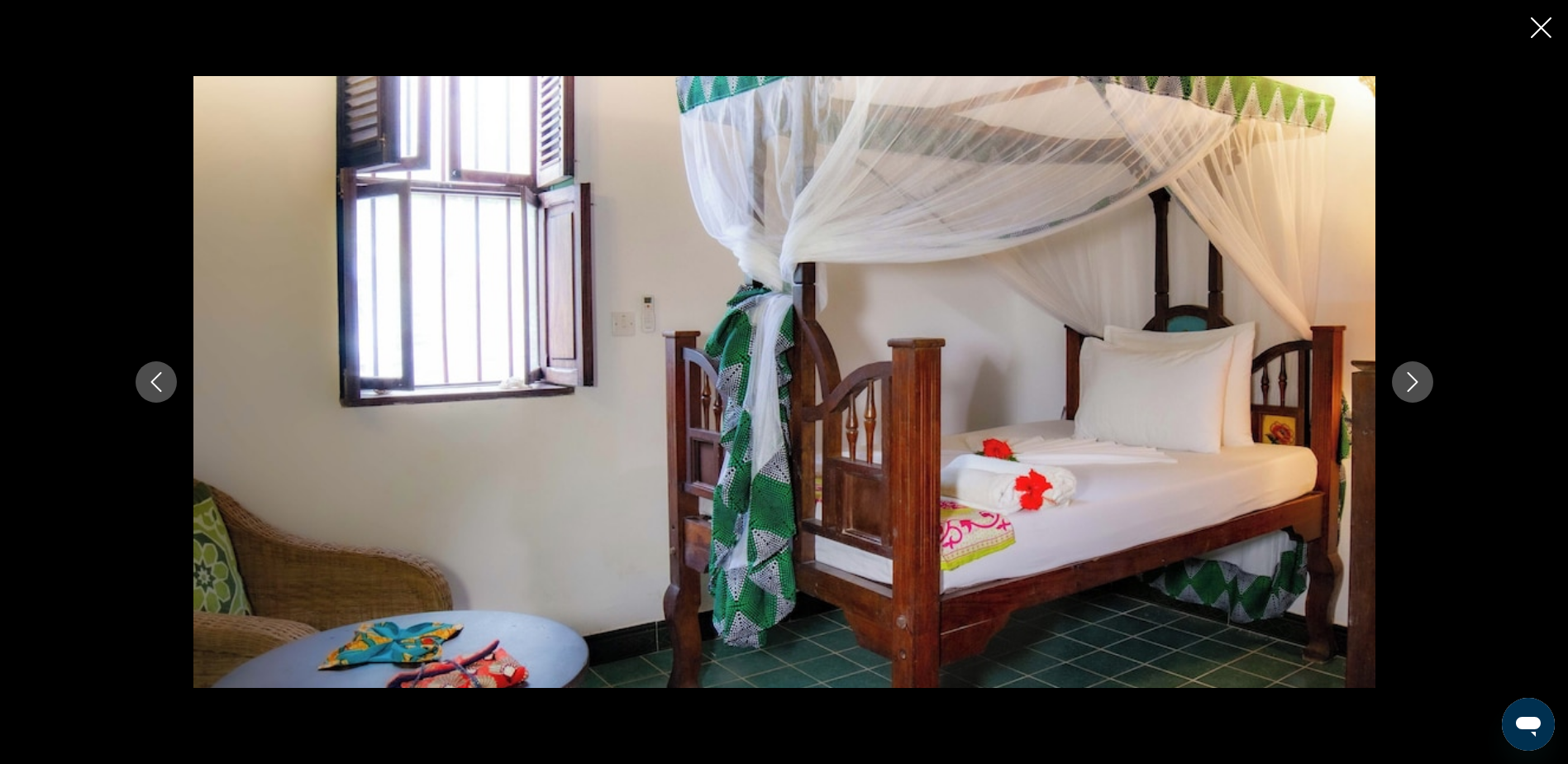
click at [1415, 385] on icon "Next image" at bounding box center [1413, 381] width 11 height 19
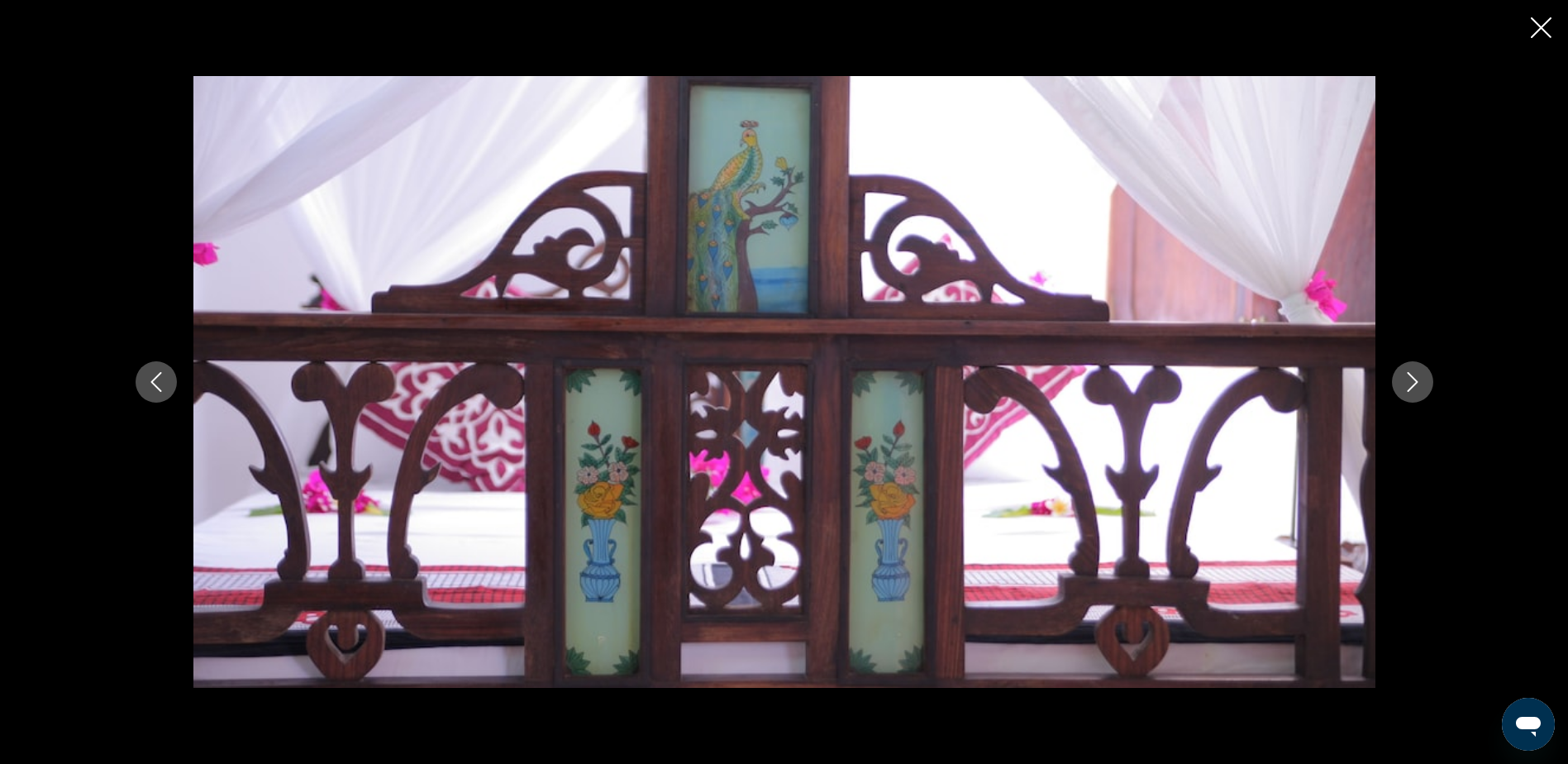
click at [1415, 385] on icon "Next image" at bounding box center [1413, 381] width 11 height 19
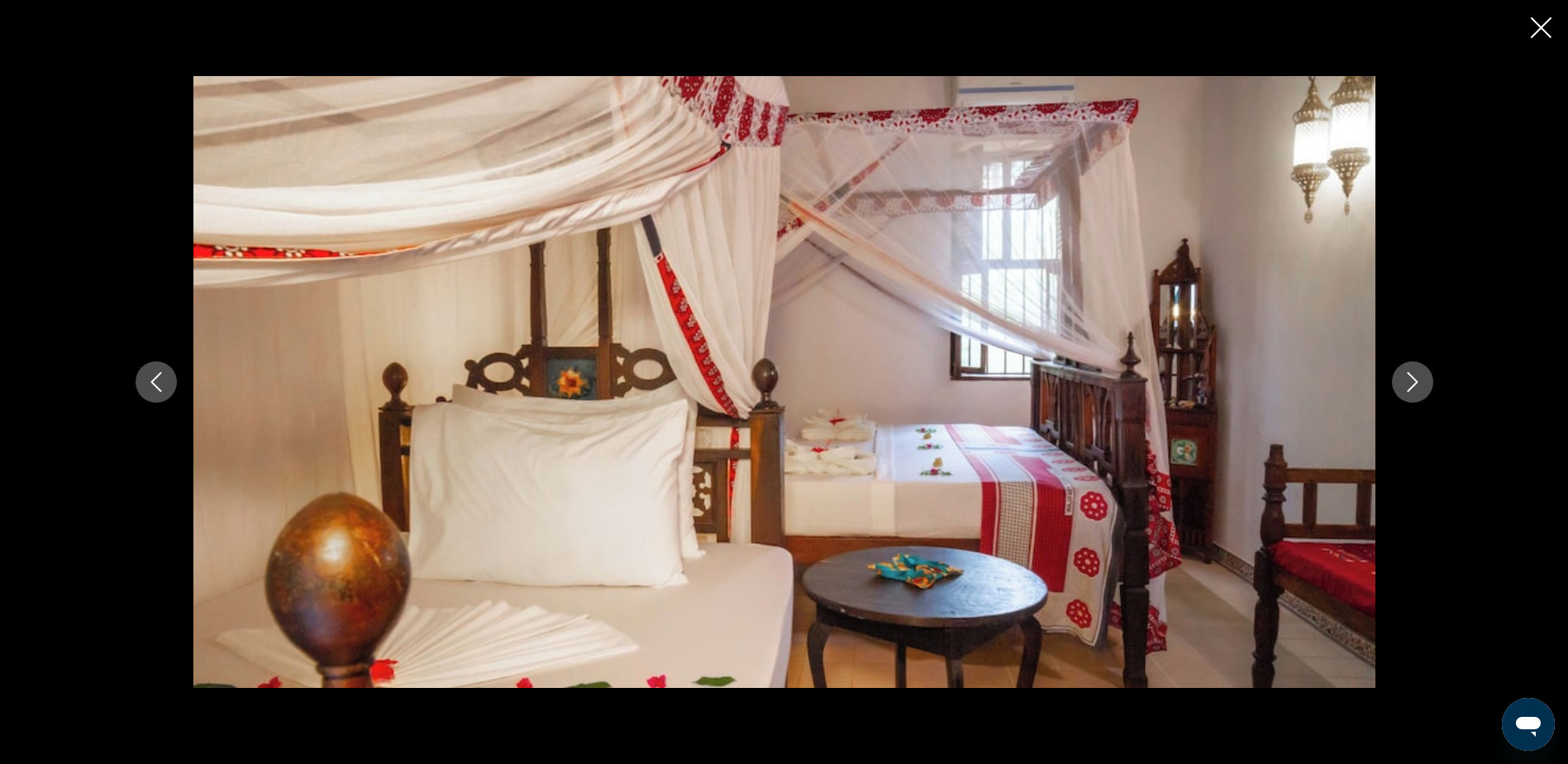
click at [1547, 15] on div "prev next" at bounding box center [784, 382] width 1568 height 764
click at [1540, 27] on icon "Close slideshow" at bounding box center [1541, 28] width 20 height 20
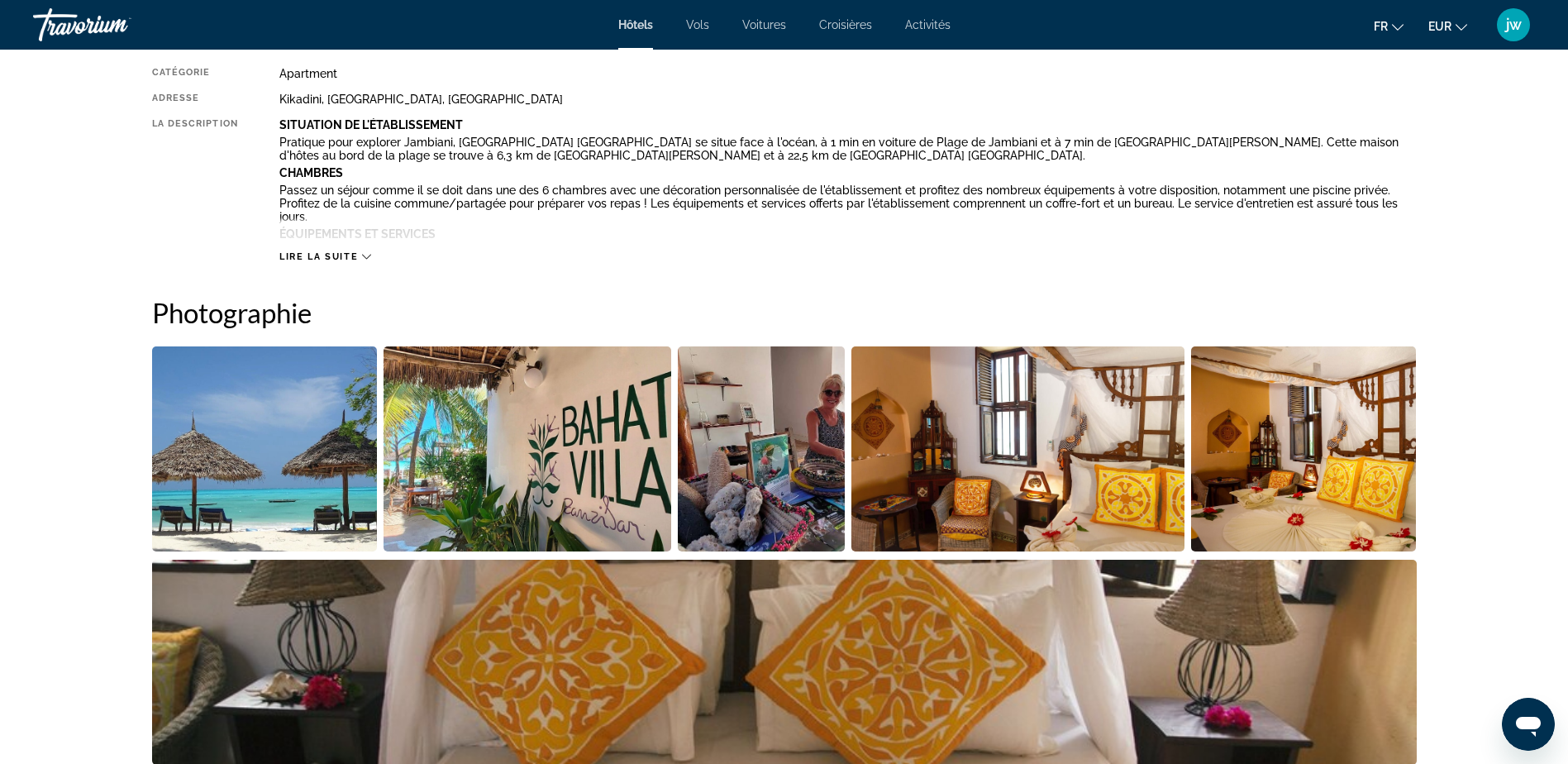
scroll to position [352, 0]
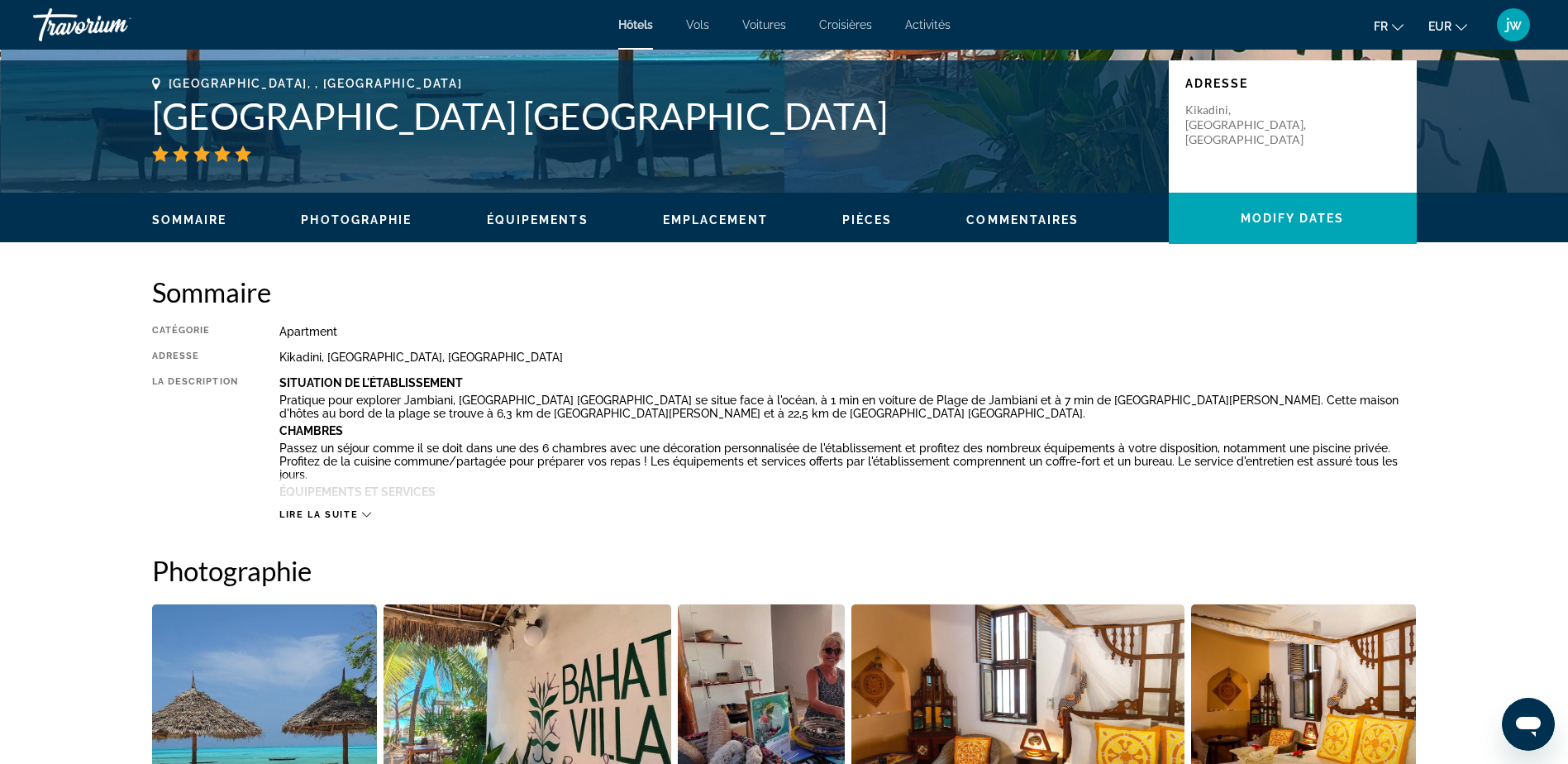
click at [362, 516] on icon "Main content" at bounding box center [366, 515] width 9 height 9
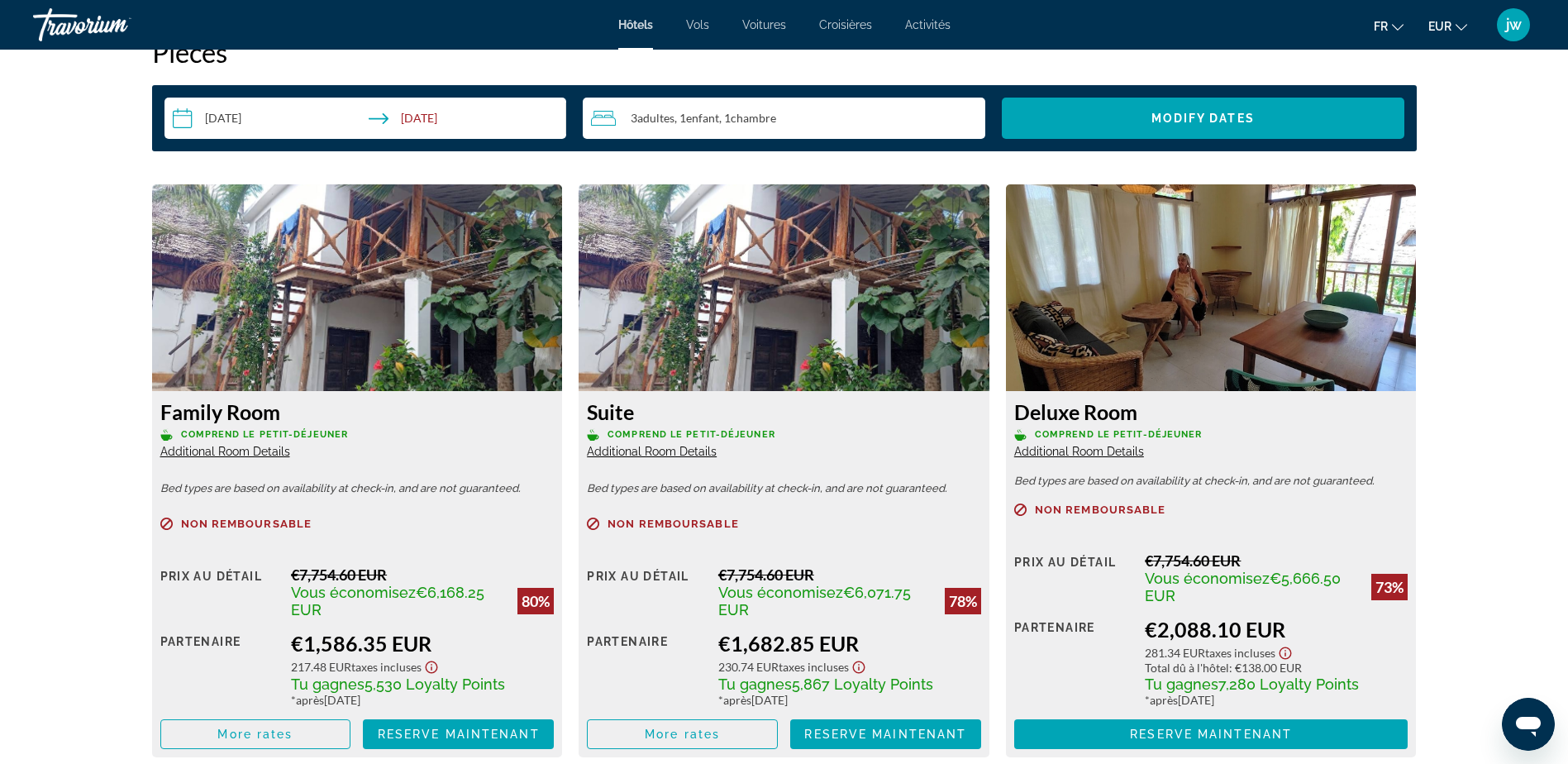
scroll to position [2217, 0]
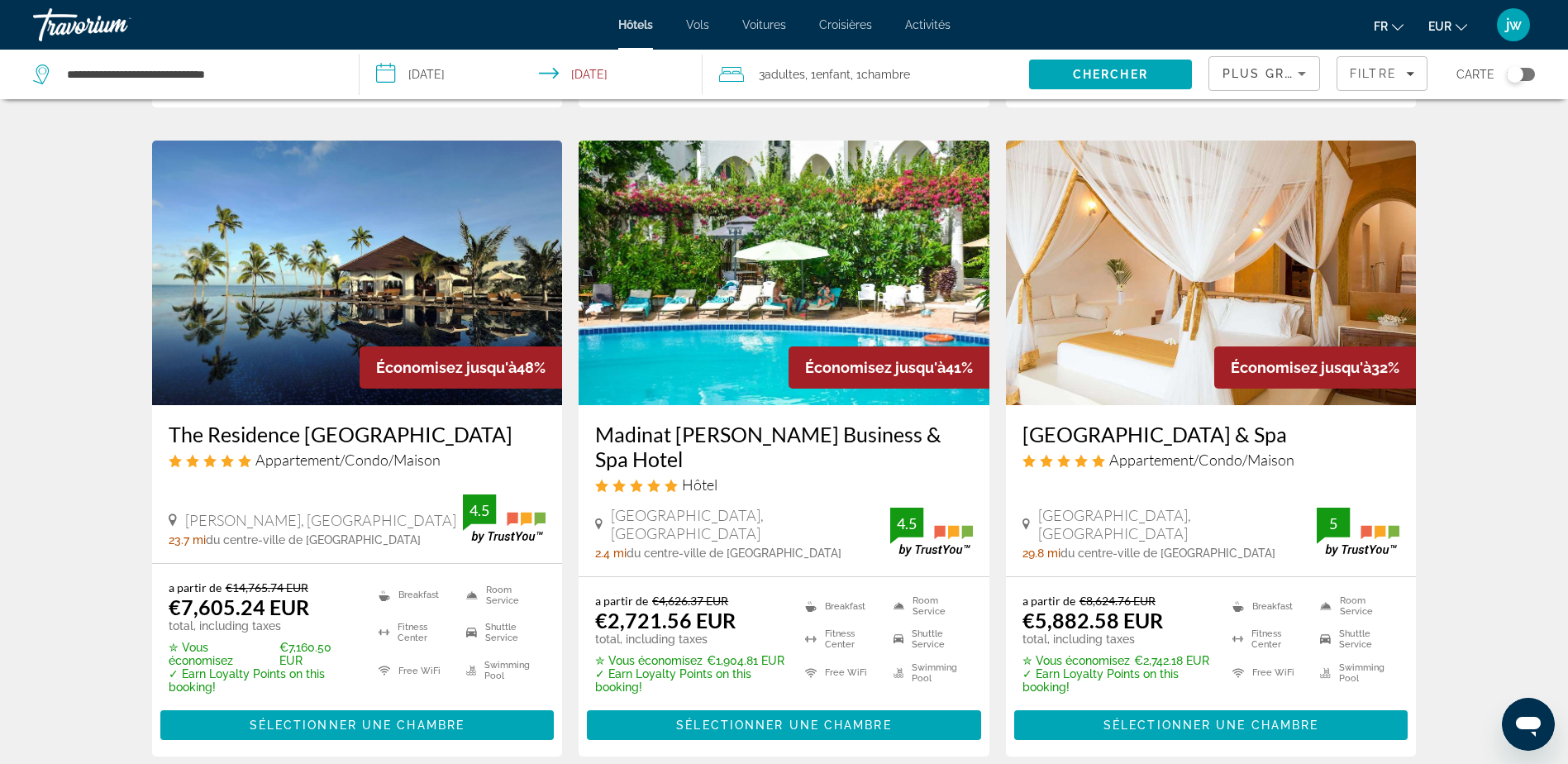
scroll to position [662, 0]
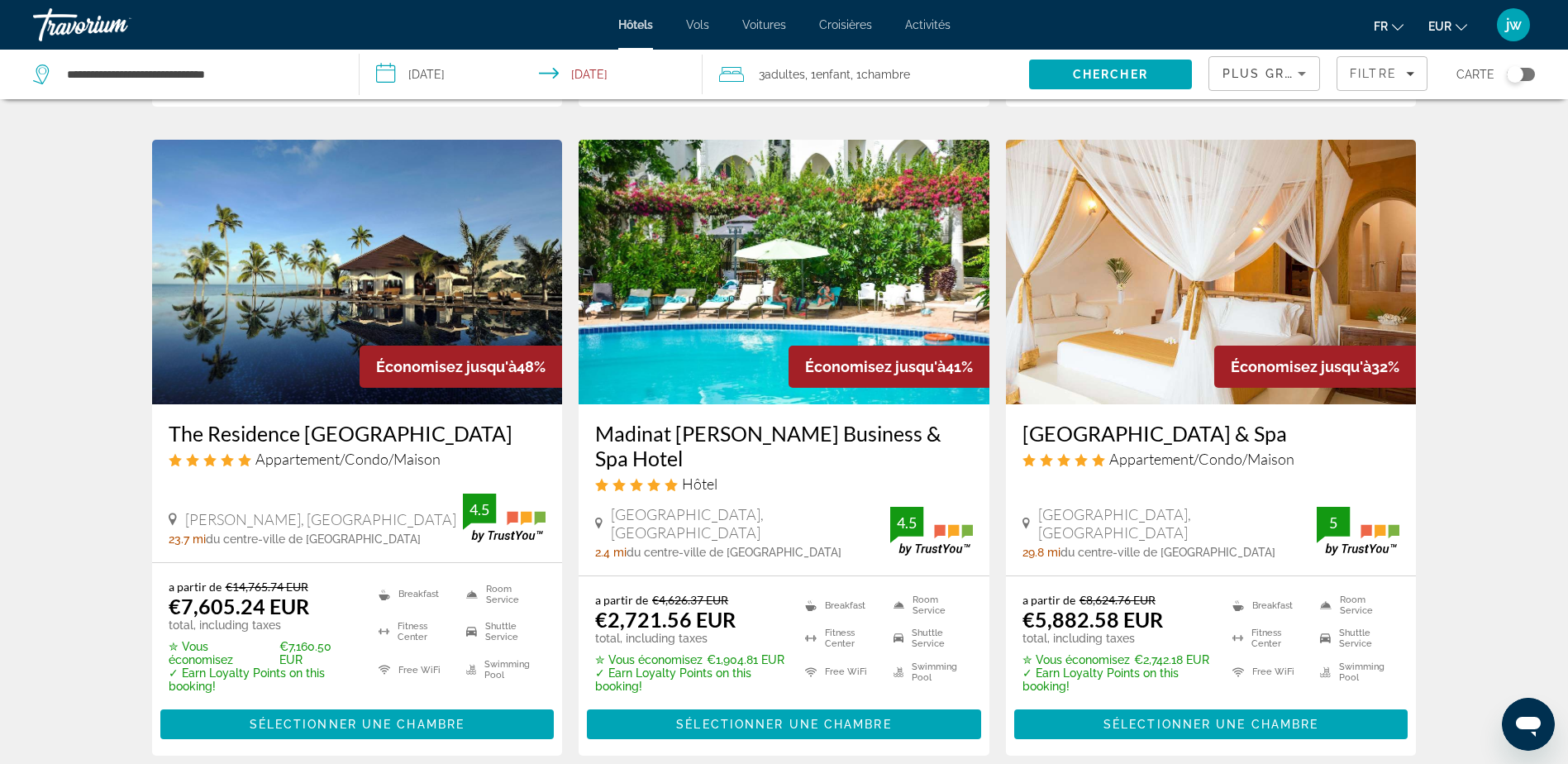
click at [739, 259] on img "Main content" at bounding box center [784, 271] width 411 height 265
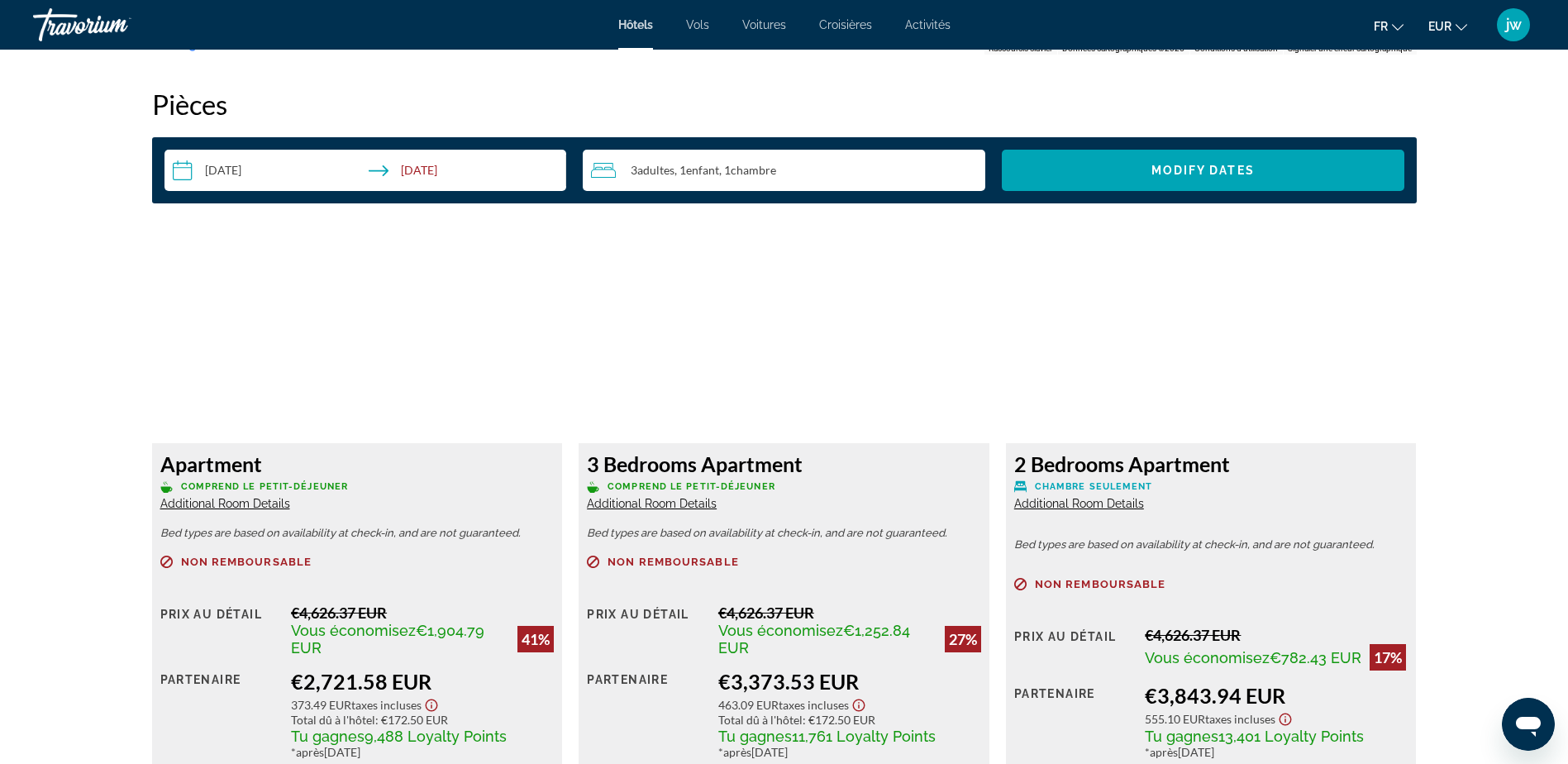
scroll to position [2214, 0]
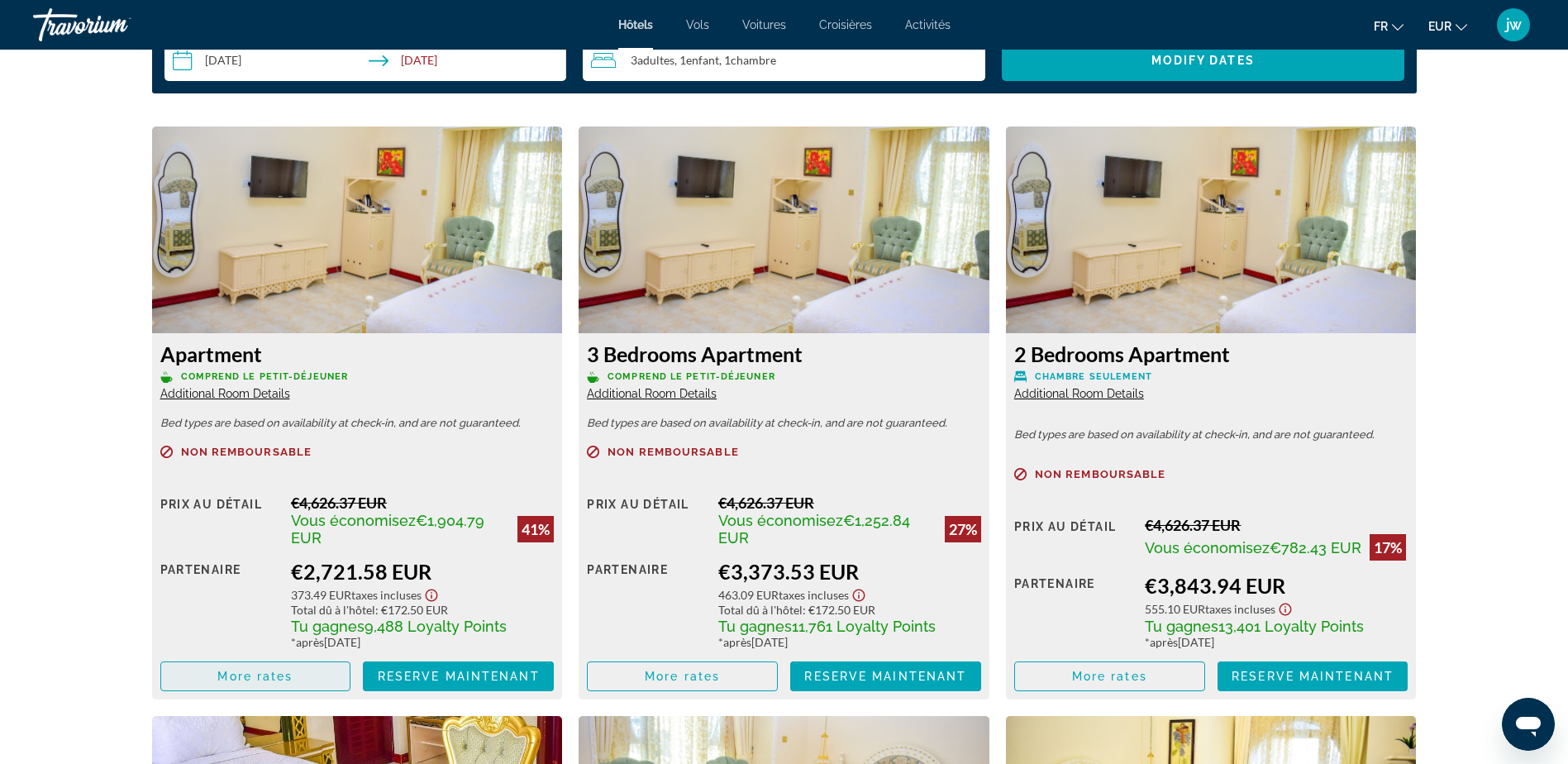
click at [267, 674] on span "More rates" at bounding box center [256, 676] width 76 height 13
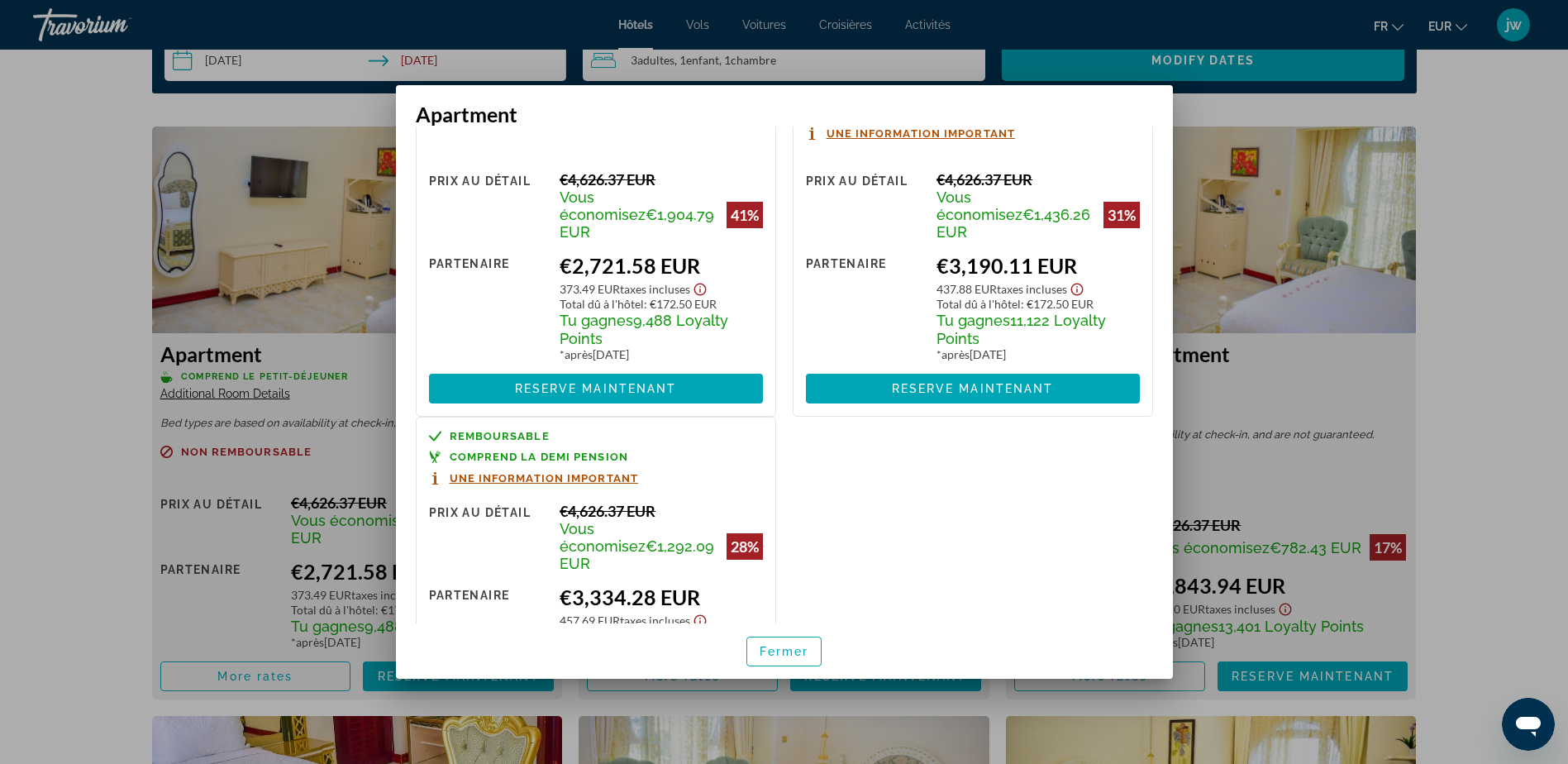
scroll to position [0, 0]
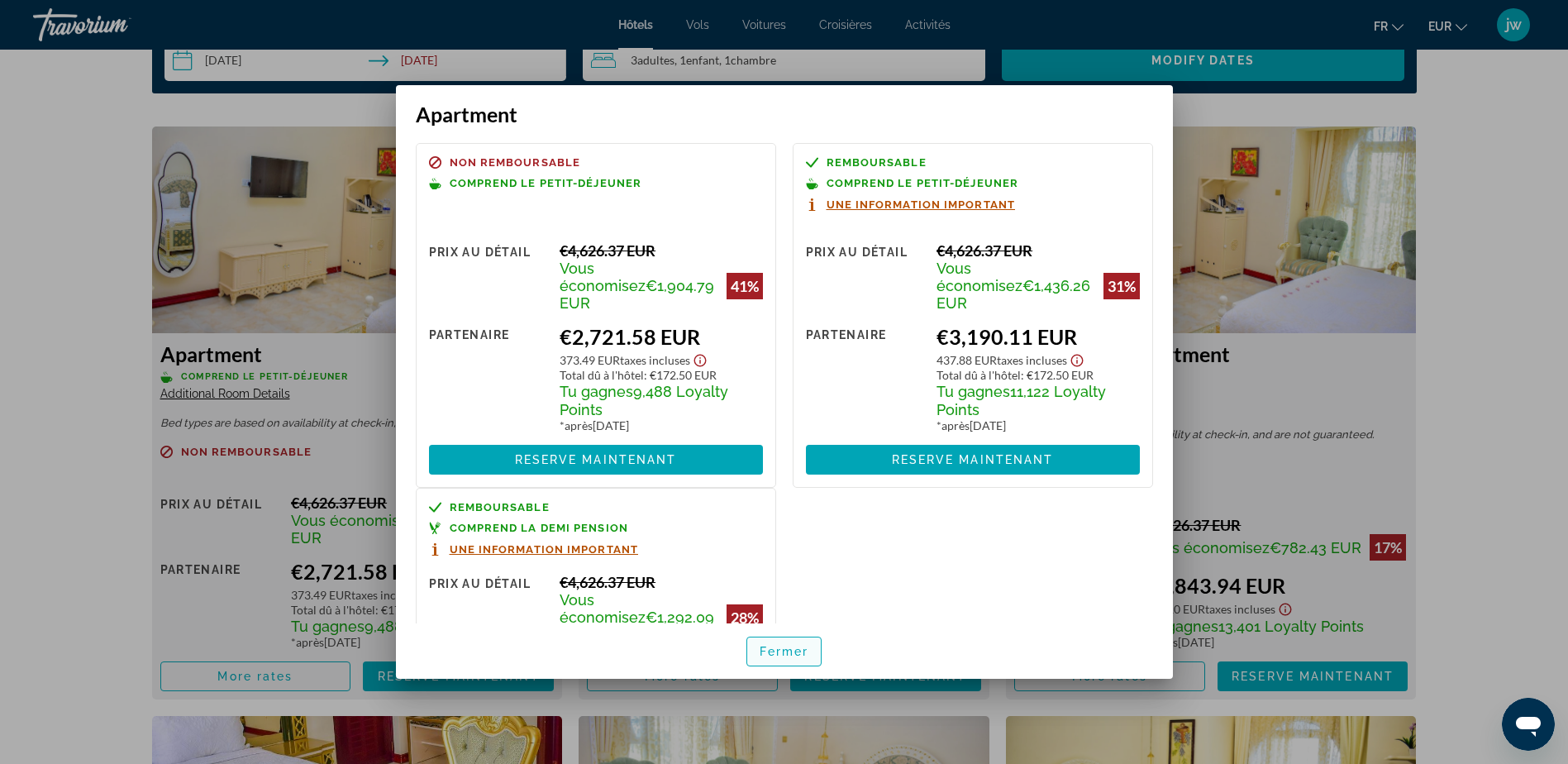
click at [788, 657] on button "Fermer" at bounding box center [784, 651] width 76 height 30
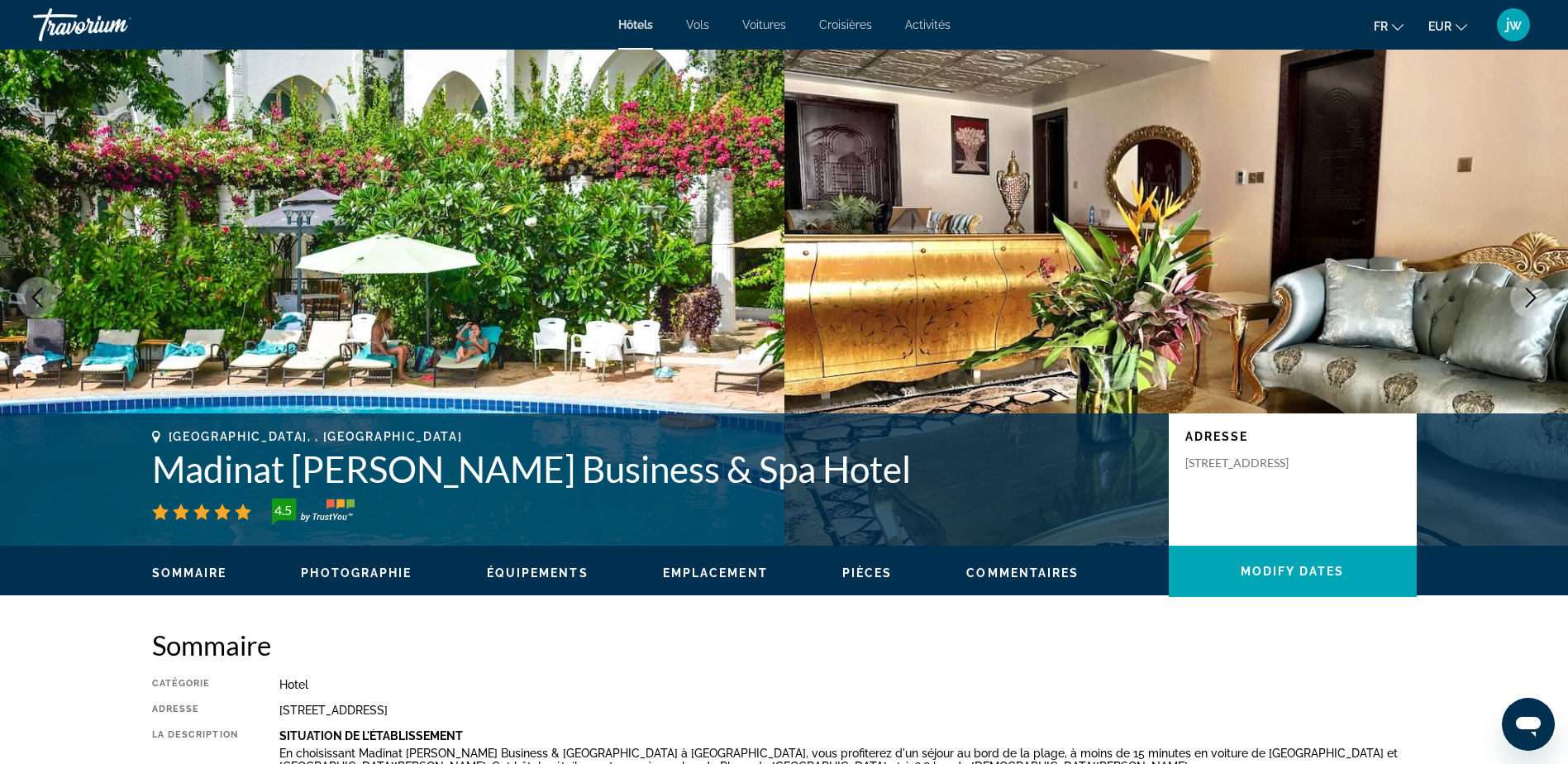
scroll to position [2214, 0]
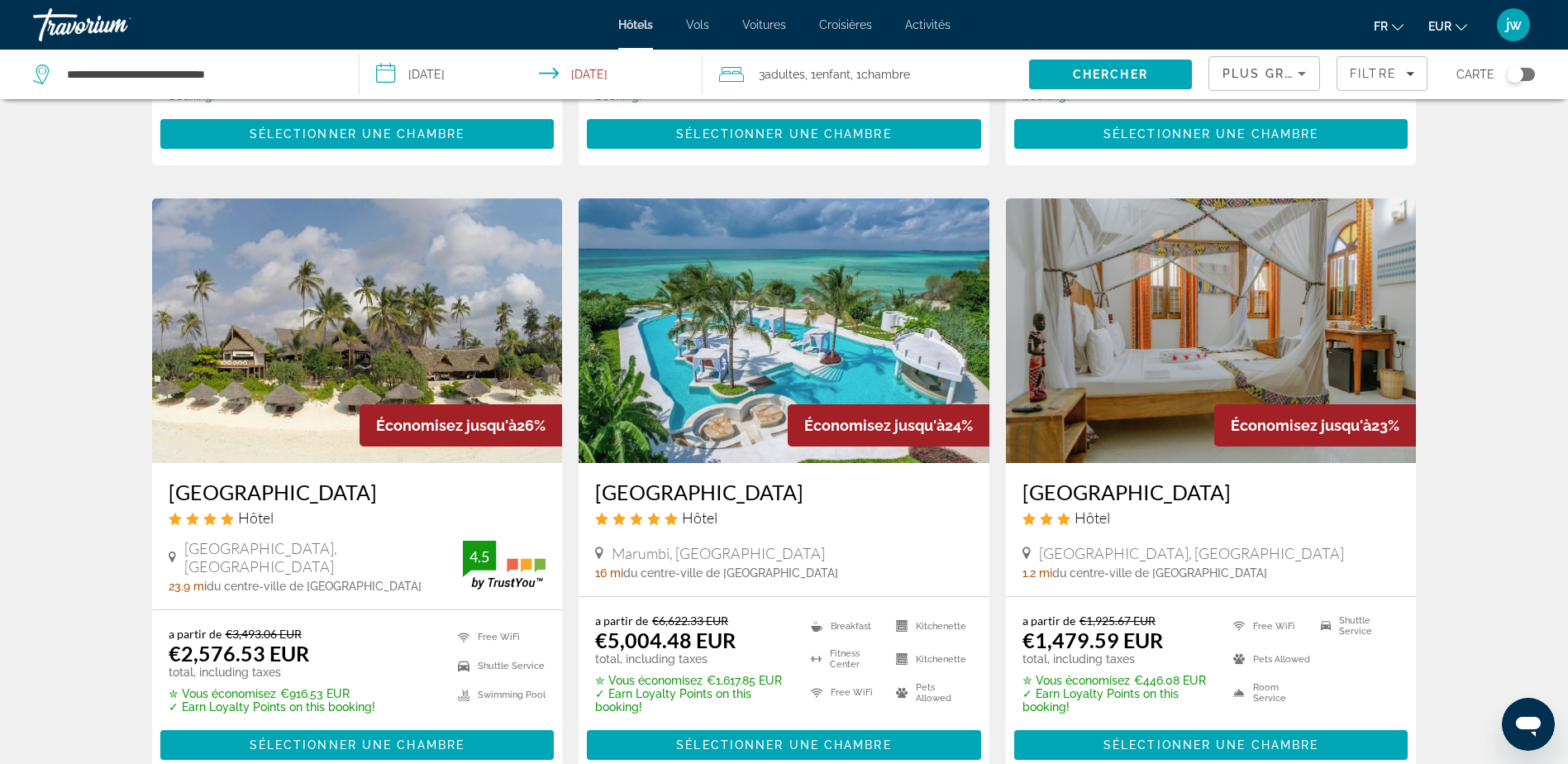
scroll to position [1901, 0]
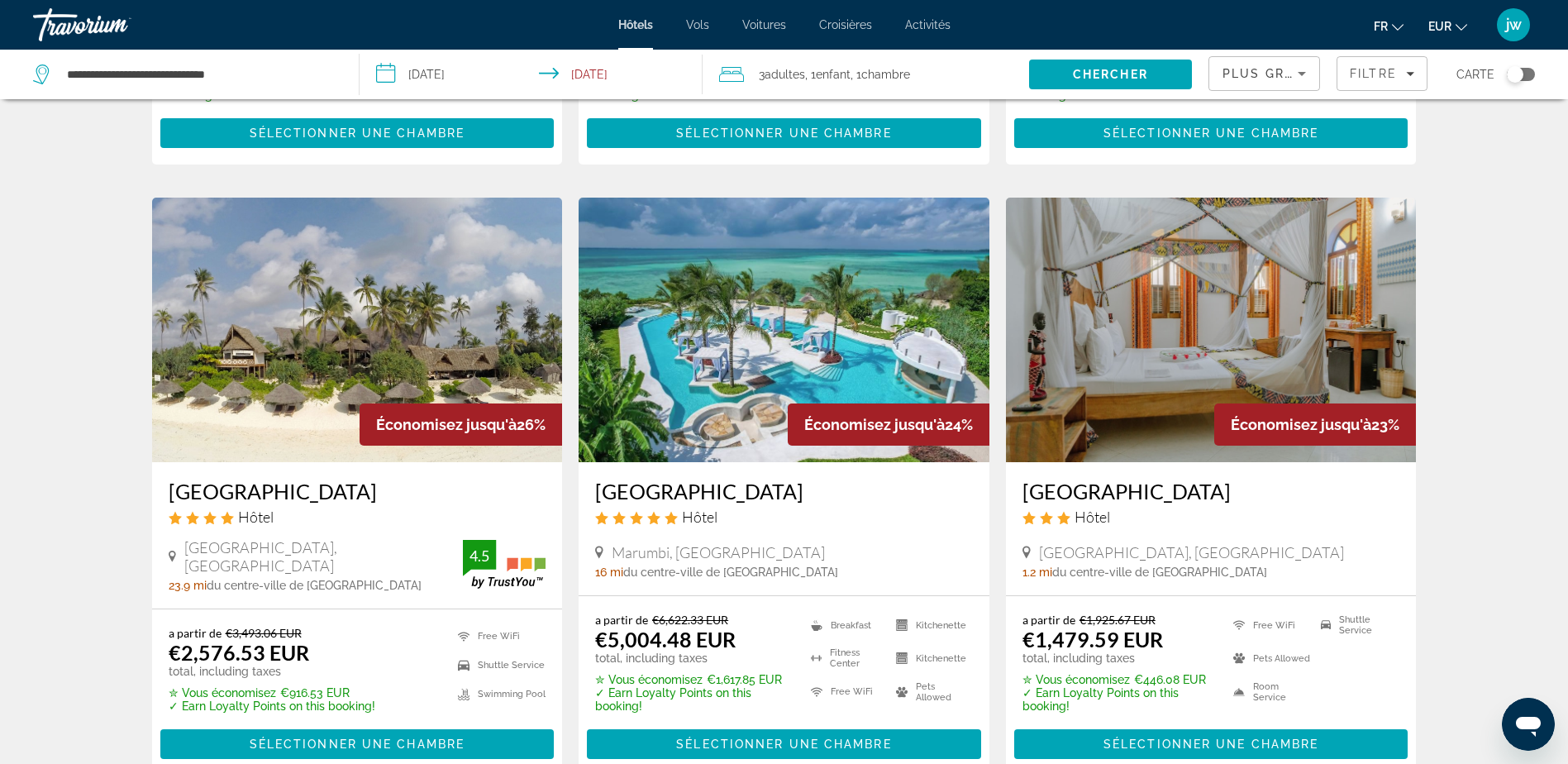
click at [305, 287] on img "Main content" at bounding box center [357, 329] width 411 height 265
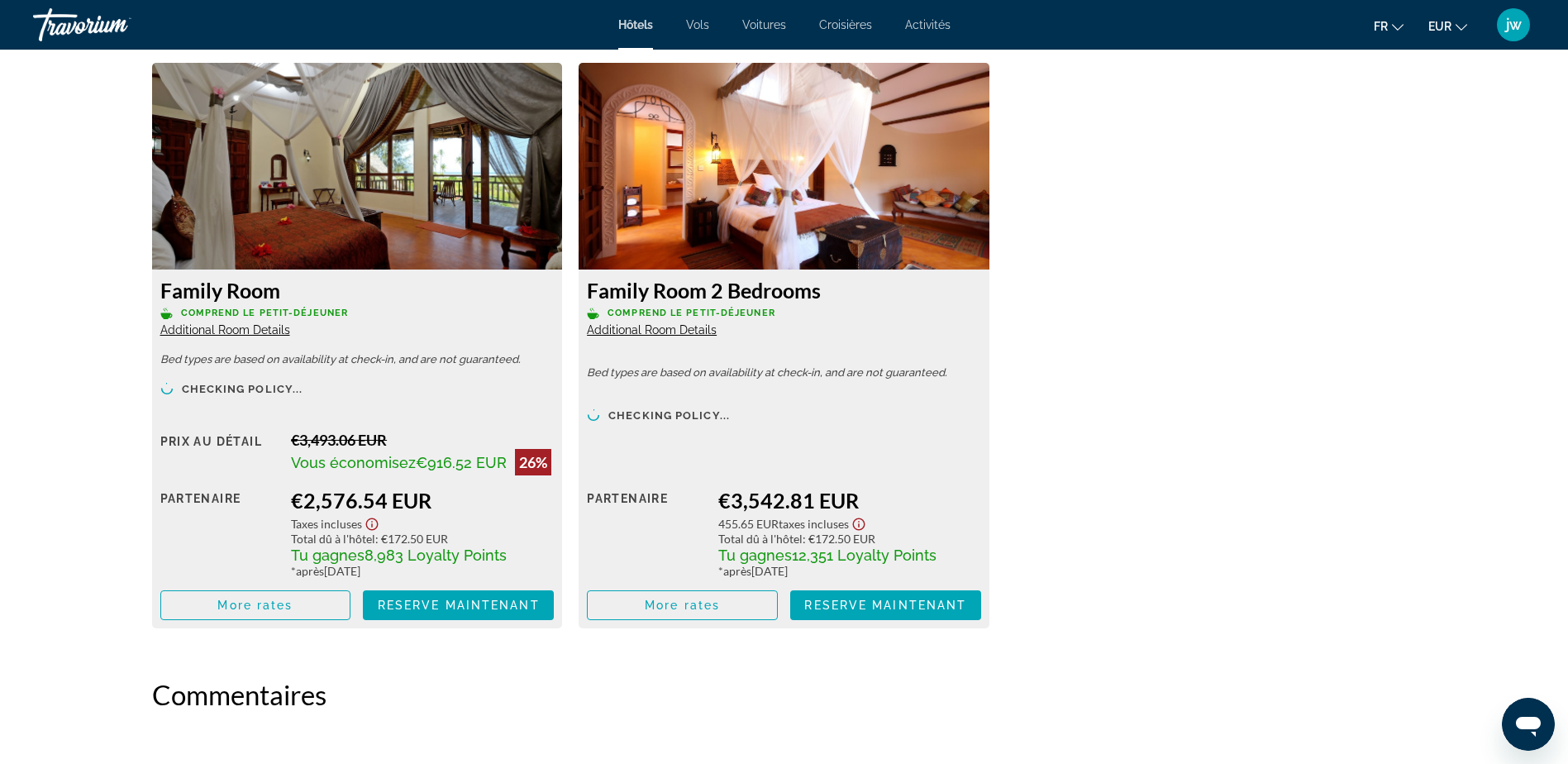
scroll to position [2314, 0]
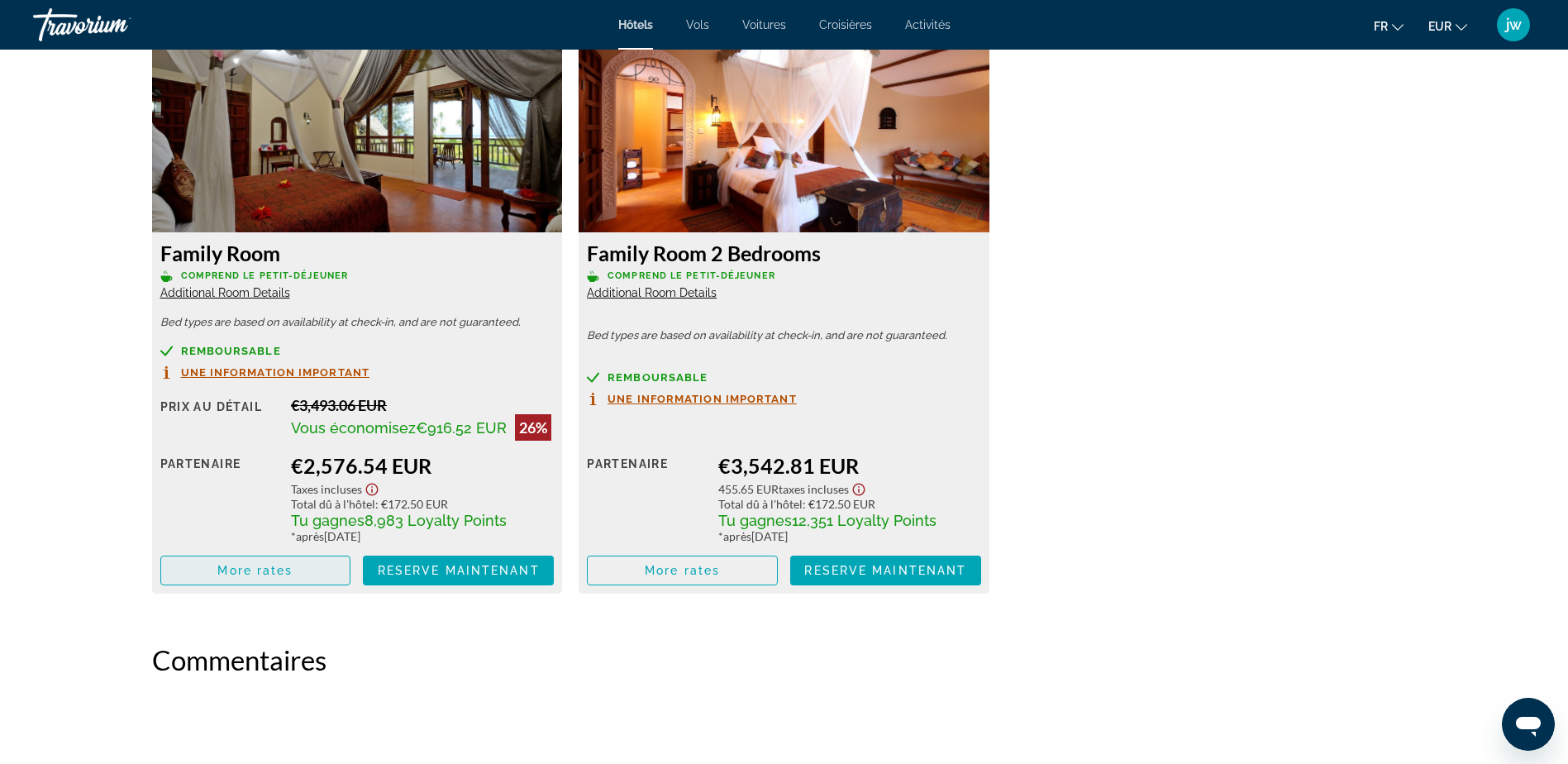
click at [227, 571] on span "More rates" at bounding box center [256, 570] width 76 height 13
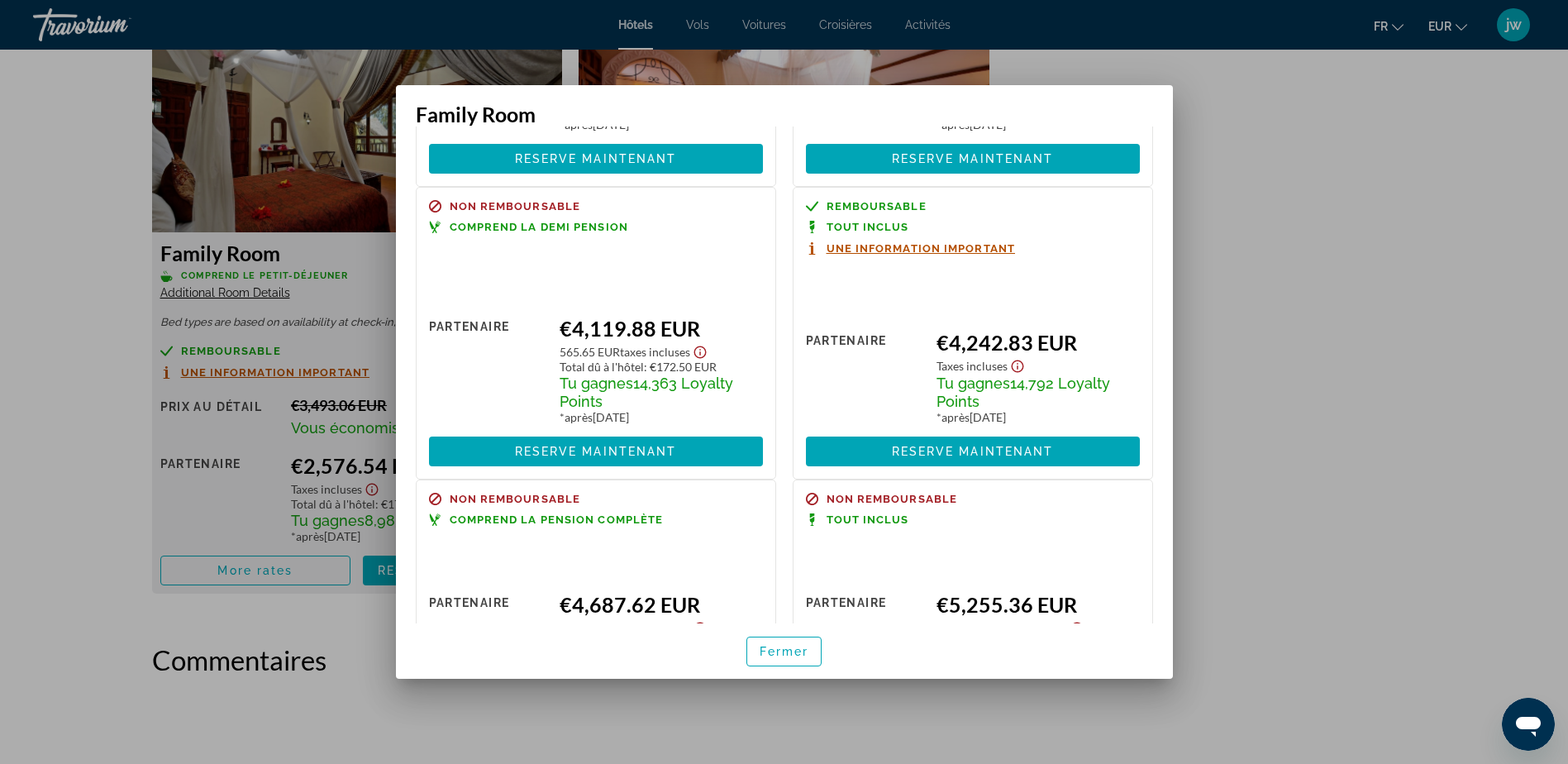
scroll to position [398, 0]
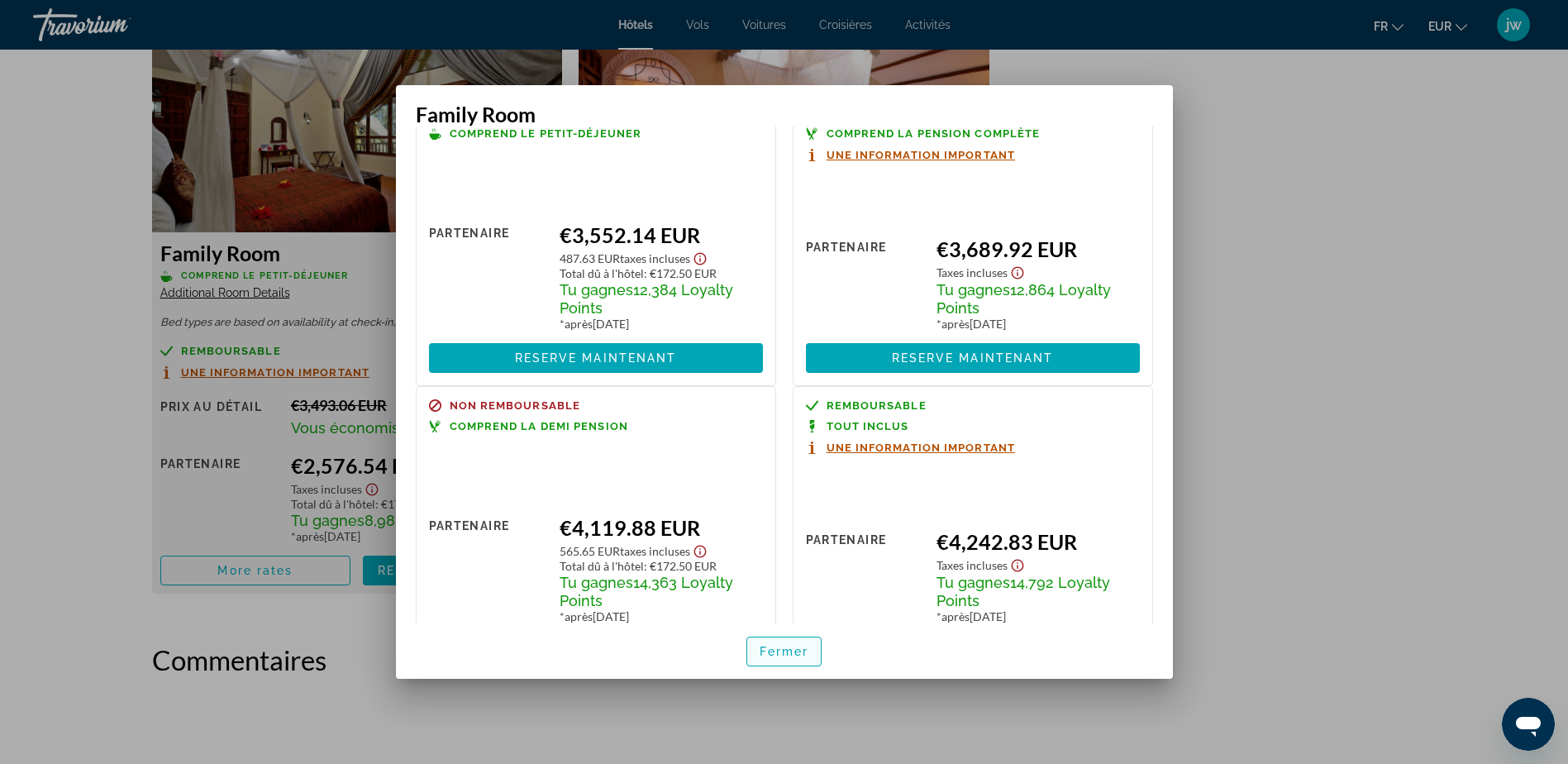
click at [786, 651] on span "Fermer" at bounding box center [784, 651] width 50 height 13
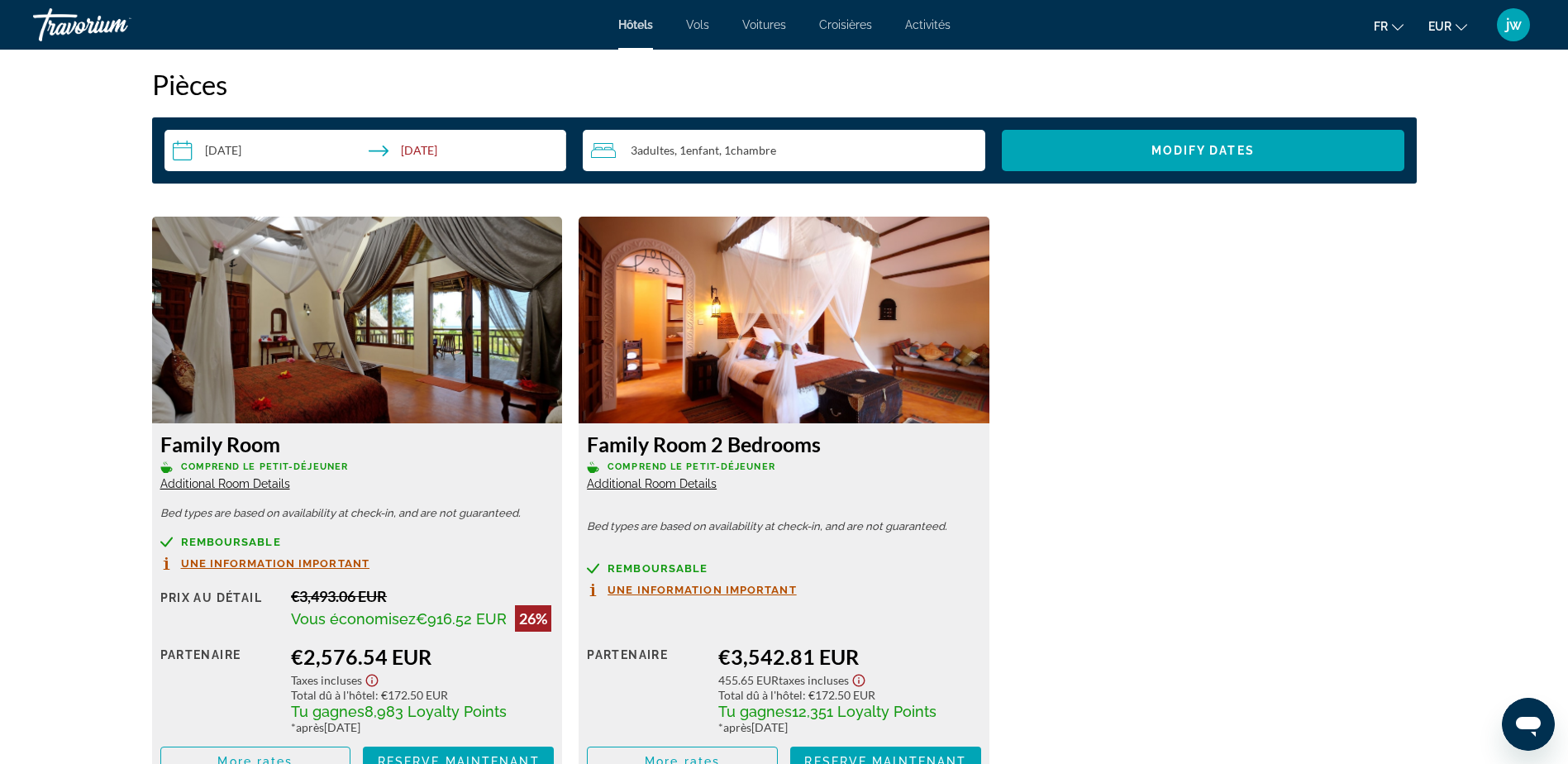
scroll to position [2066, 0]
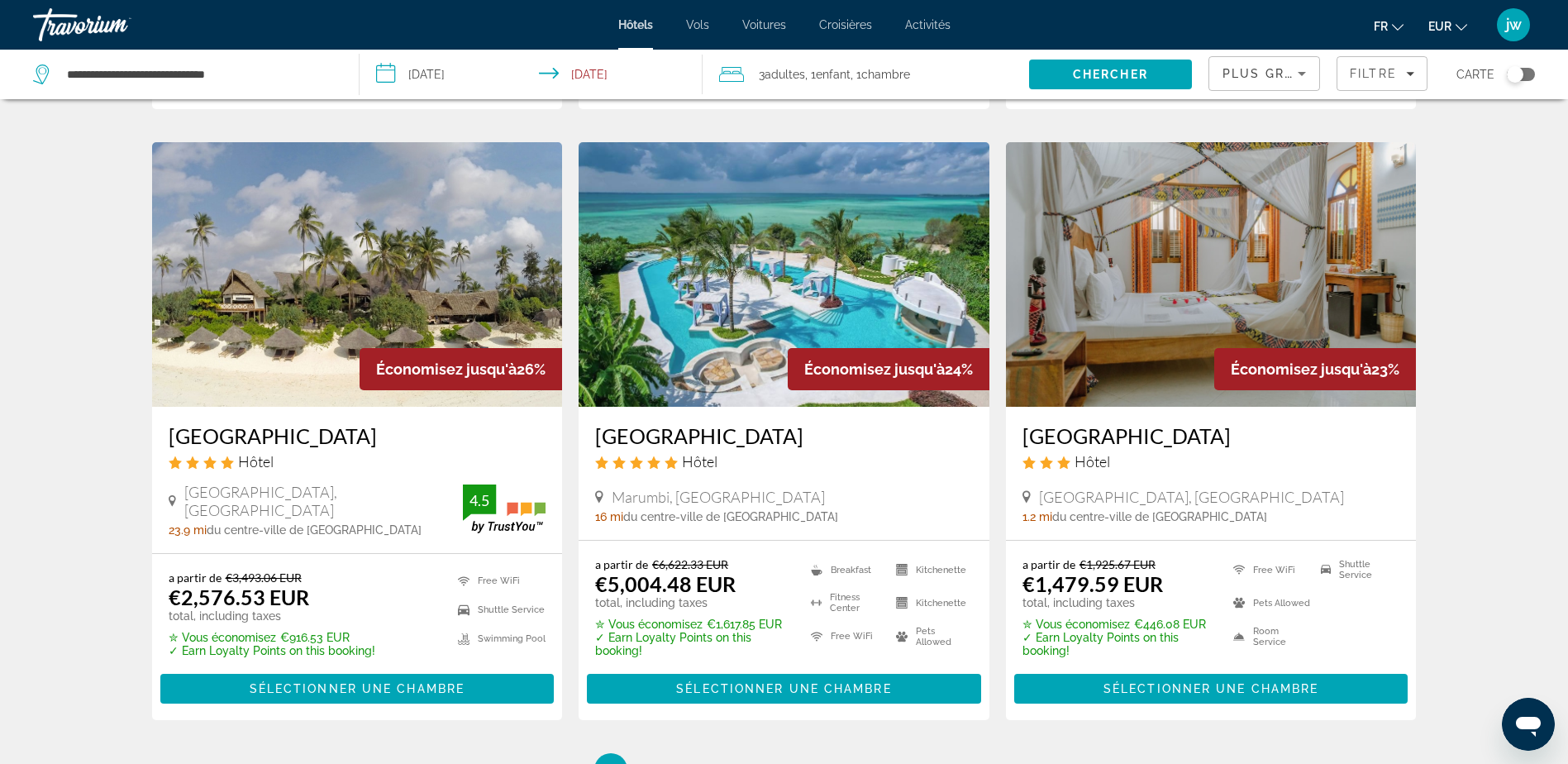
scroll to position [1984, 0]
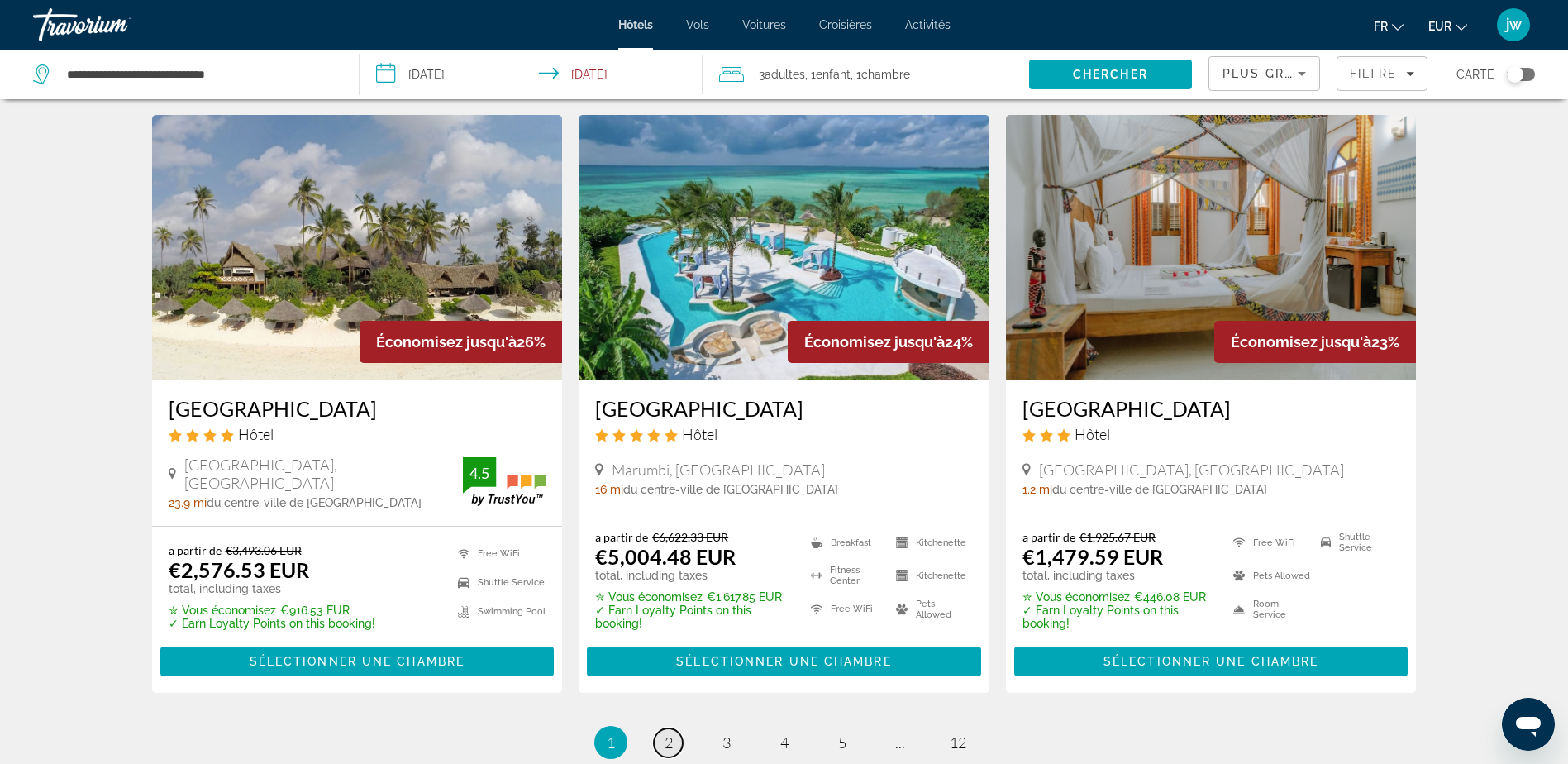
click at [677, 728] on link "page 2" at bounding box center [668, 742] width 29 height 29
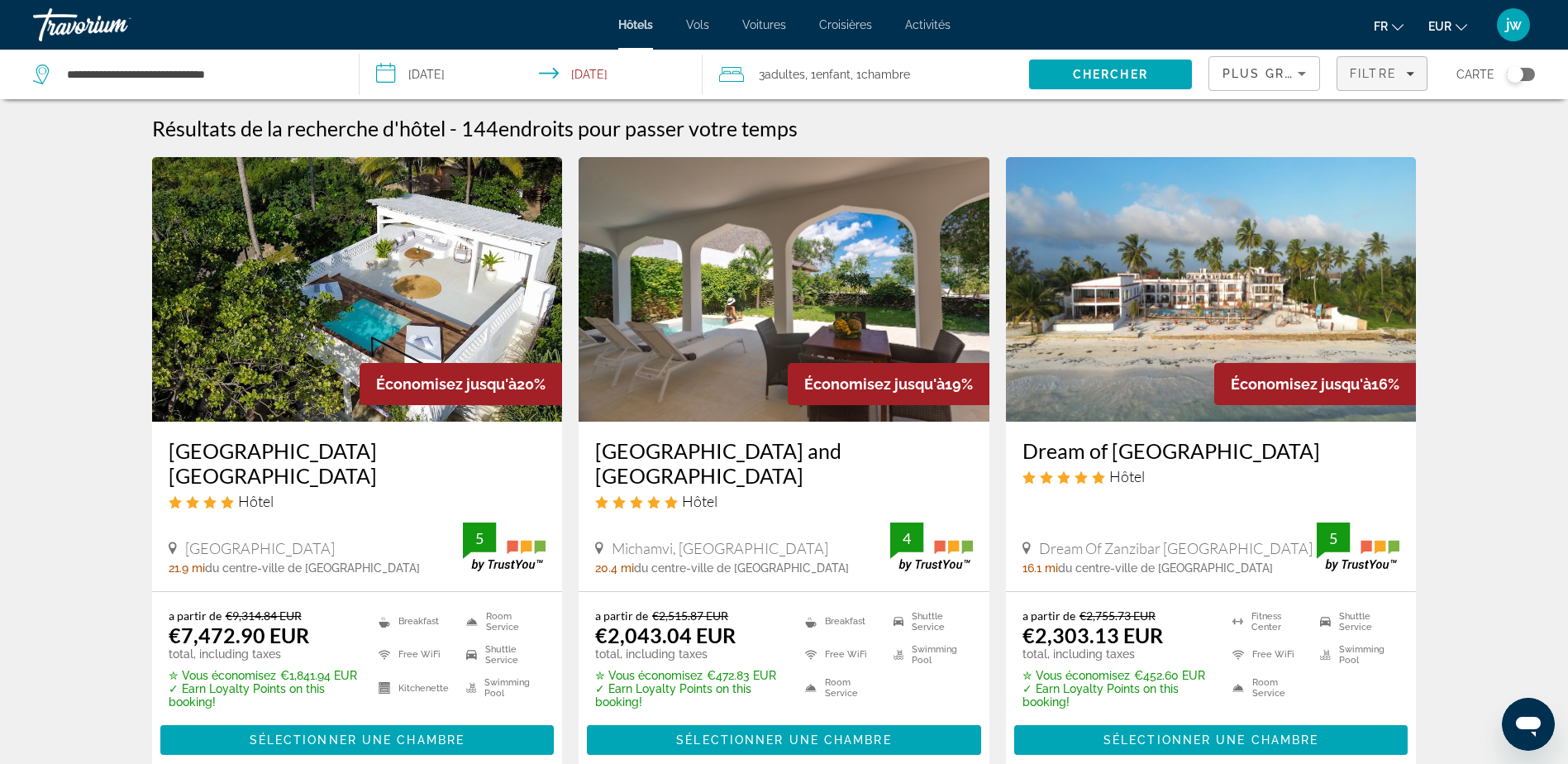
click at [1382, 75] on span "Filtre" at bounding box center [1373, 74] width 47 height 13
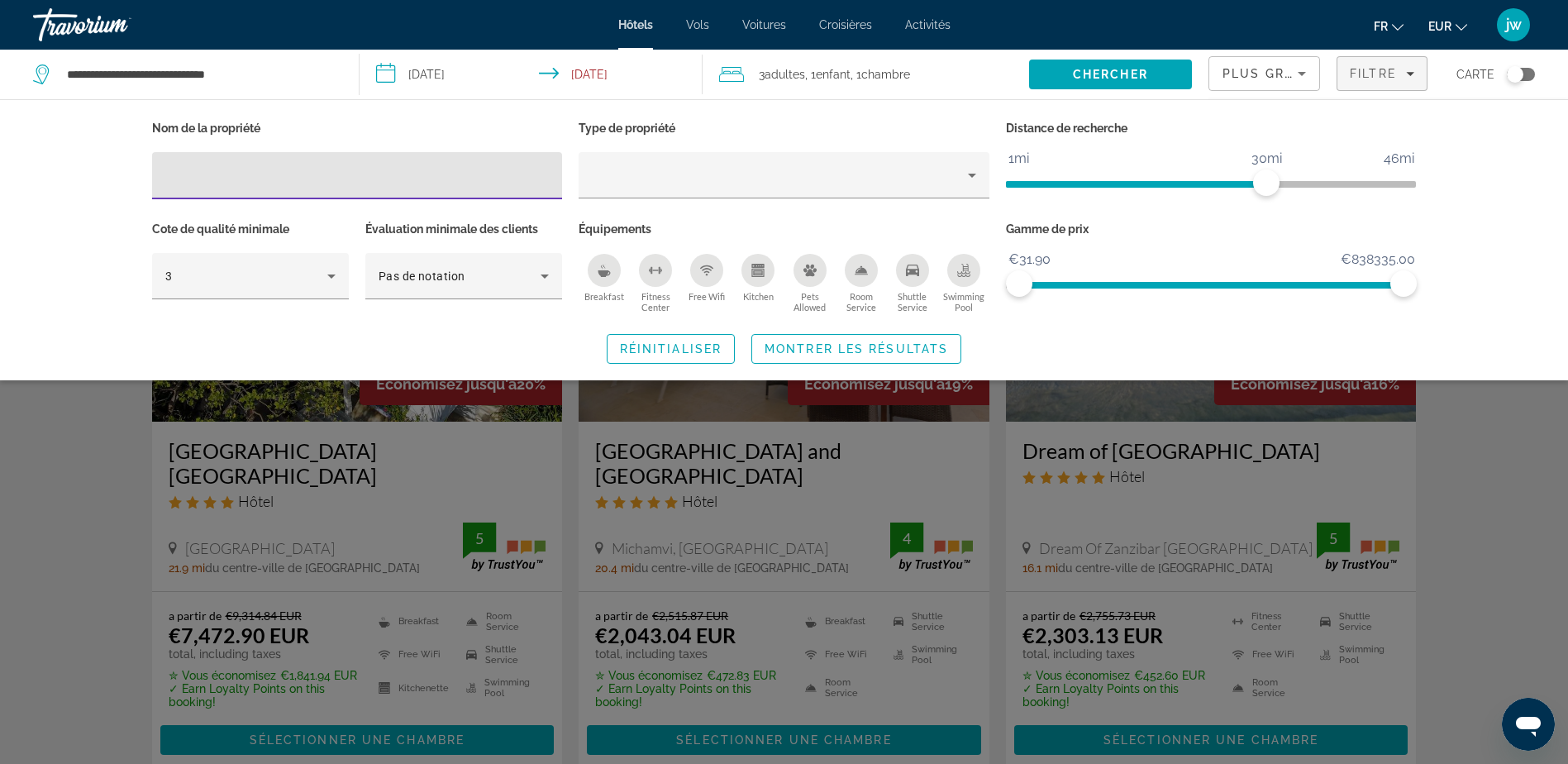
click at [1298, 79] on icon "Sort by" at bounding box center [1301, 73] width 19 height 19
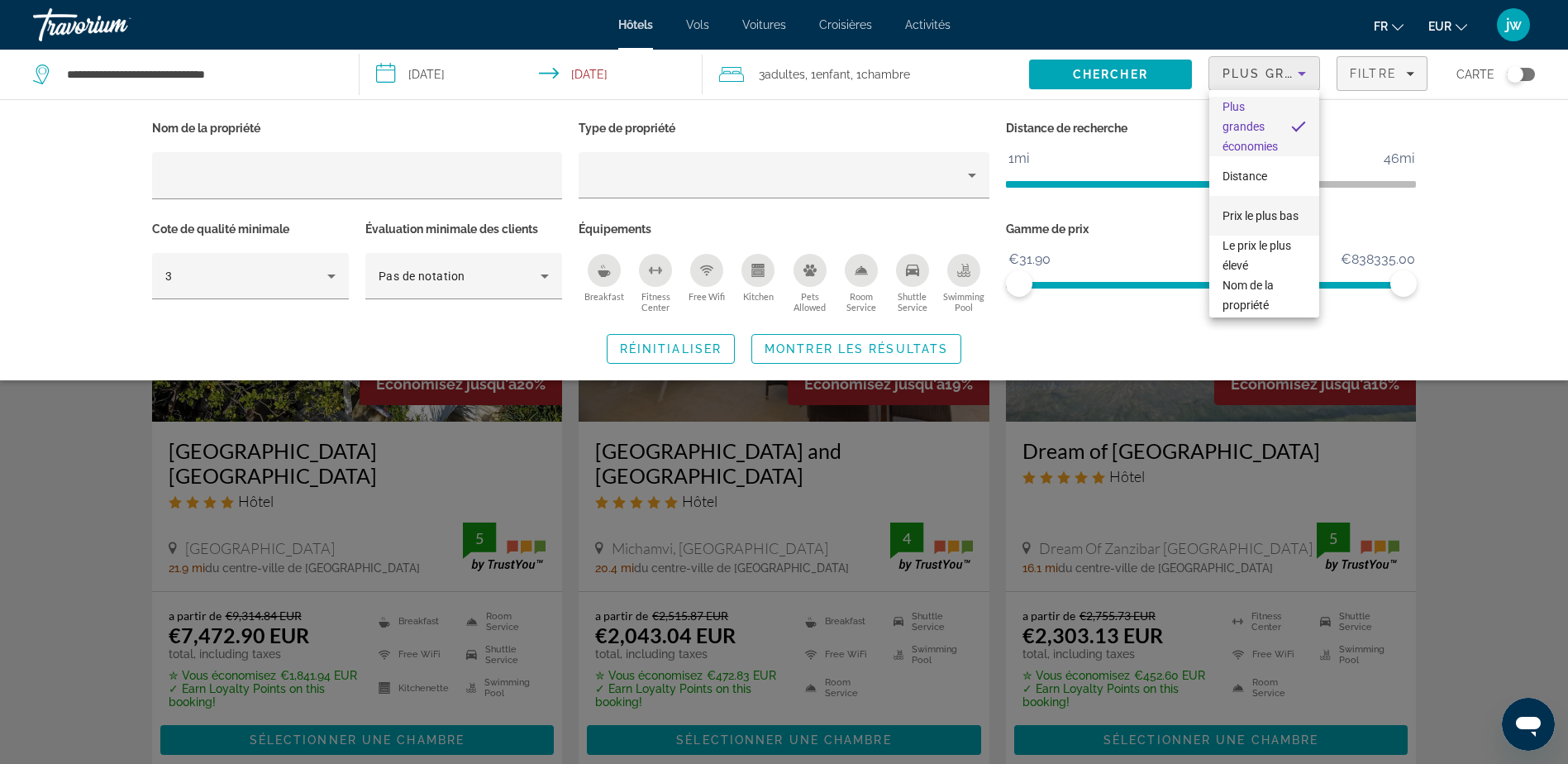
click at [1243, 209] on span "Prix le plus bas" at bounding box center [1261, 216] width 76 height 13
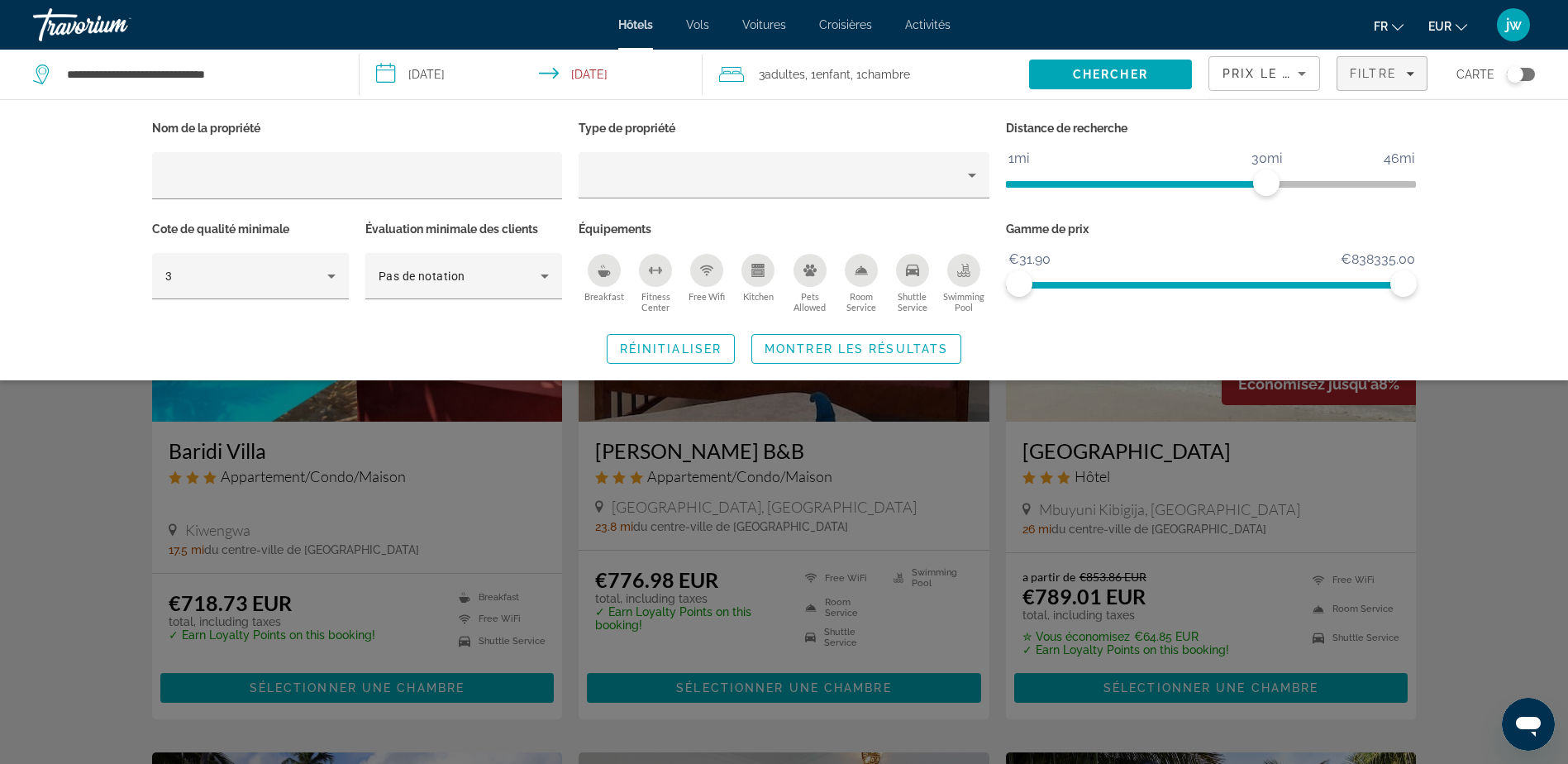
click at [1458, 495] on div "Search widget" at bounding box center [784, 506] width 1568 height 516
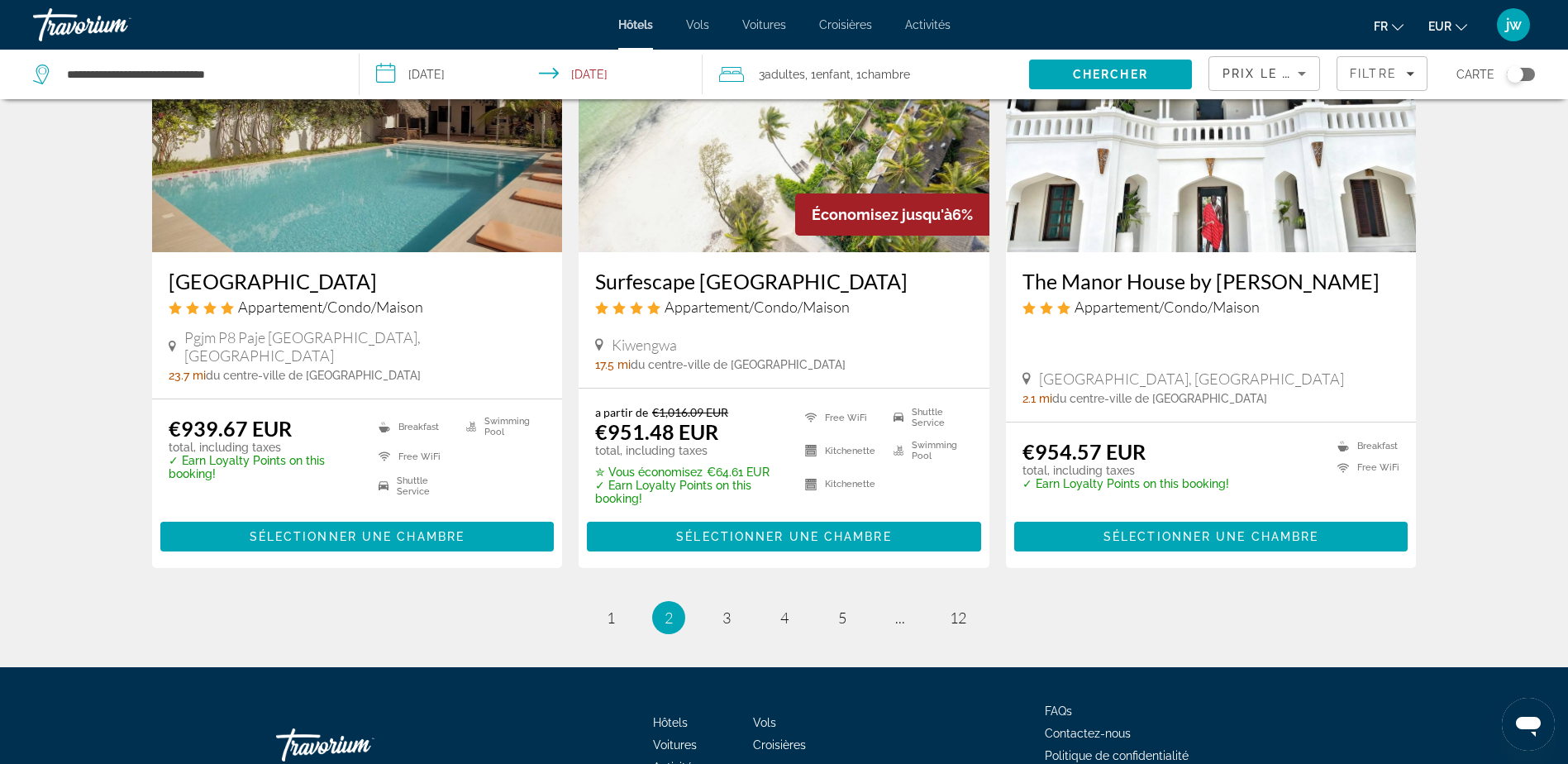
scroll to position [2066, 0]
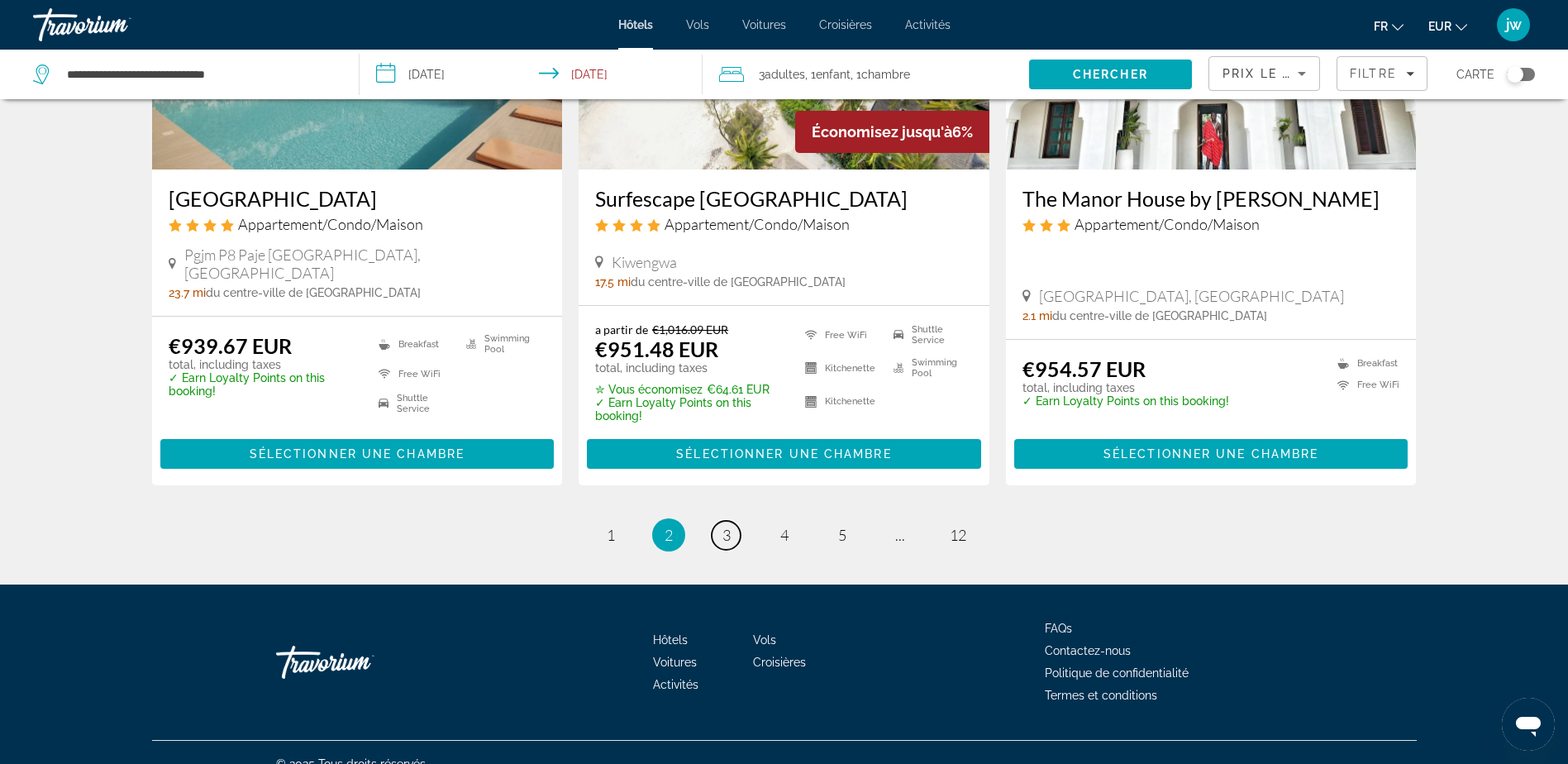
click at [722, 520] on link "page 3" at bounding box center [725, 534] width 29 height 29
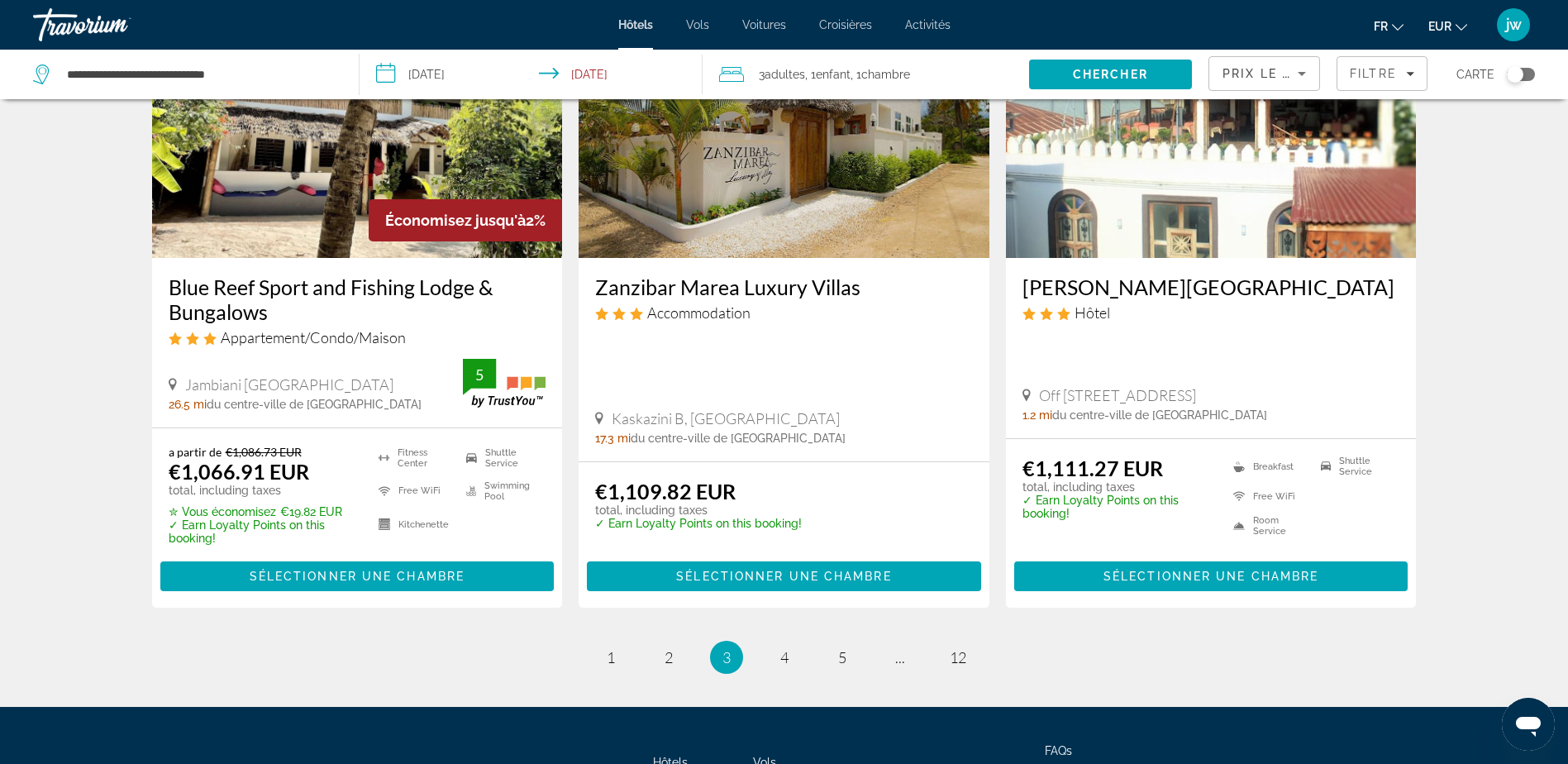
scroll to position [2066, 0]
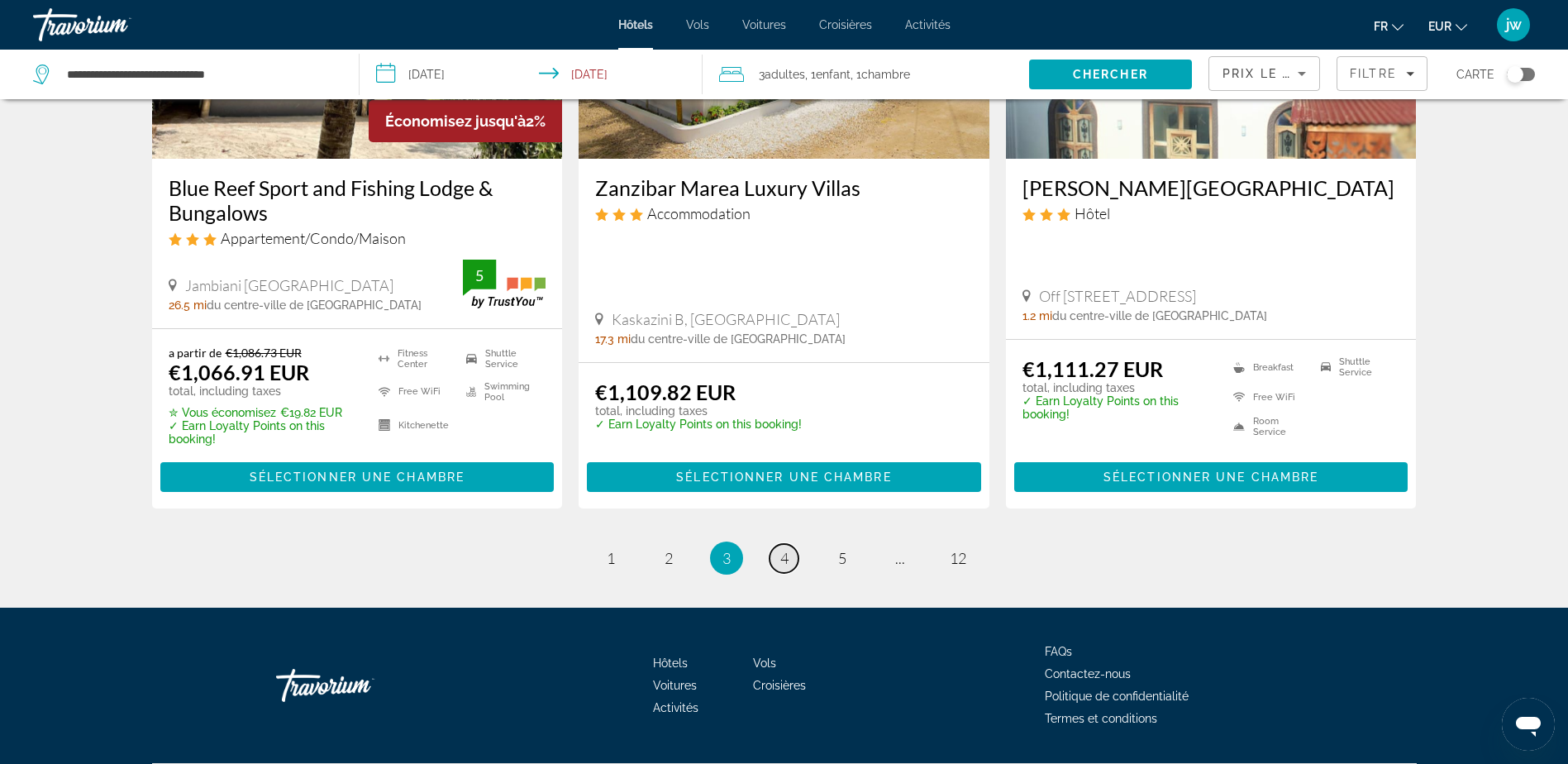
click at [788, 555] on span "4" at bounding box center [784, 558] width 8 height 18
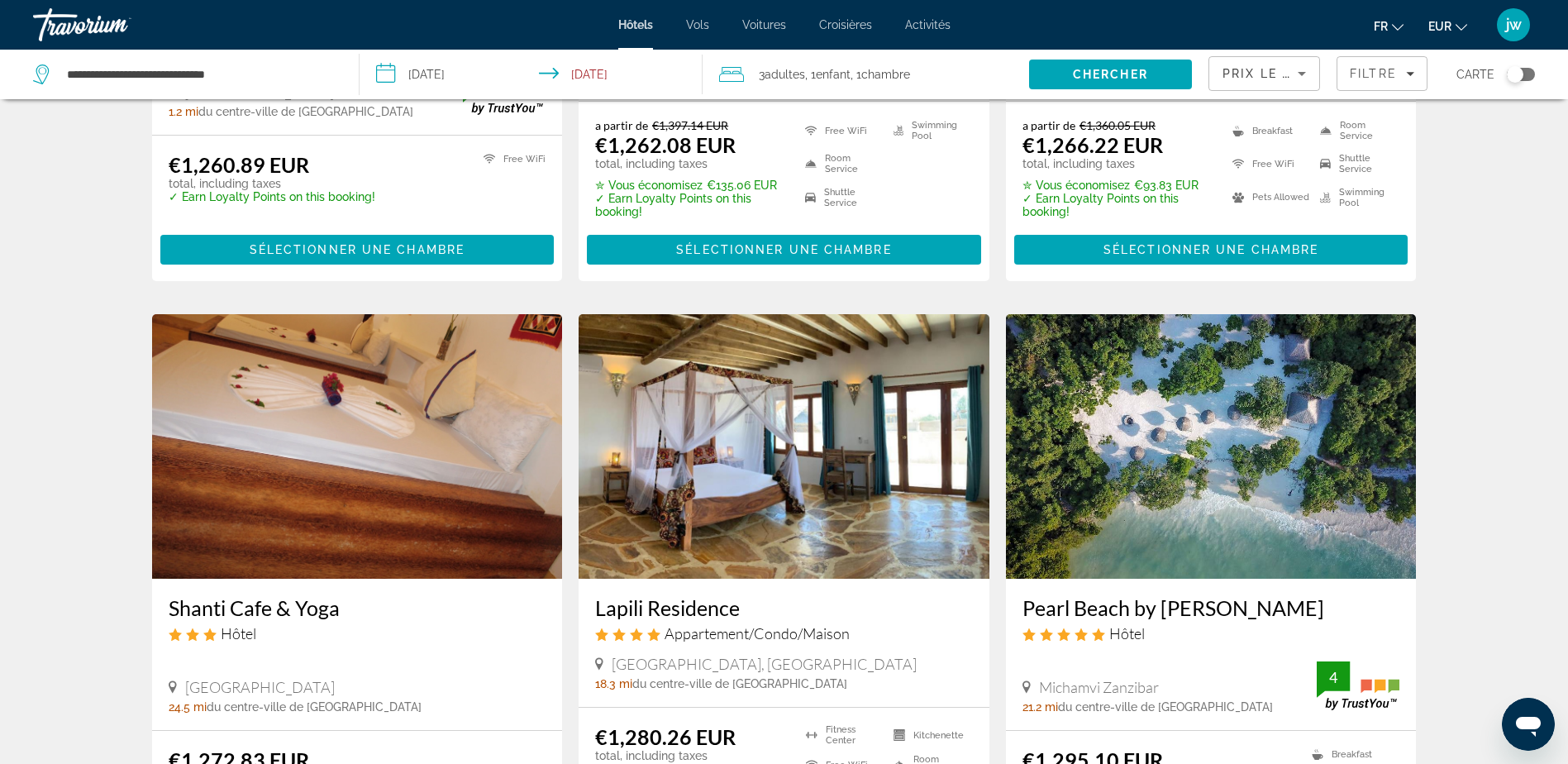
scroll to position [1736, 0]
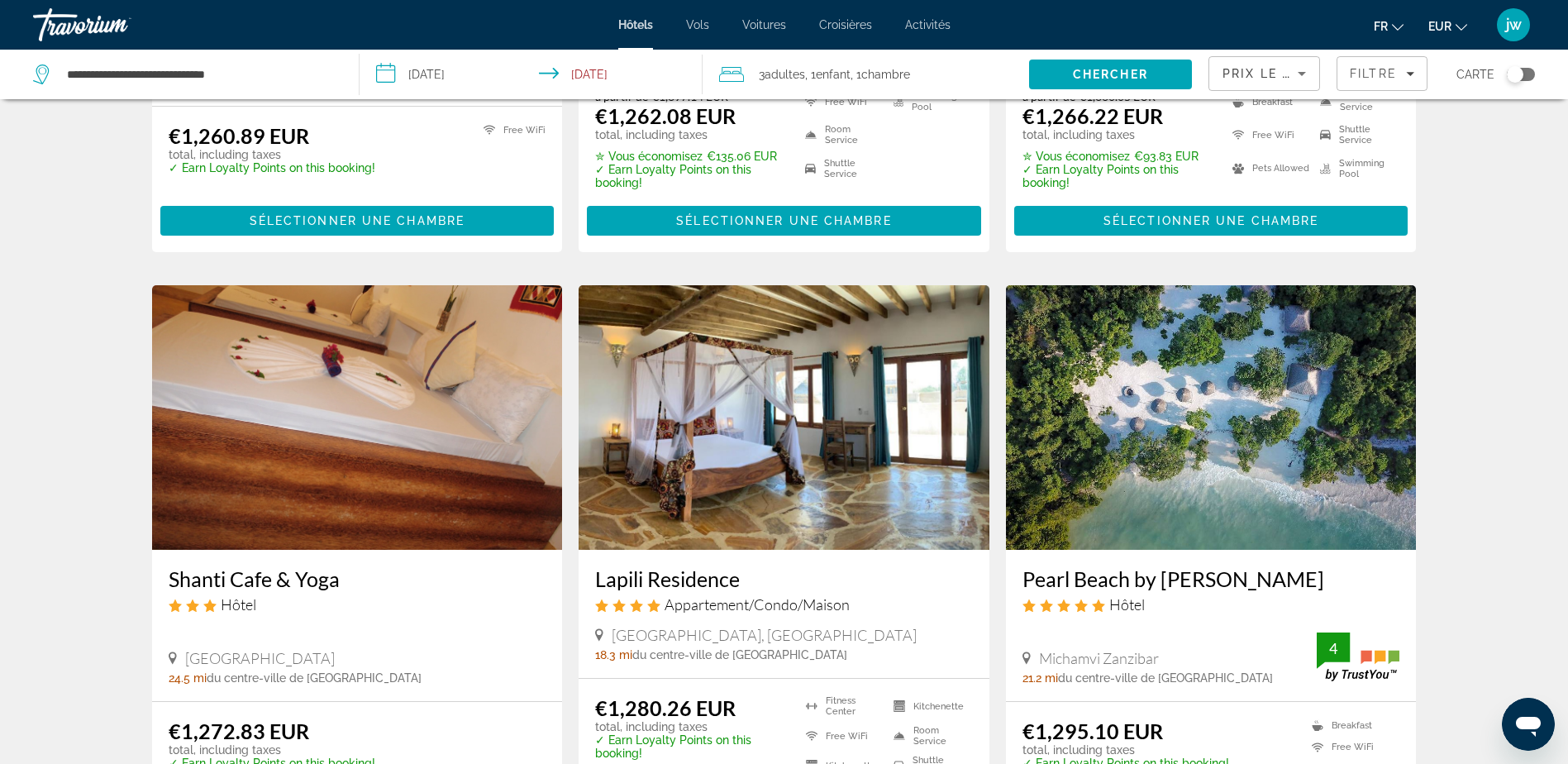
click at [1190, 368] on img "Main content" at bounding box center [1211, 417] width 411 height 265
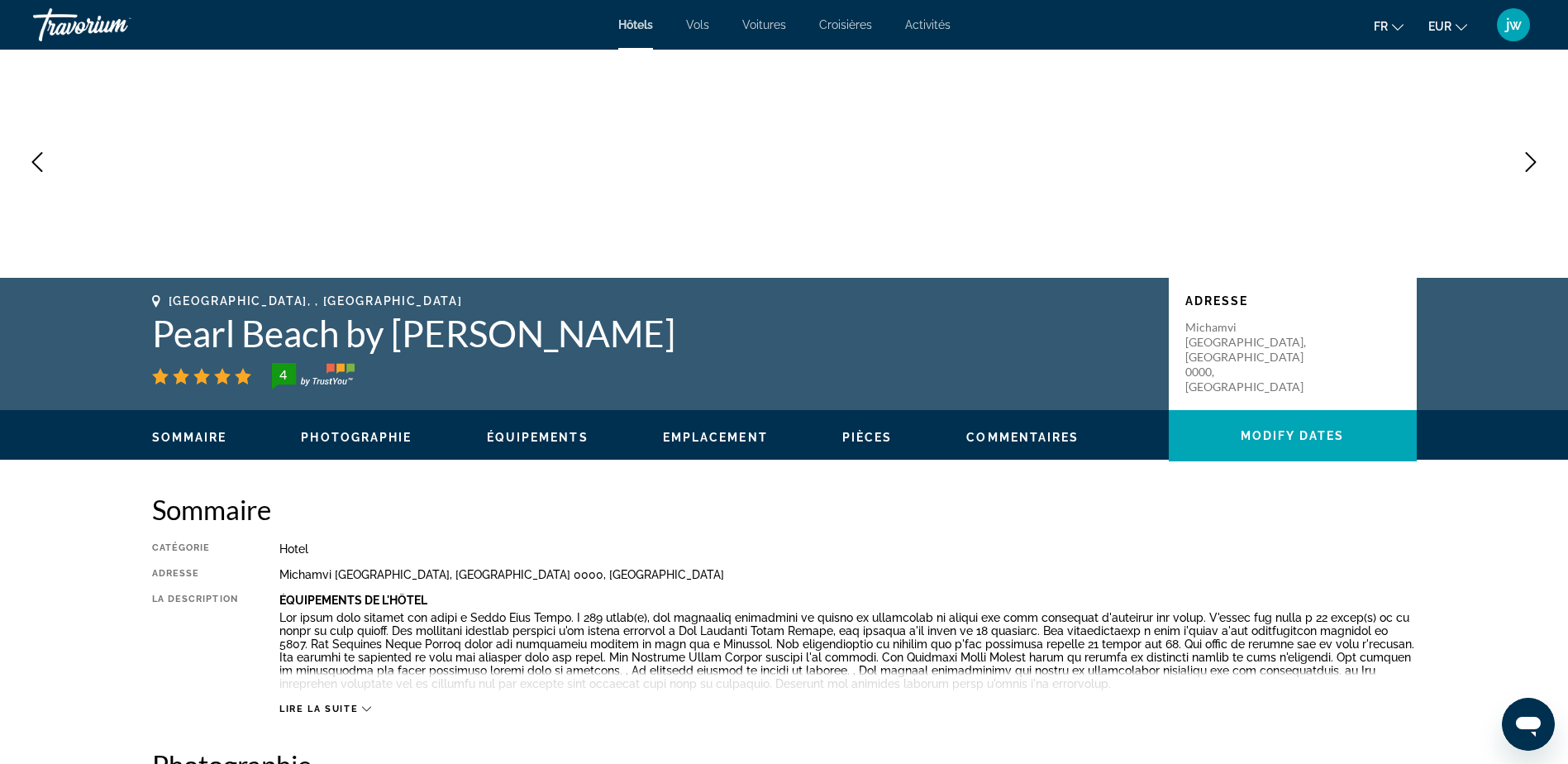
scroll to position [165, 0]
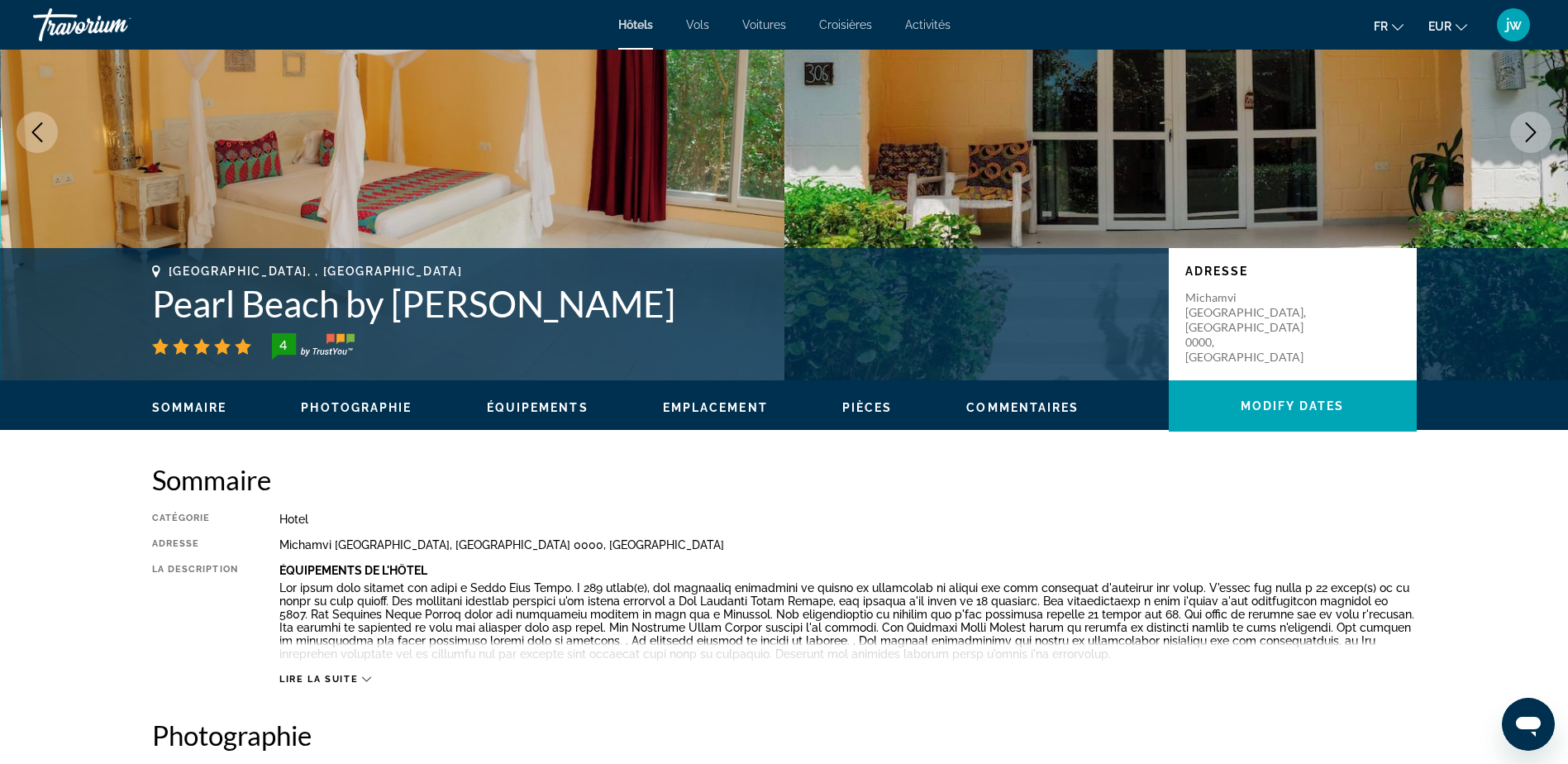
click at [321, 677] on span "Lire la suite" at bounding box center [318, 679] width 78 height 11
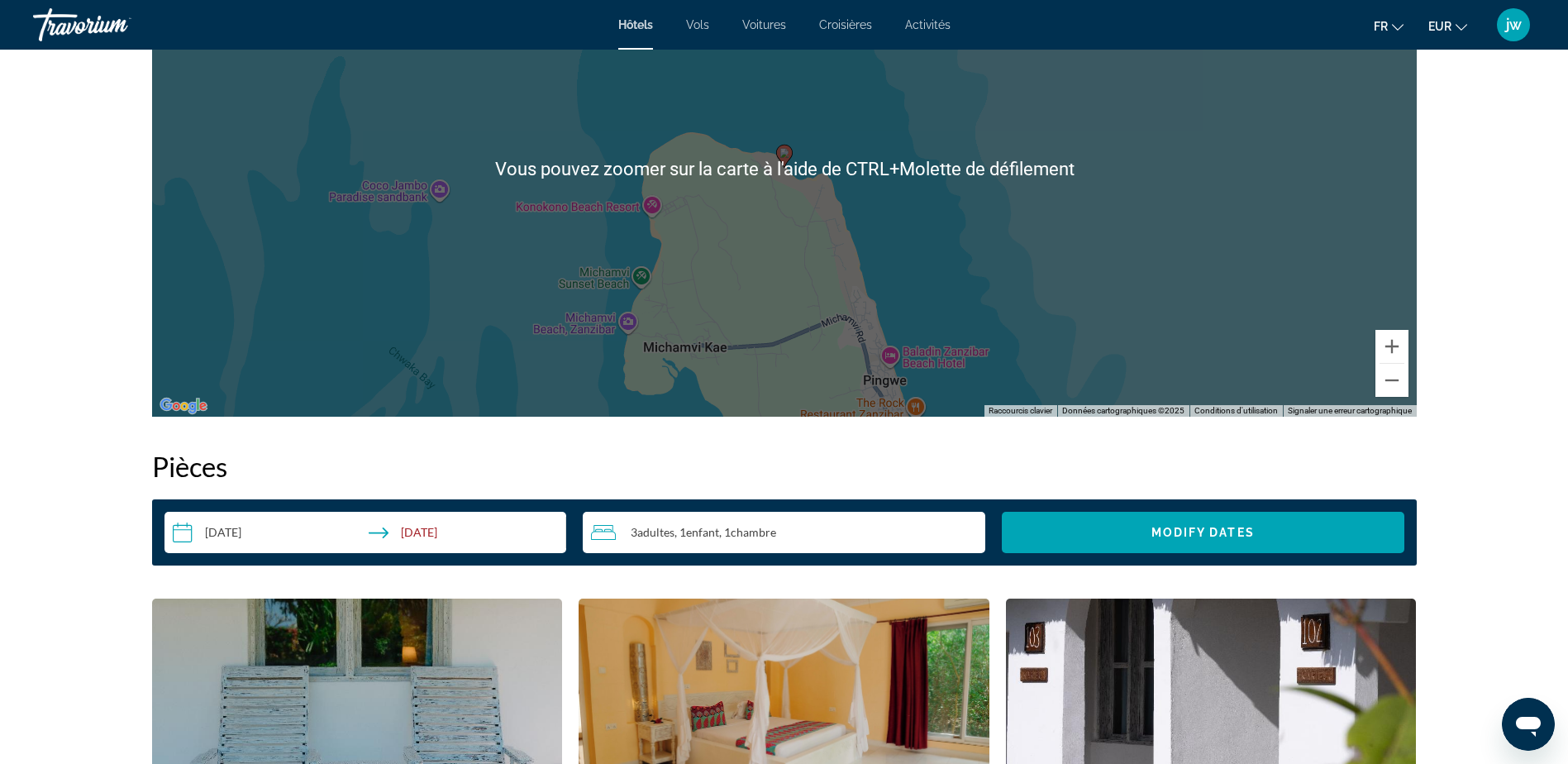
scroll to position [1736, 0]
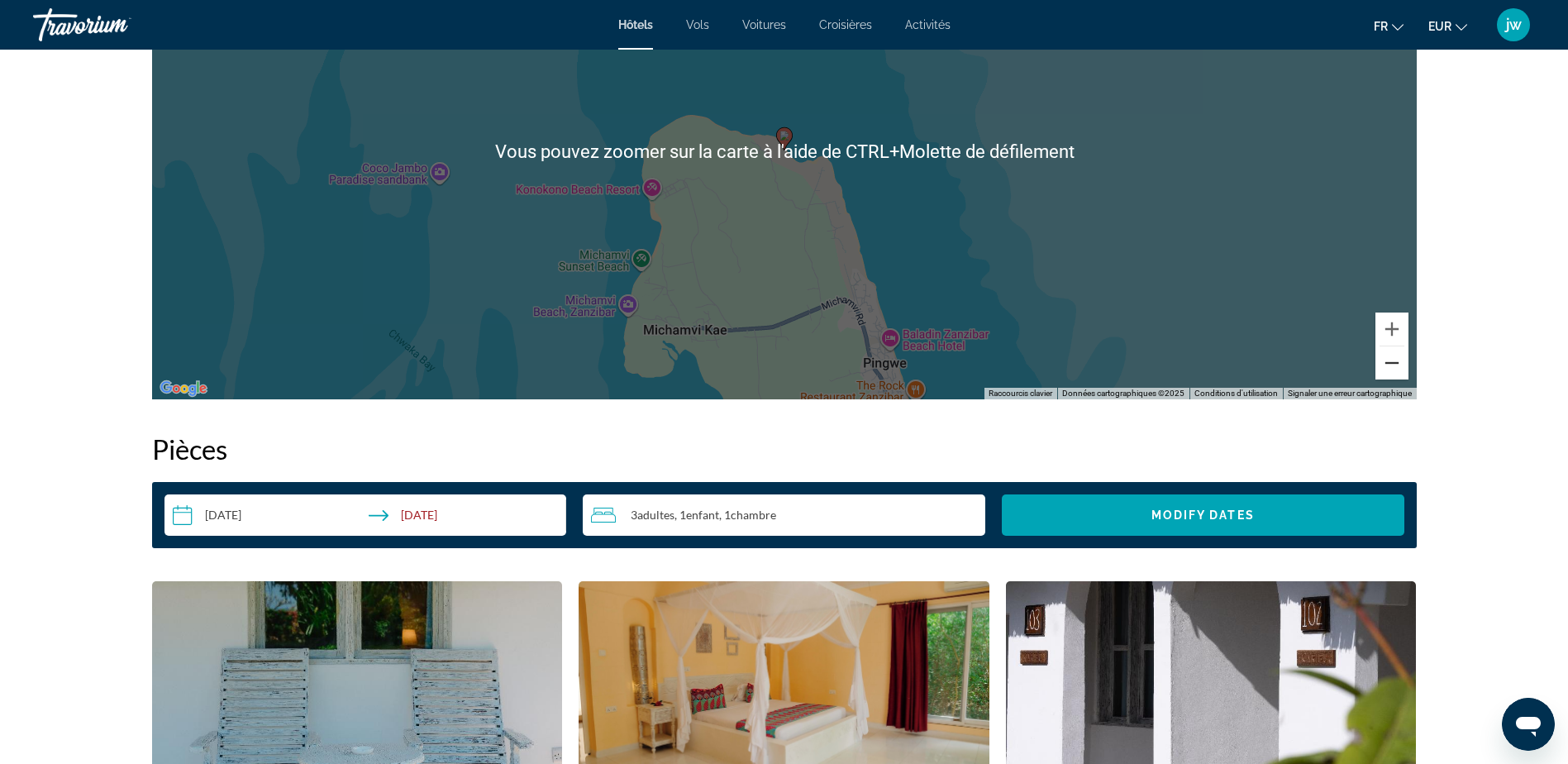
click at [1399, 365] on button "Zoom arrière" at bounding box center [1392, 363] width 33 height 33
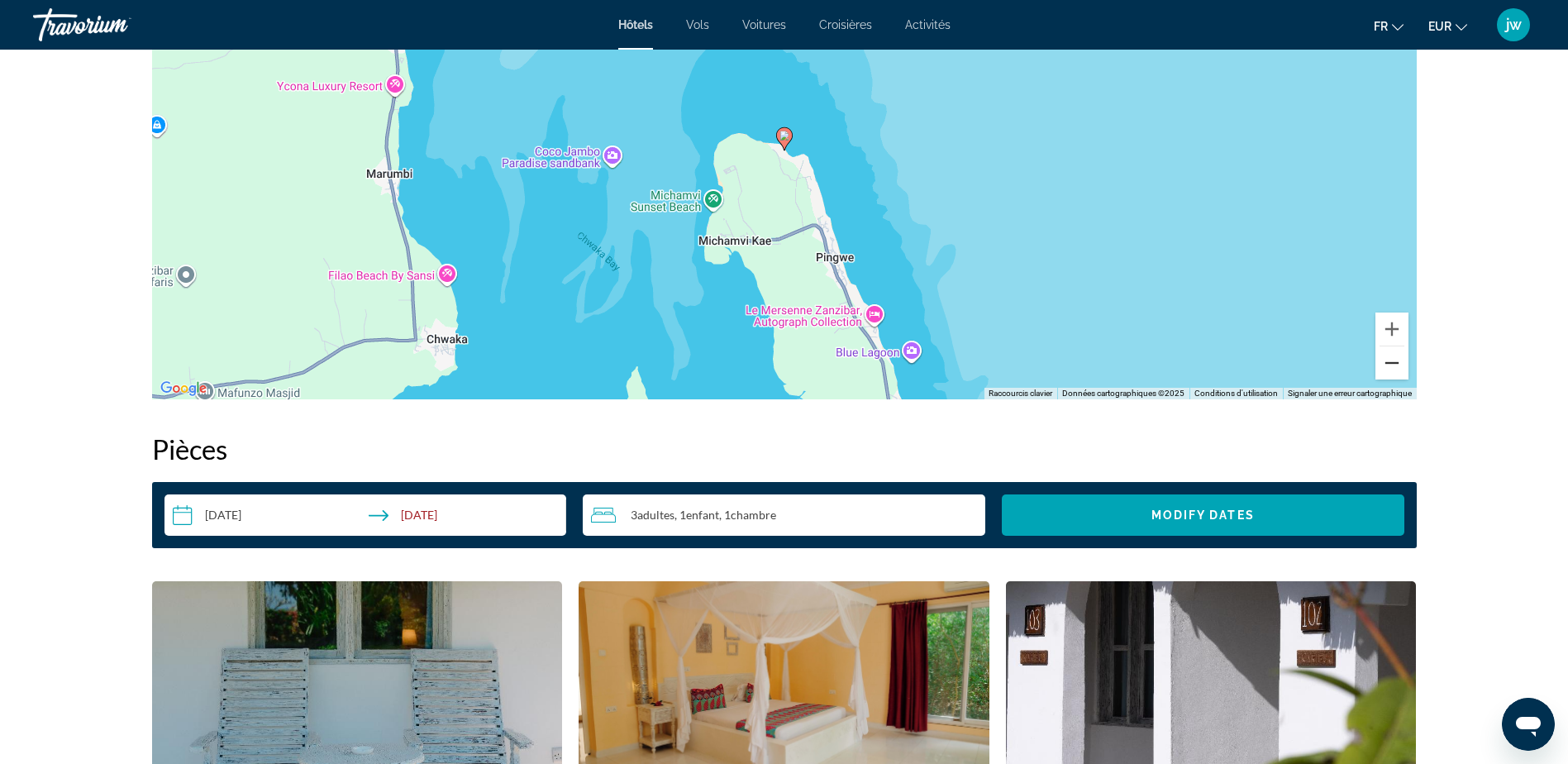
click at [1399, 364] on button "Zoom arrière" at bounding box center [1392, 363] width 33 height 33
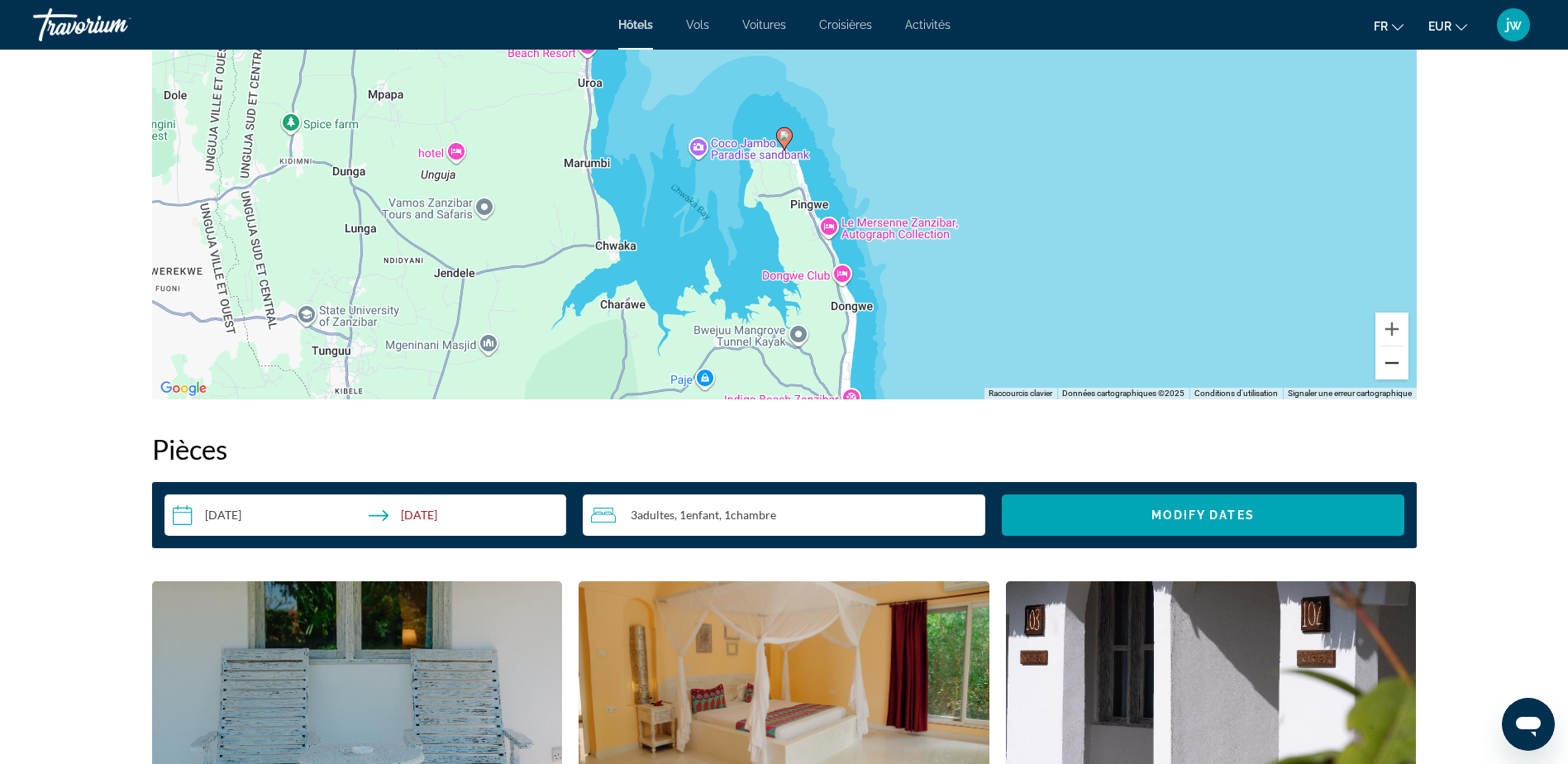
click at [1399, 365] on button "Zoom arrière" at bounding box center [1392, 363] width 33 height 33
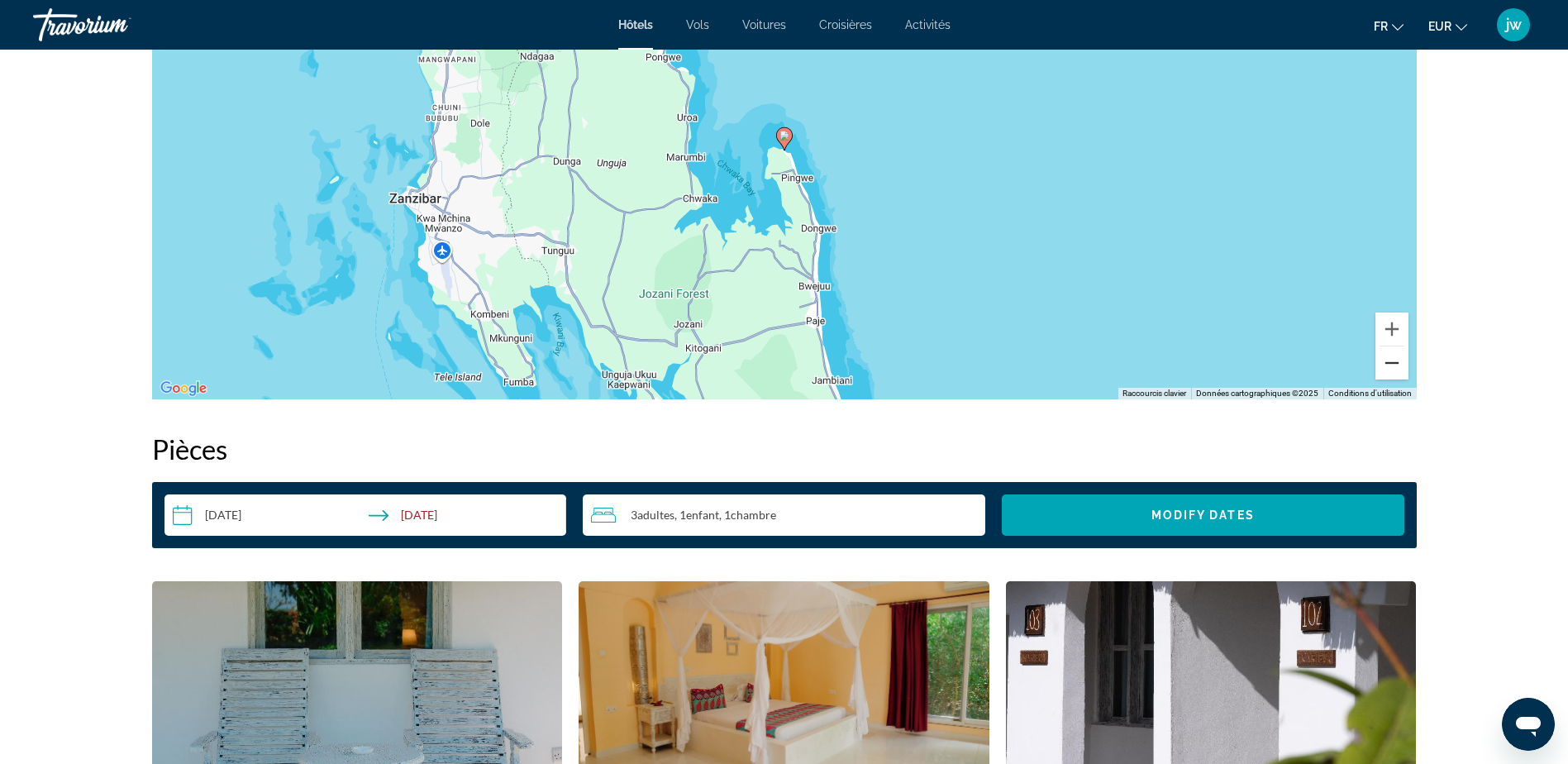
click at [1399, 364] on button "Zoom arrière" at bounding box center [1392, 363] width 33 height 33
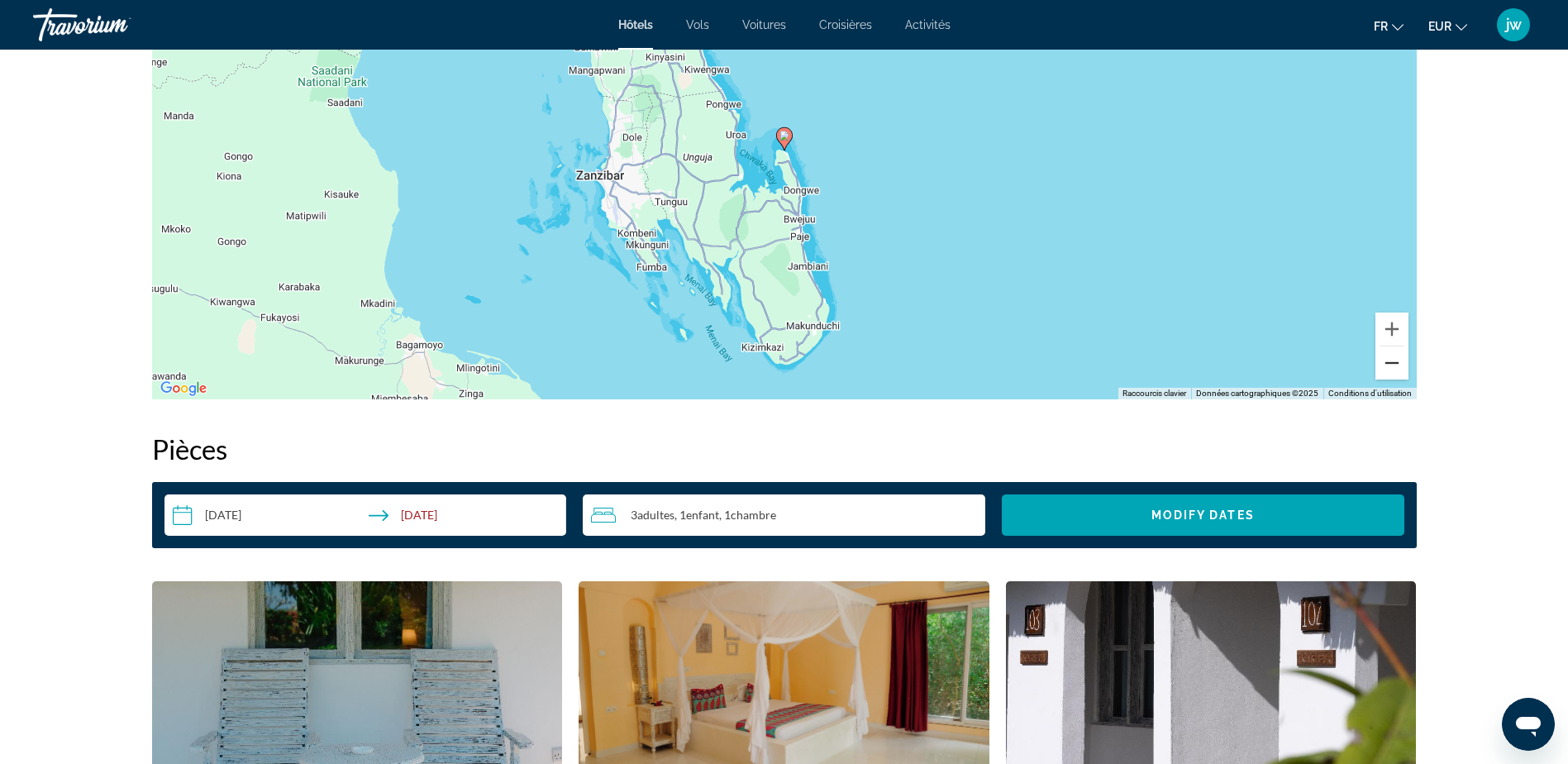
click at [1399, 364] on button "Zoom arrière" at bounding box center [1392, 363] width 33 height 33
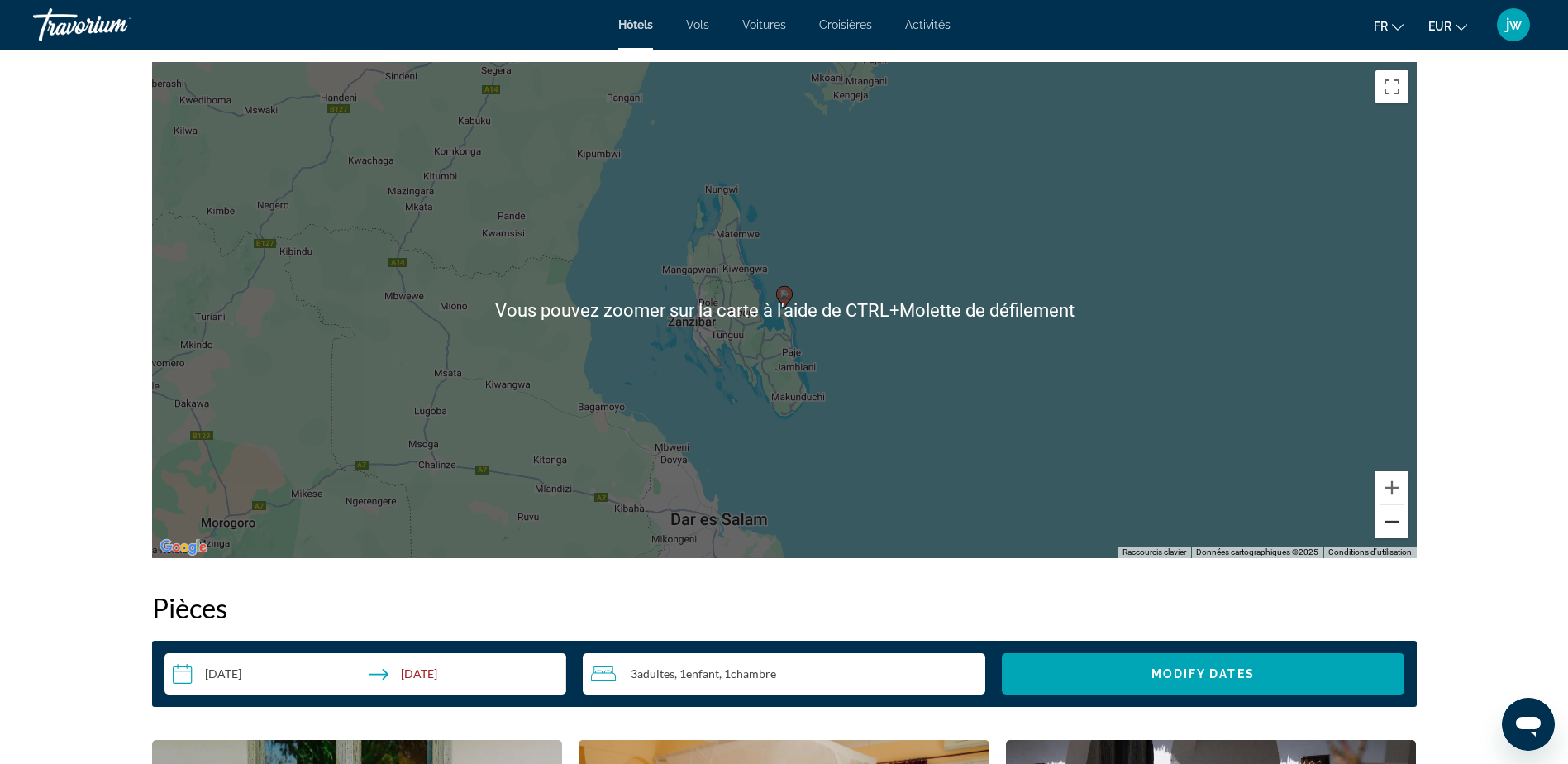
scroll to position [1570, 0]
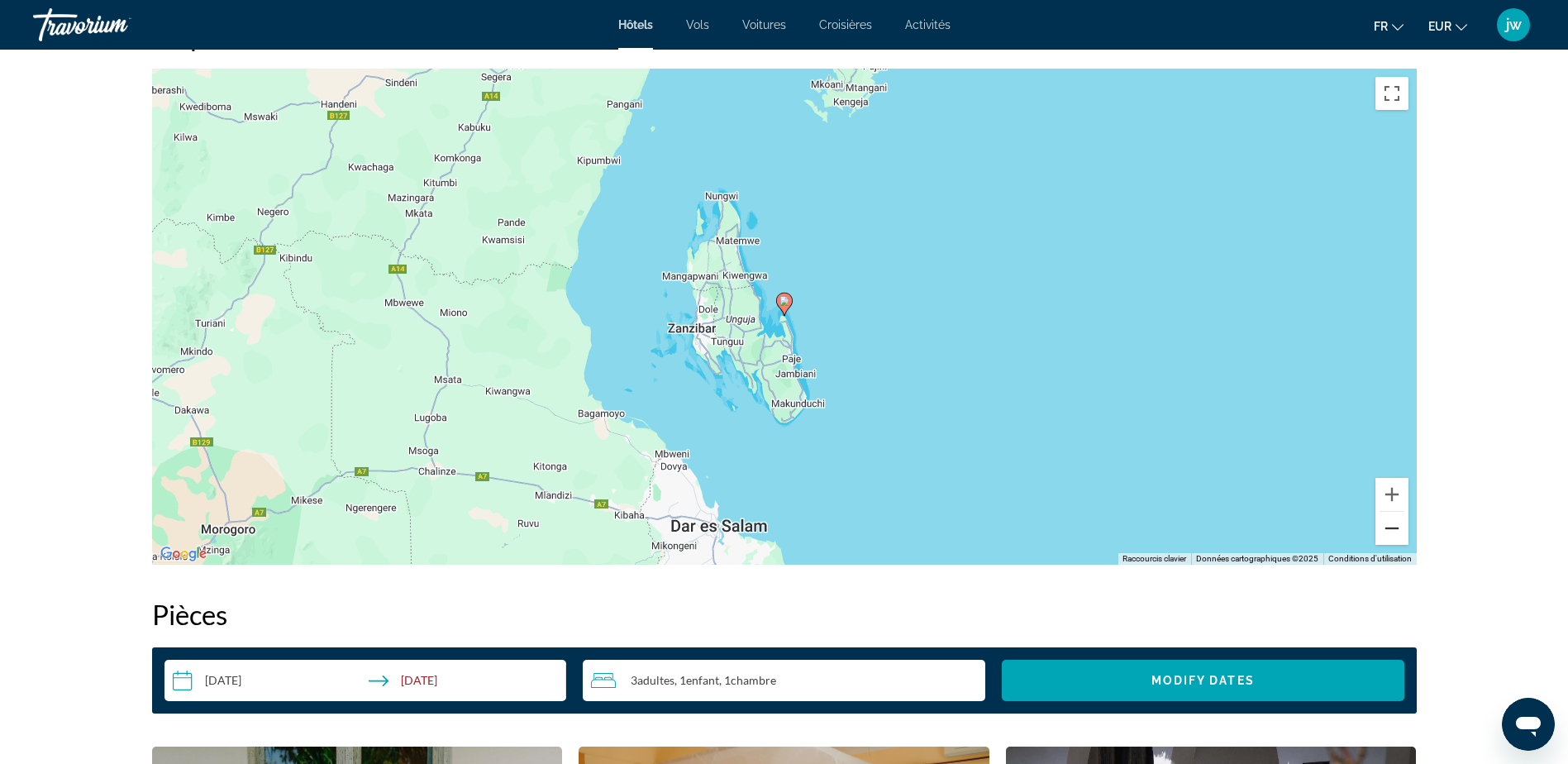
click at [1396, 533] on button "Zoom arrière" at bounding box center [1392, 528] width 33 height 33
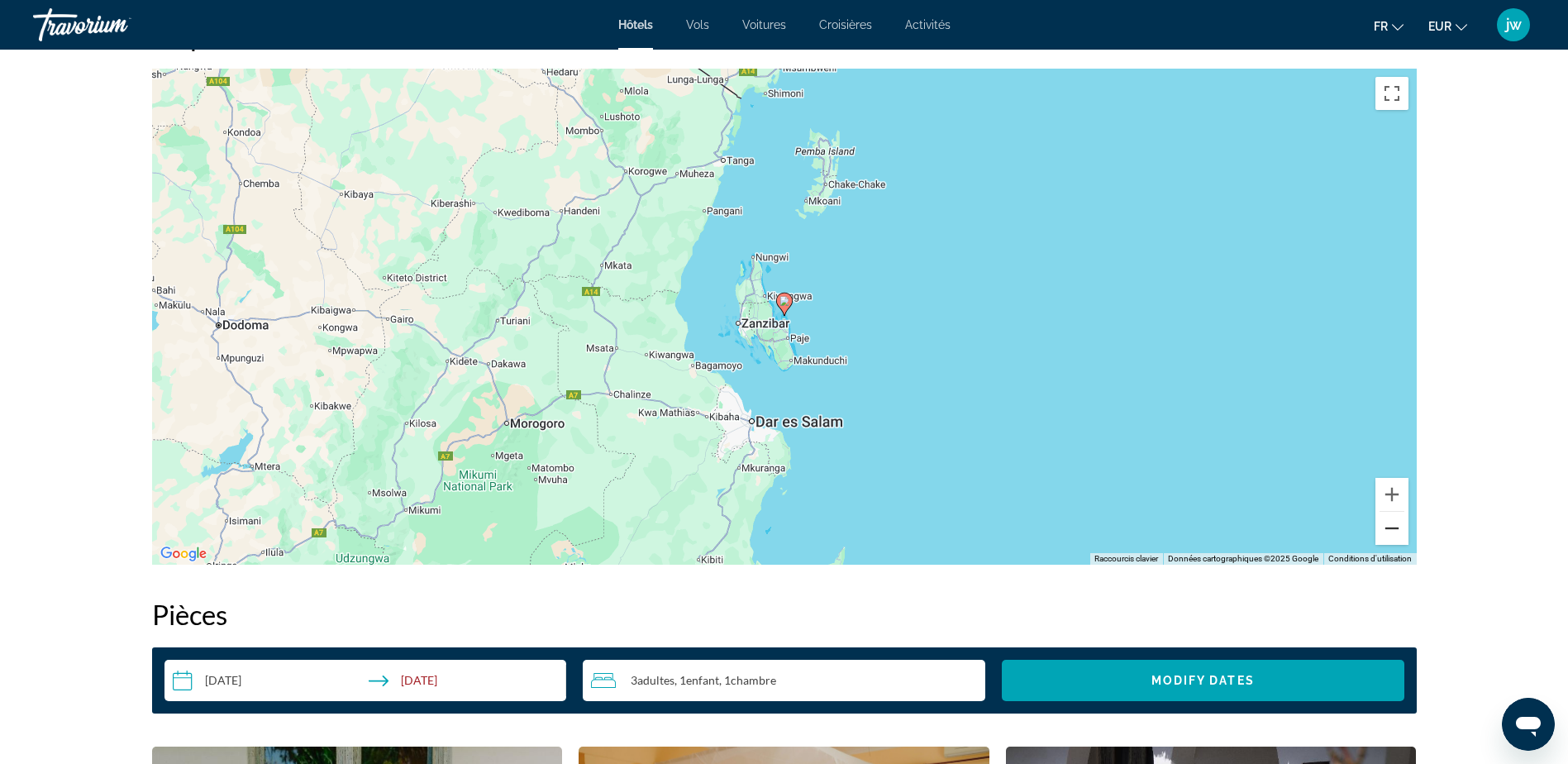
click at [1396, 533] on button "Zoom arrière" at bounding box center [1392, 528] width 33 height 33
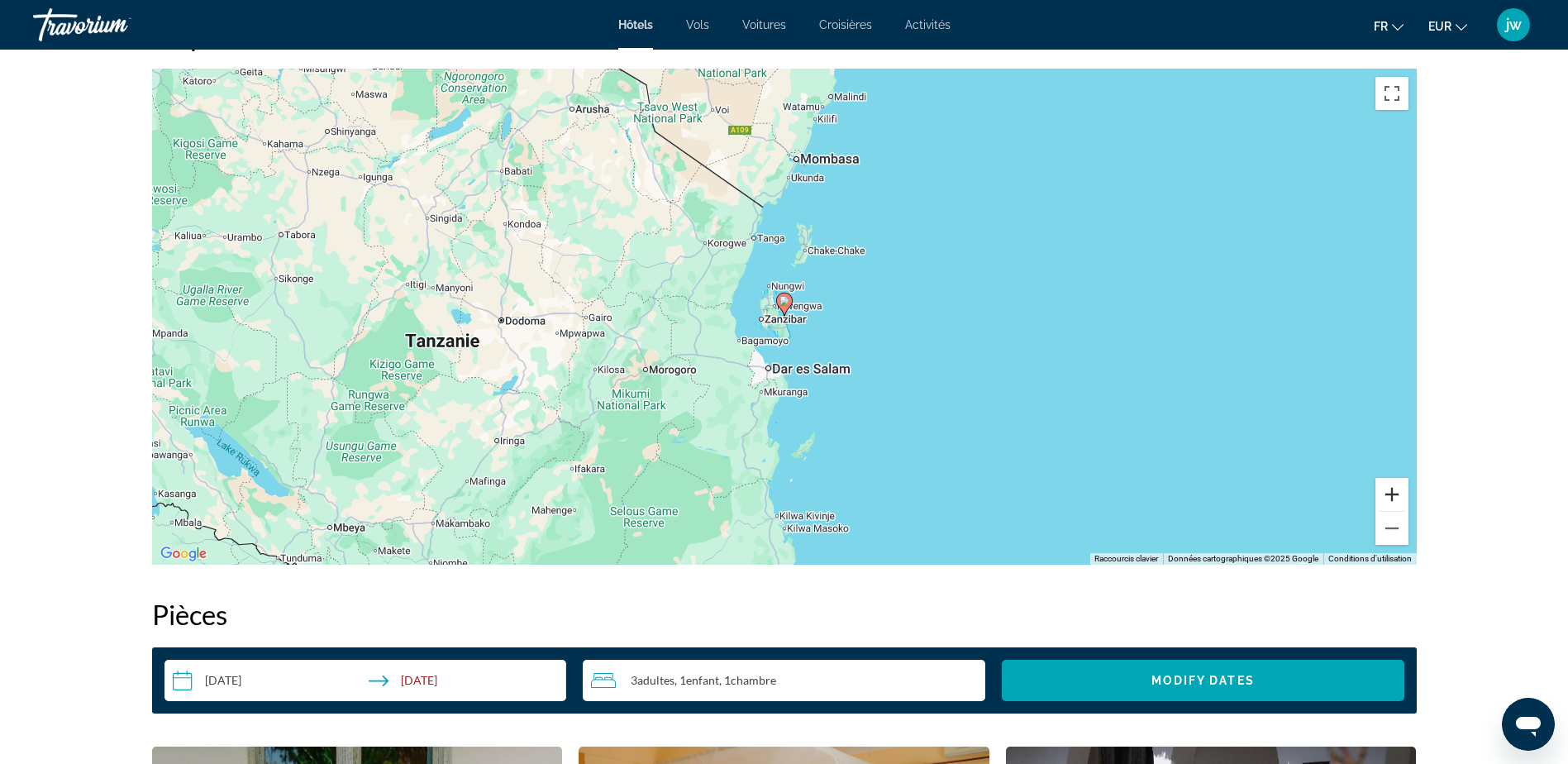
click at [1394, 495] on button "Zoom avant" at bounding box center [1392, 495] width 33 height 33
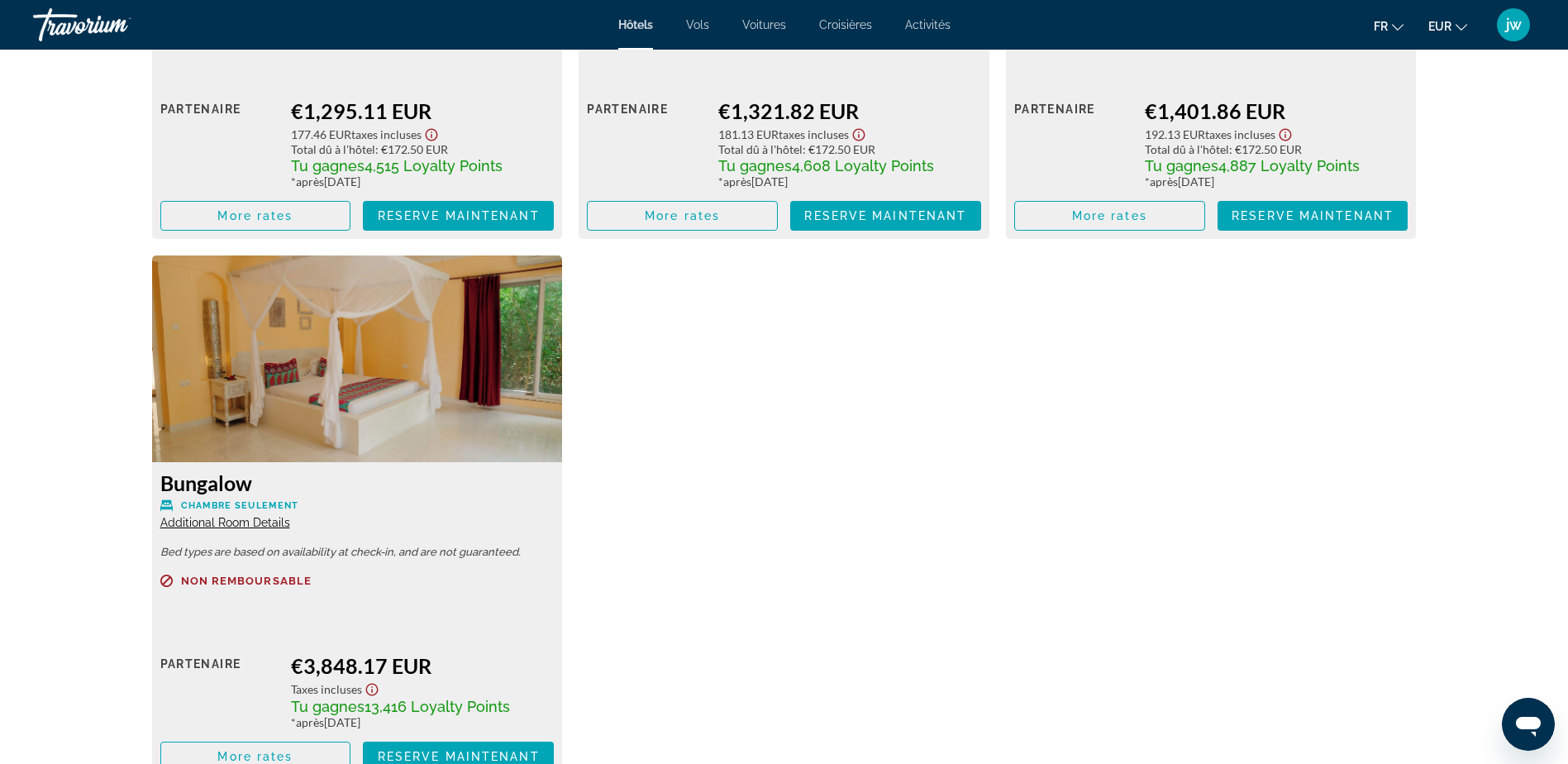
scroll to position [2644, 0]
